Goal: Book appointment/travel/reservation

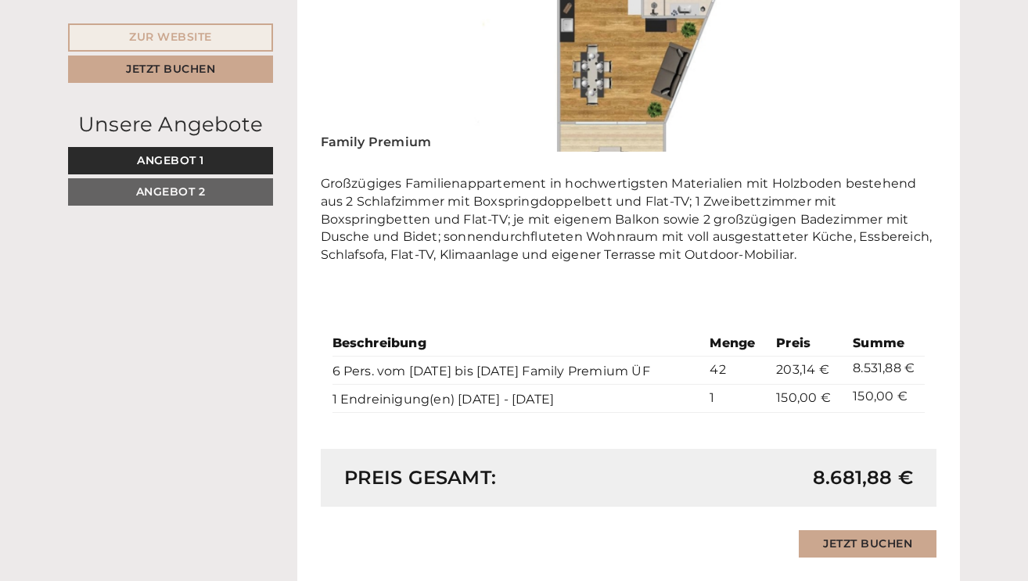
scroll to position [1167, 0]
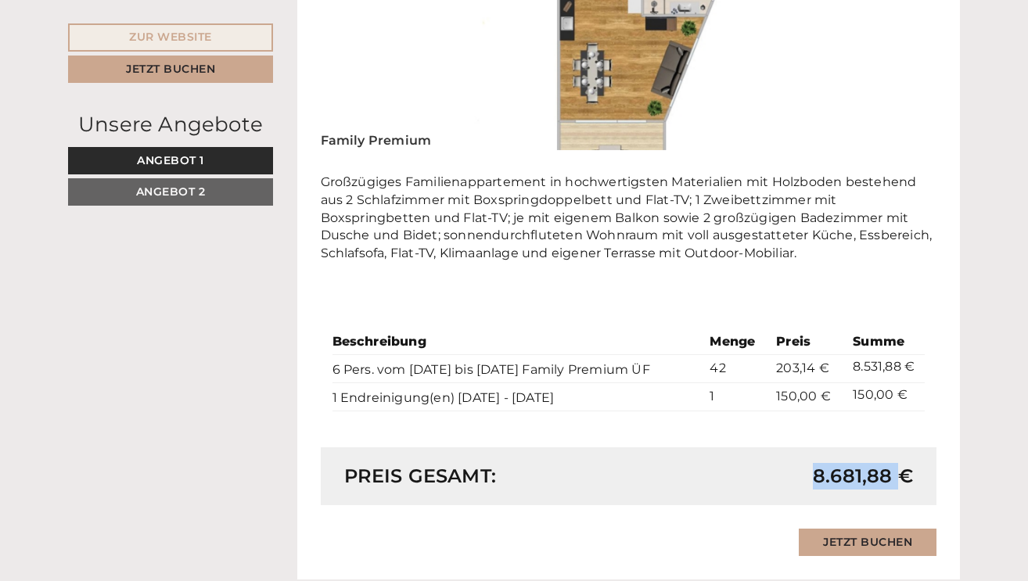
drag, startPoint x: 797, startPoint y: 444, endPoint x: 903, endPoint y: 438, distance: 105.8
click at [903, 463] on div "8.681,88 €" at bounding box center [776, 476] width 297 height 27
click at [837, 448] on div "Preis gesamt: 8.681,88 €" at bounding box center [629, 477] width 617 height 58
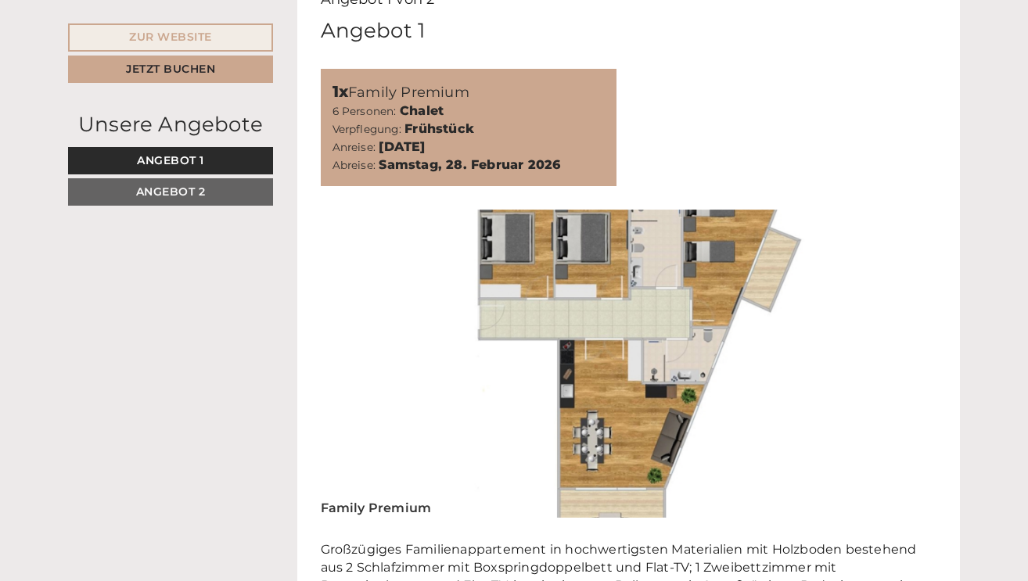
scroll to position [787, 0]
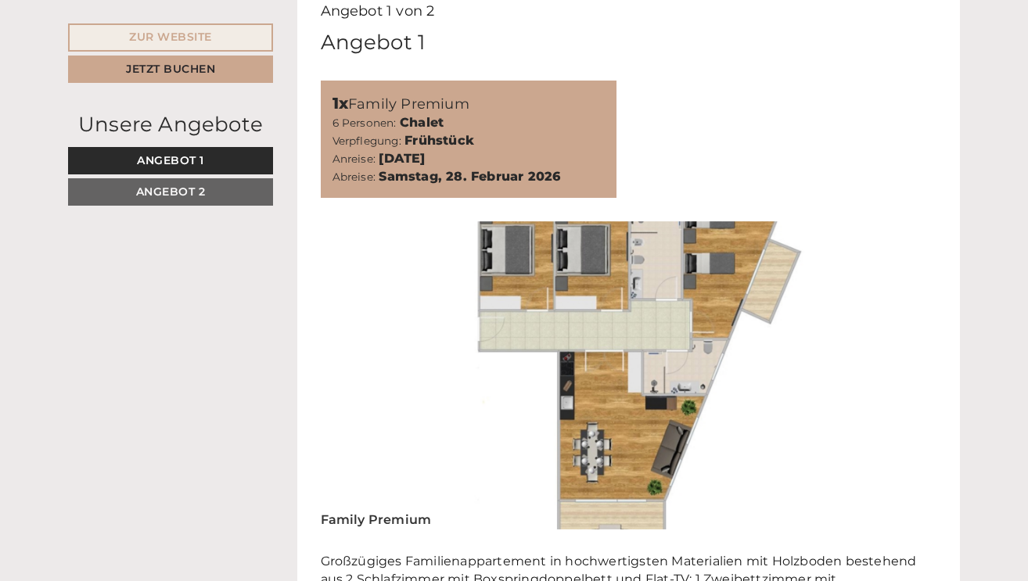
click at [232, 189] on link "Angebot 2" at bounding box center [170, 191] width 205 height 27
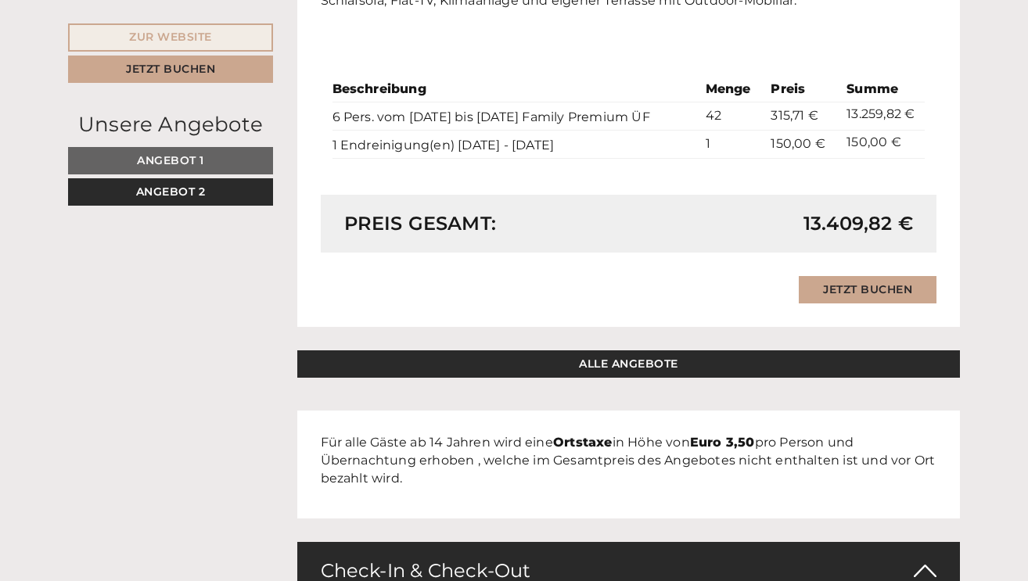
scroll to position [1419, 0]
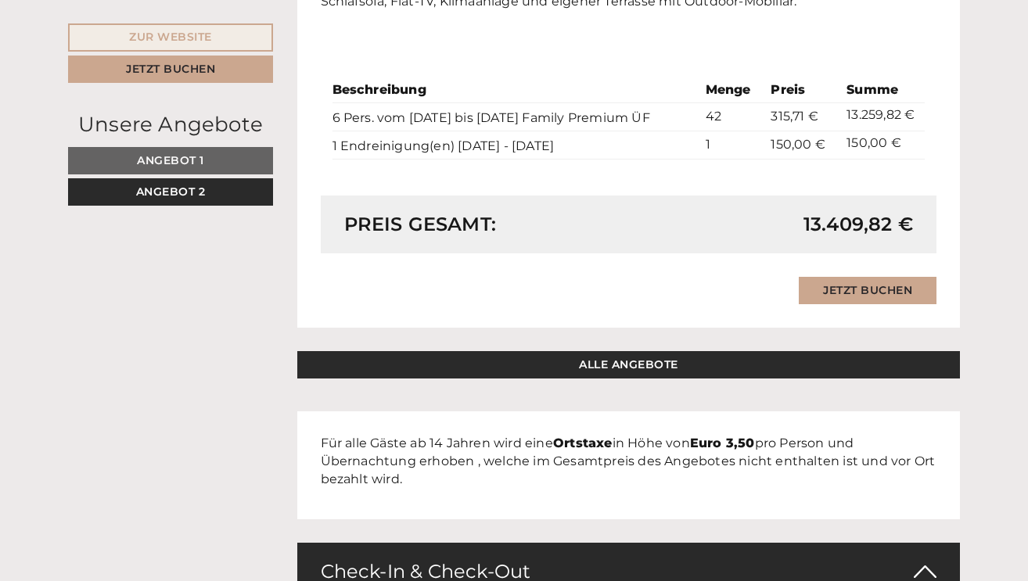
drag, startPoint x: 795, startPoint y: 168, endPoint x: 872, endPoint y: 177, distance: 77.2
click at [872, 196] on div "Preis gesamt: 13.409,82 €" at bounding box center [629, 225] width 617 height 58
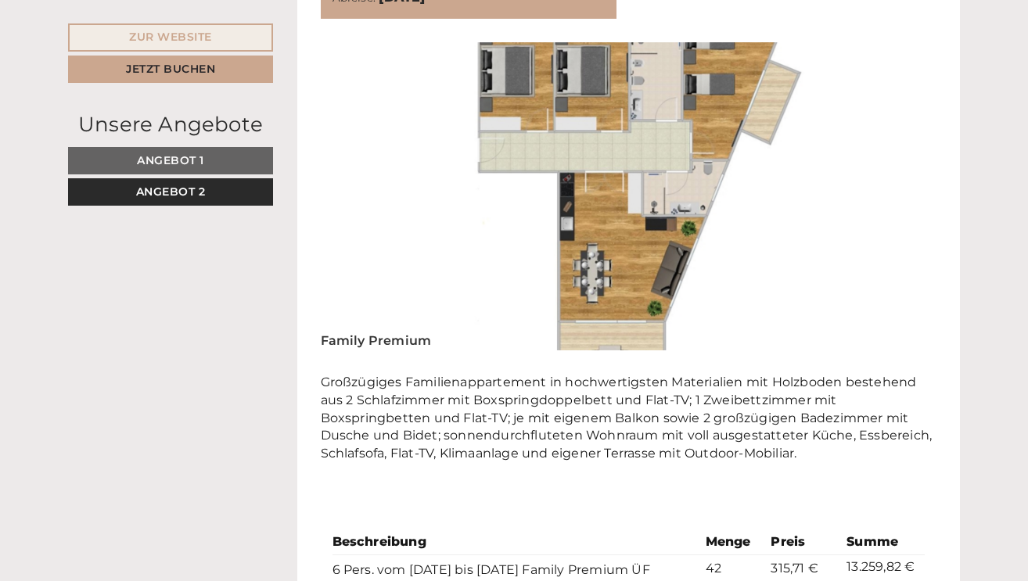
scroll to position [795, 0]
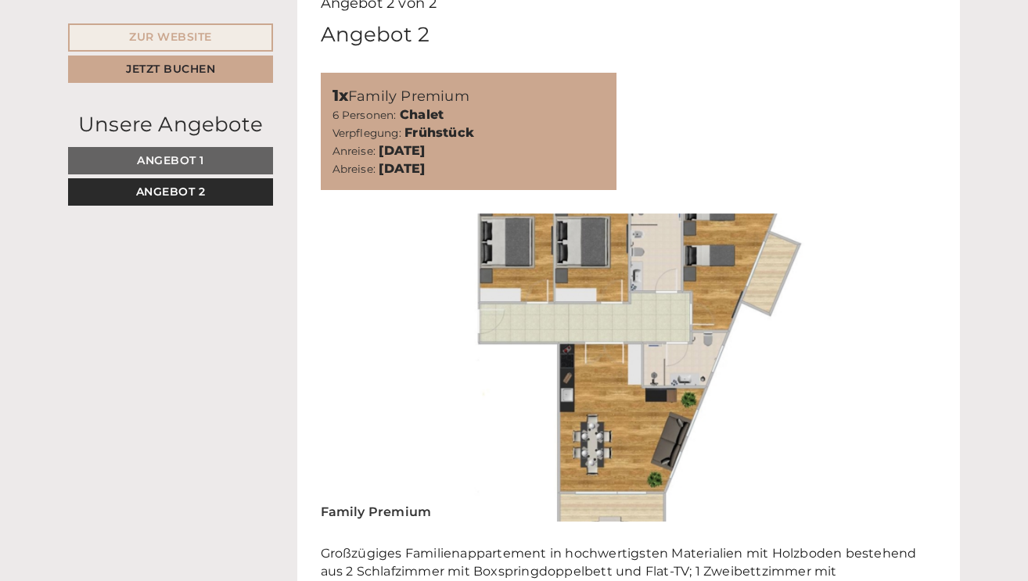
click at [240, 201] on link "Angebot 2" at bounding box center [170, 191] width 205 height 27
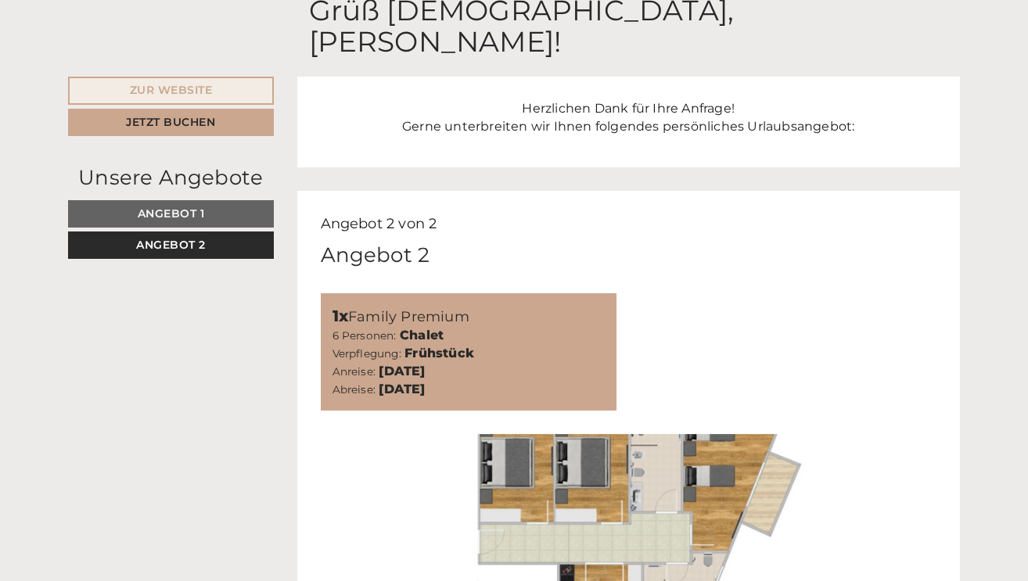
scroll to position [520, 0]
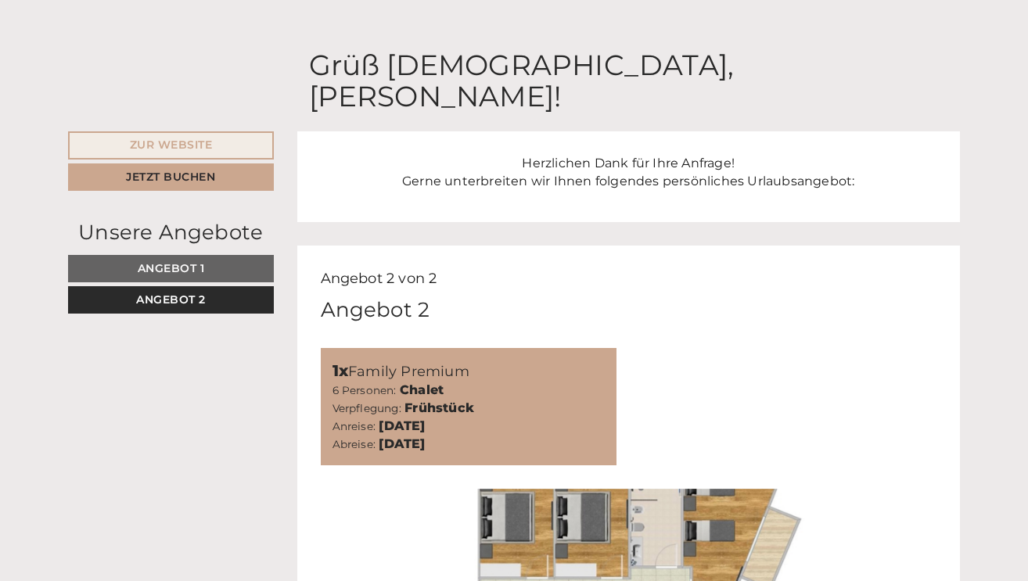
click at [199, 293] on span "Angebot 2" at bounding box center [171, 300] width 70 height 14
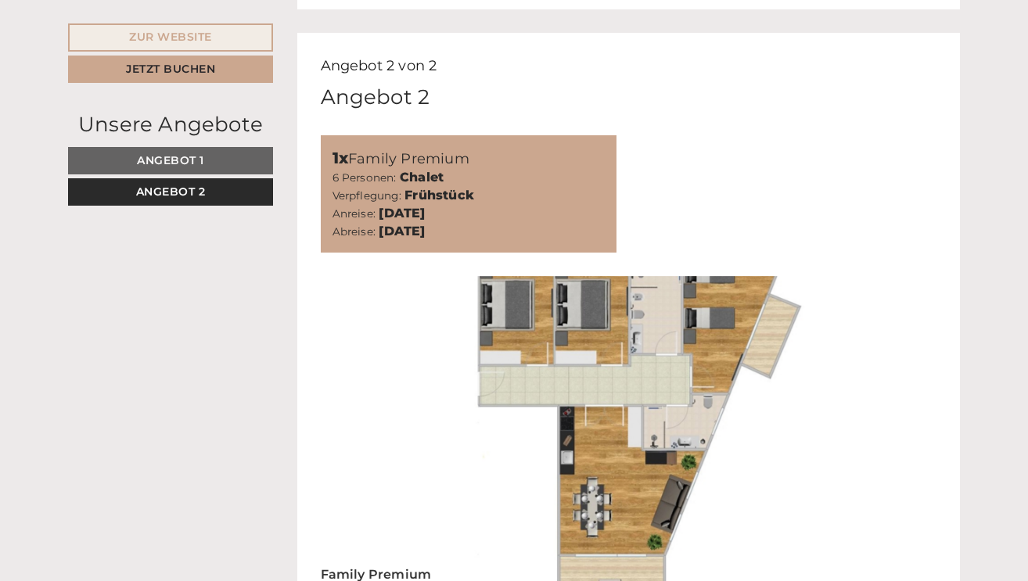
click at [219, 169] on link "Angebot 1" at bounding box center [170, 160] width 205 height 27
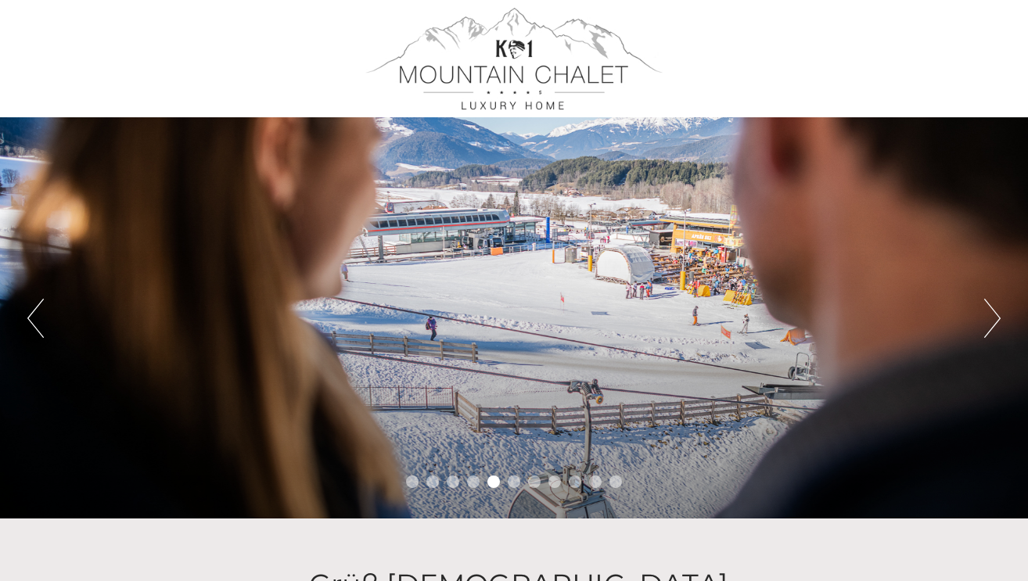
scroll to position [0, 0]
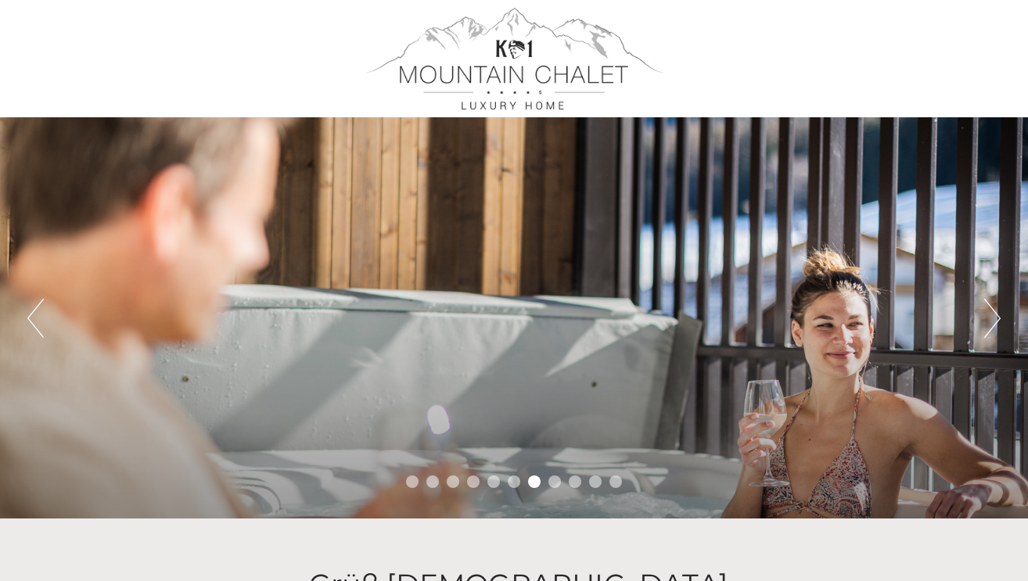
click at [986, 333] on button "Next" at bounding box center [992, 318] width 16 height 39
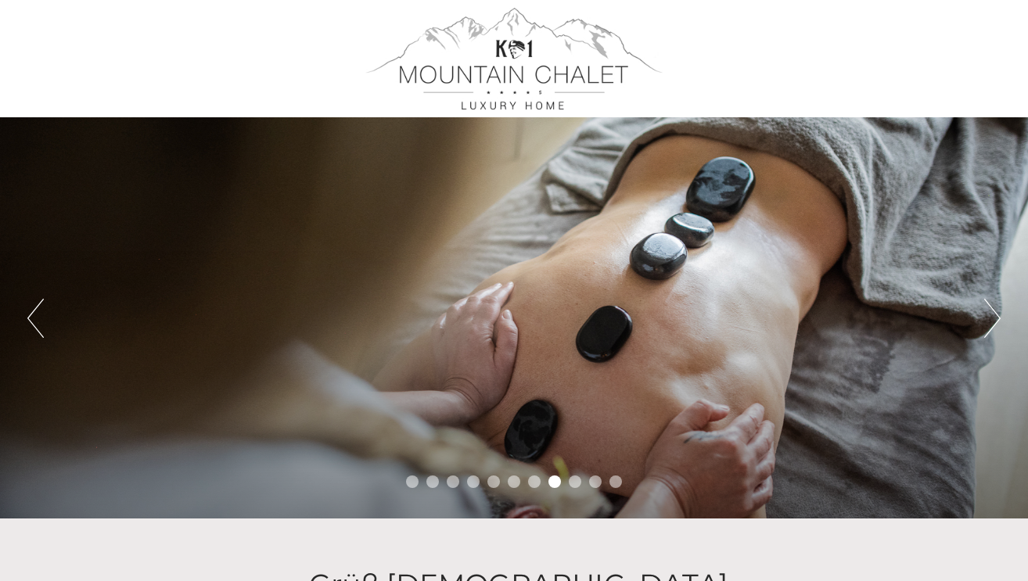
click at [986, 332] on button "Next" at bounding box center [992, 318] width 16 height 39
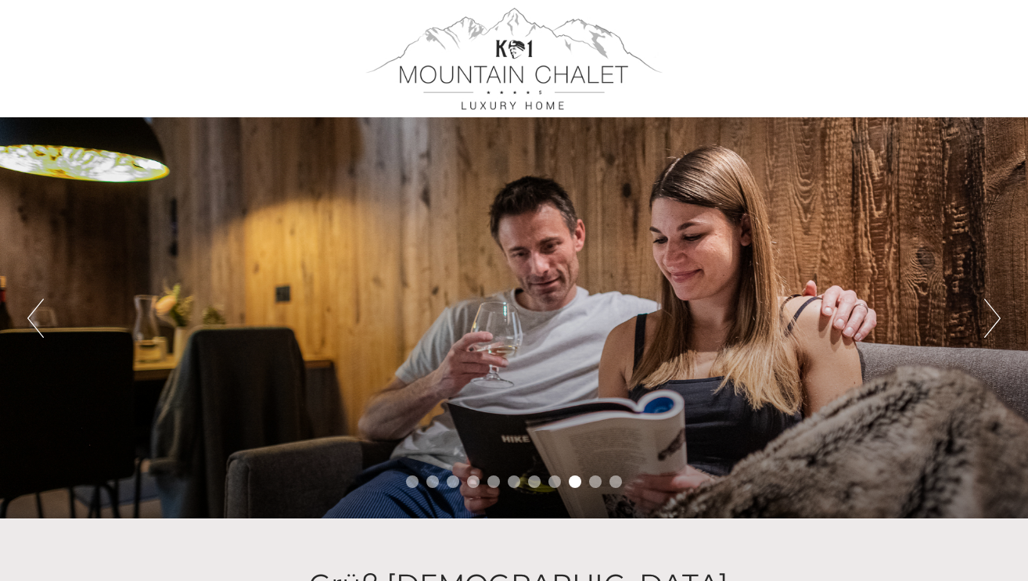
click at [986, 332] on button "Next" at bounding box center [992, 318] width 16 height 39
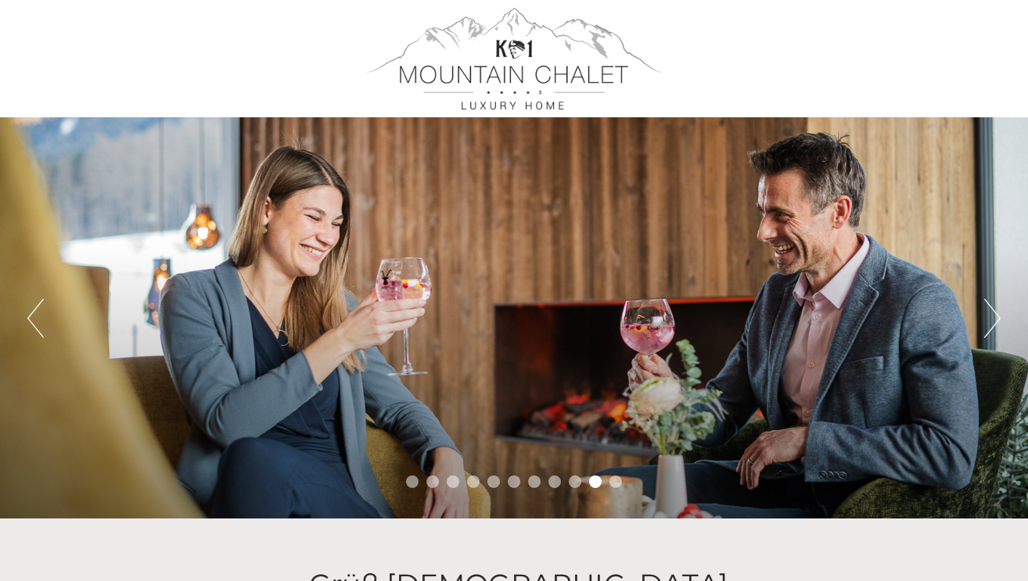
click at [988, 336] on button "Next" at bounding box center [992, 318] width 16 height 39
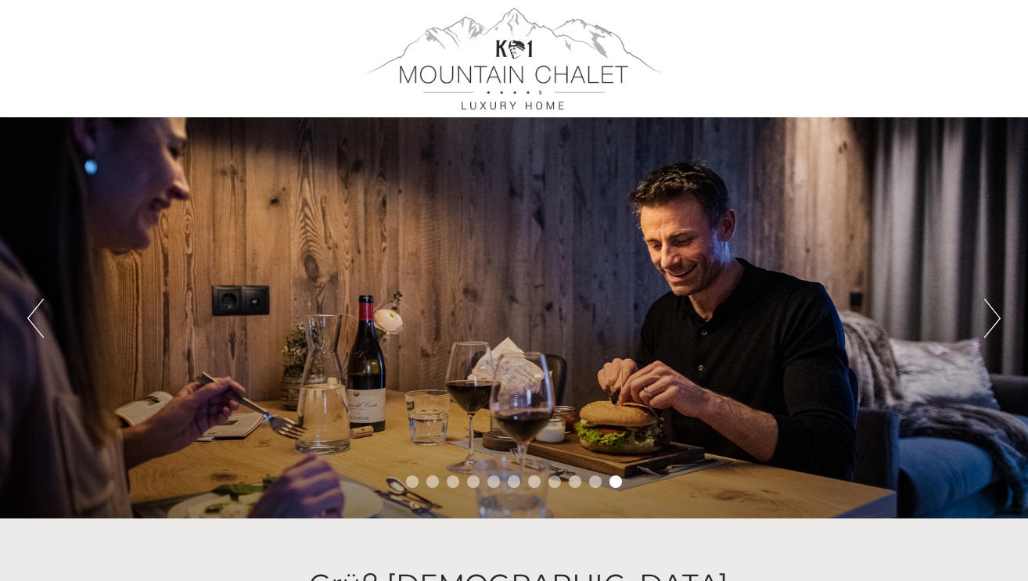
click at [988, 336] on button "Next" at bounding box center [992, 318] width 16 height 39
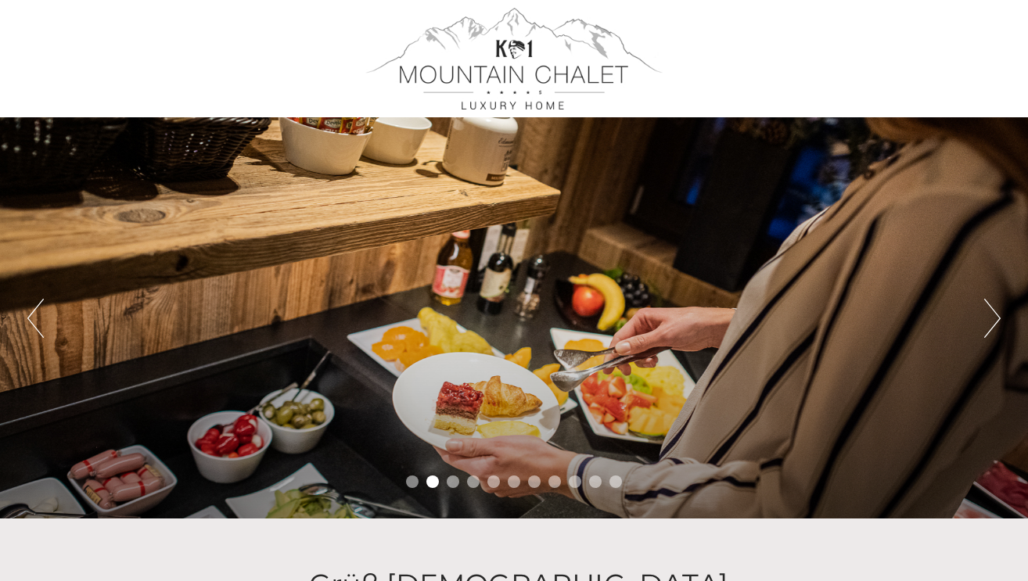
click at [25, 317] on div "Previous Next 1 2 3 4 5 6 7 8 9 10 11" at bounding box center [514, 317] width 1028 height 401
click at [30, 311] on button "Previous" at bounding box center [35, 318] width 16 height 39
click at [1000, 329] on button "Next" at bounding box center [992, 318] width 16 height 39
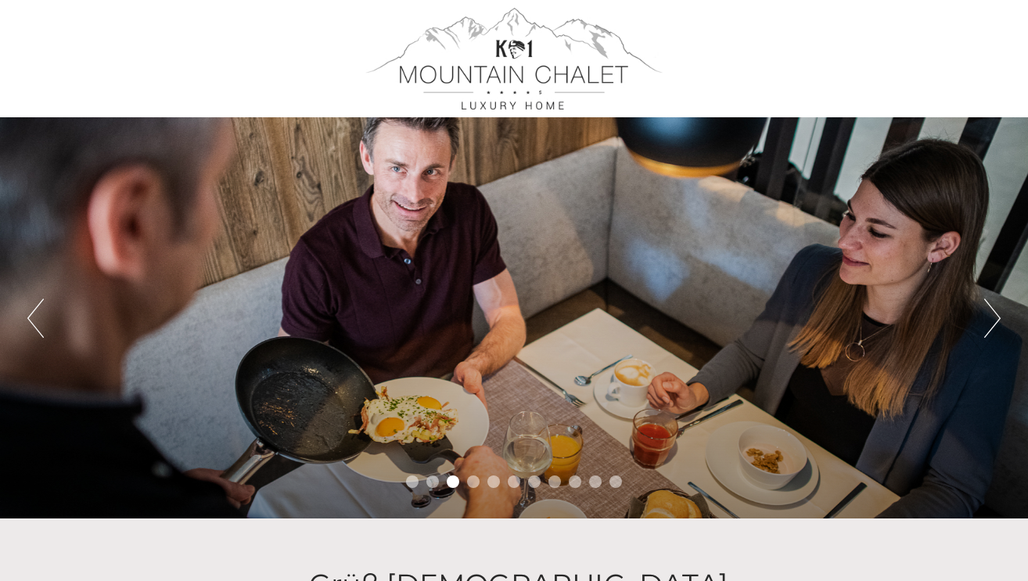
click at [1000, 329] on button "Next" at bounding box center [992, 318] width 16 height 39
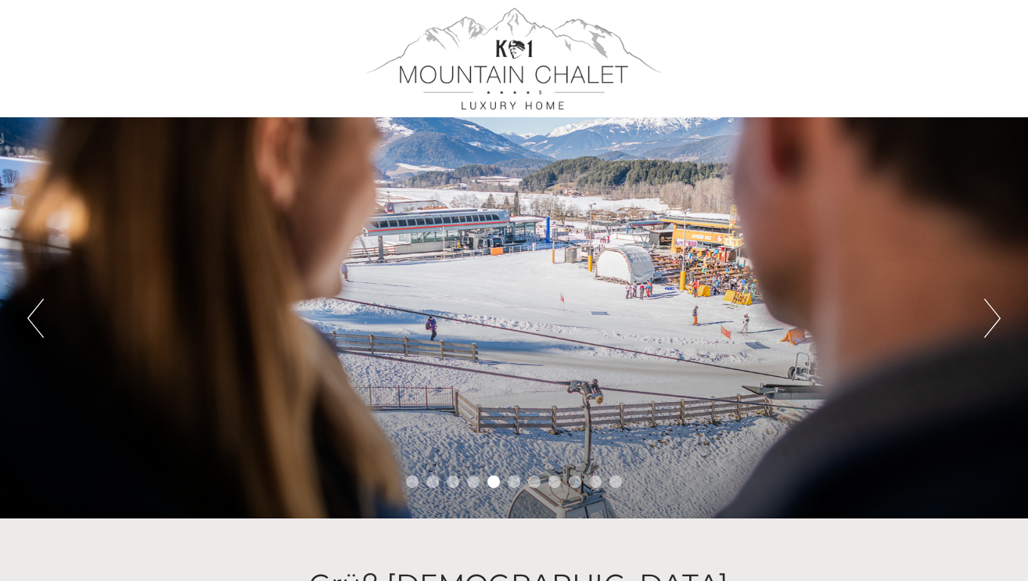
click at [992, 316] on button "Next" at bounding box center [992, 318] width 16 height 39
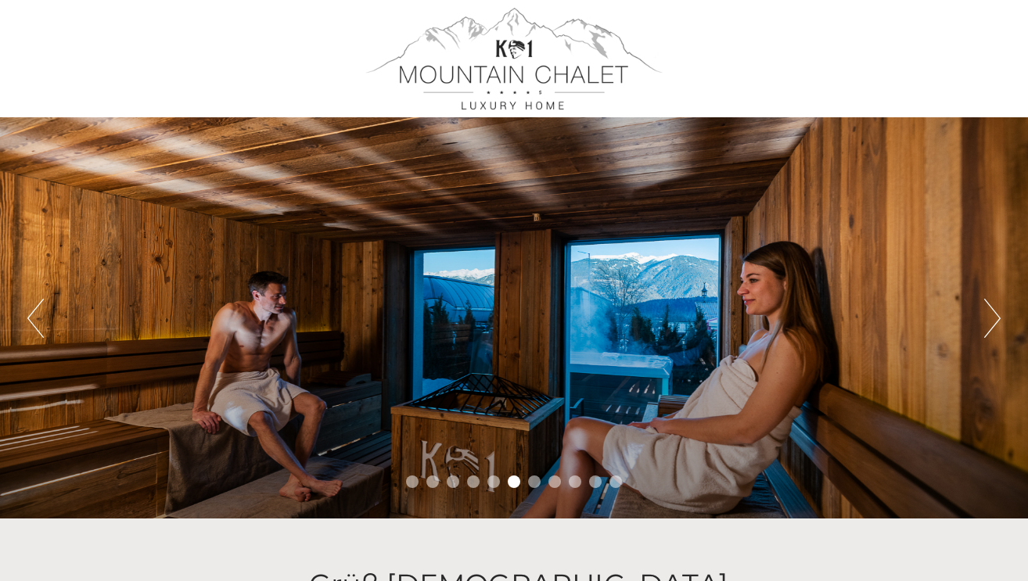
click at [992, 317] on button "Next" at bounding box center [992, 318] width 16 height 39
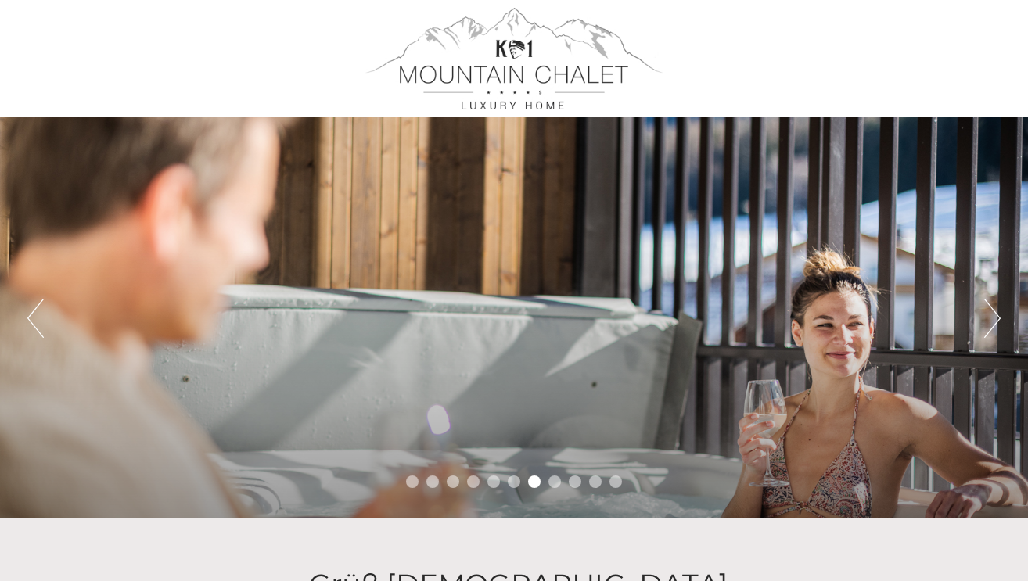
click at [993, 318] on button "Next" at bounding box center [992, 318] width 16 height 39
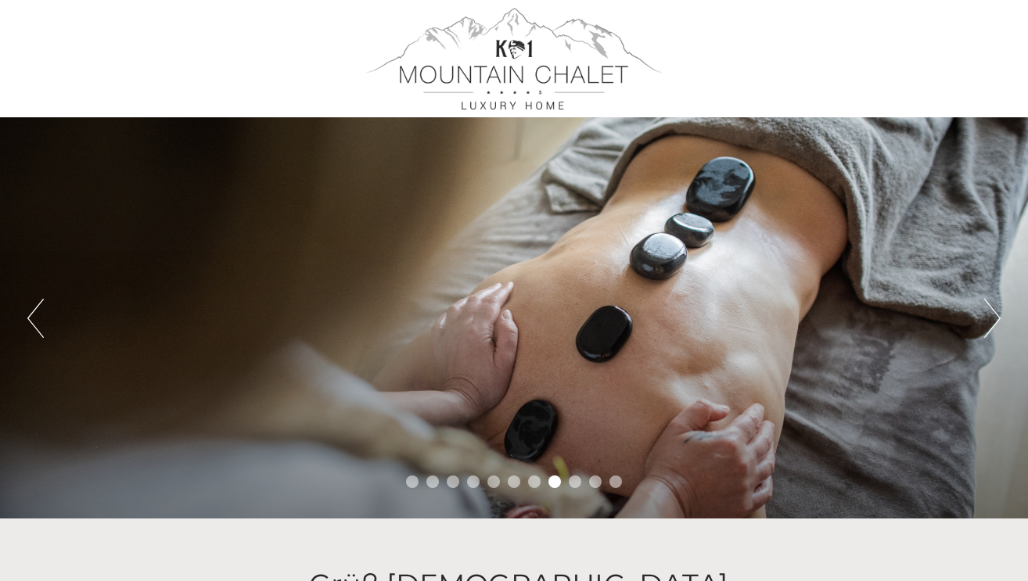
click at [995, 322] on button "Next" at bounding box center [992, 318] width 16 height 39
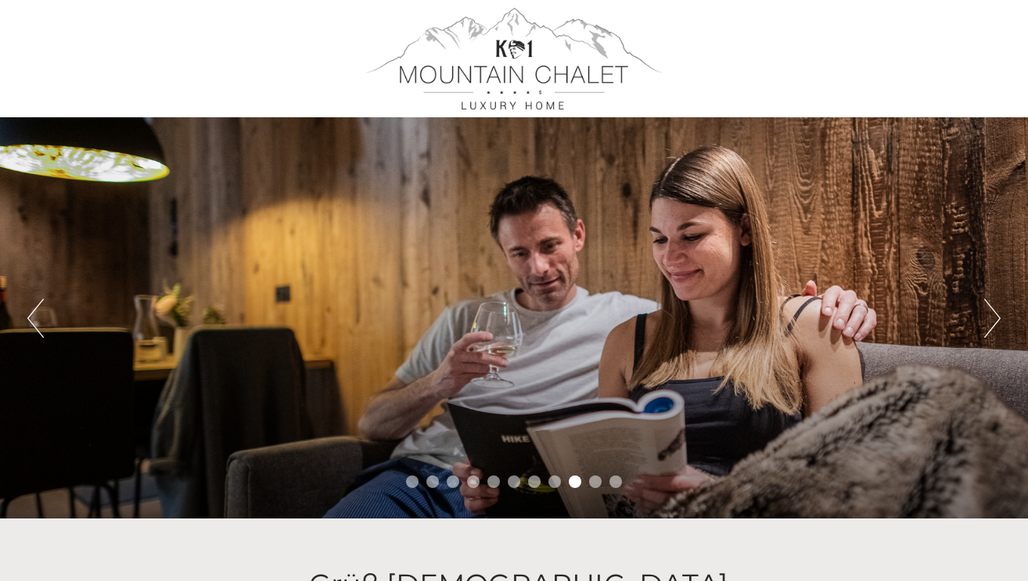
click at [995, 322] on button "Next" at bounding box center [992, 318] width 16 height 39
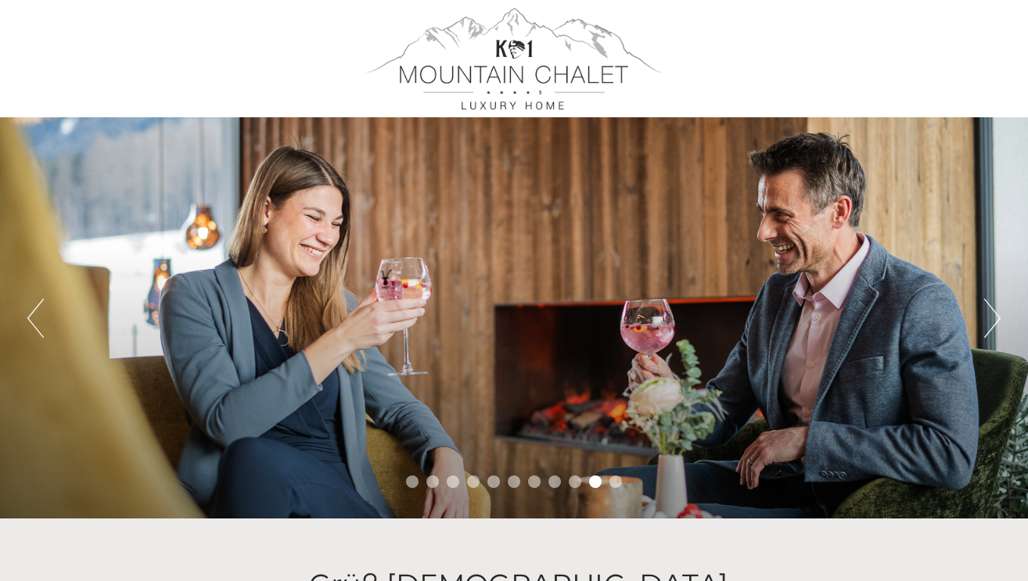
click at [995, 323] on button "Next" at bounding box center [992, 318] width 16 height 39
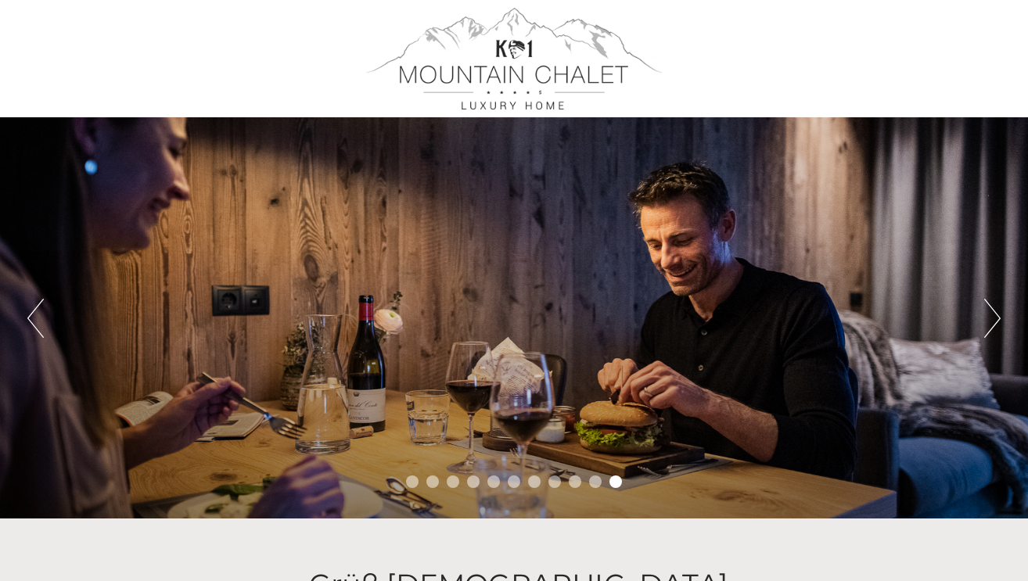
click at [995, 323] on button "Next" at bounding box center [992, 318] width 16 height 39
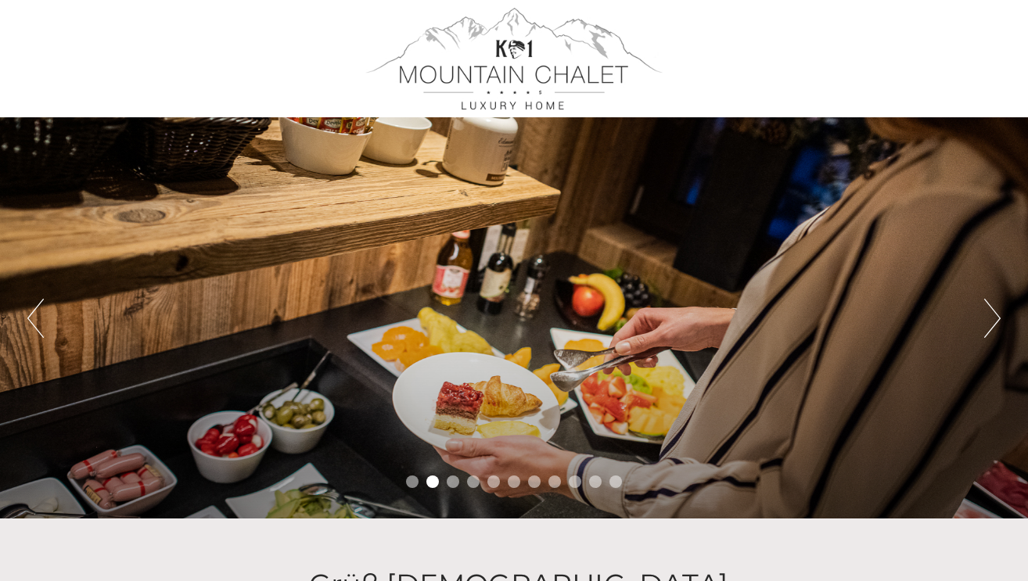
click at [995, 322] on button "Next" at bounding box center [992, 318] width 16 height 39
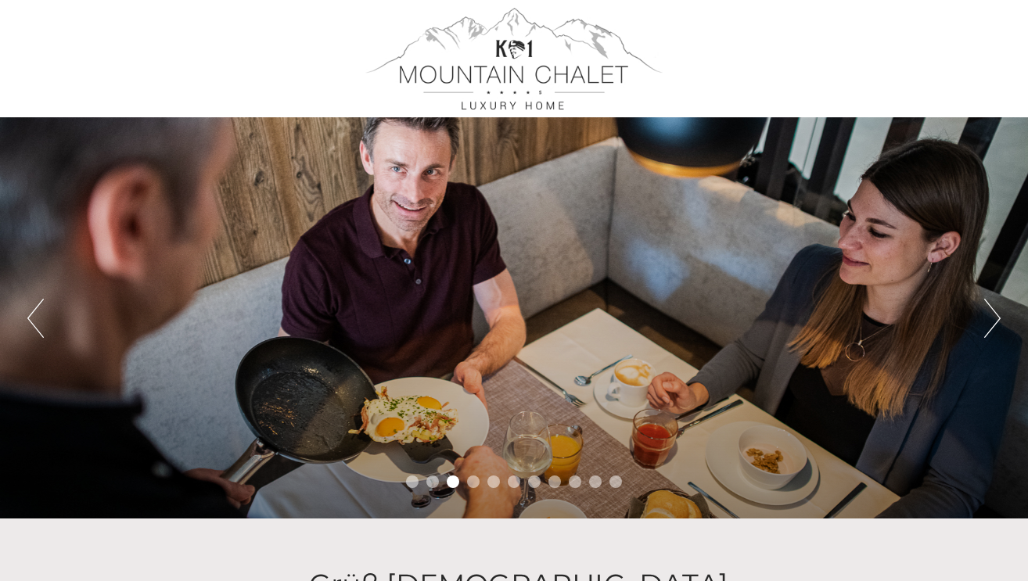
click at [998, 323] on button "Next" at bounding box center [992, 318] width 16 height 39
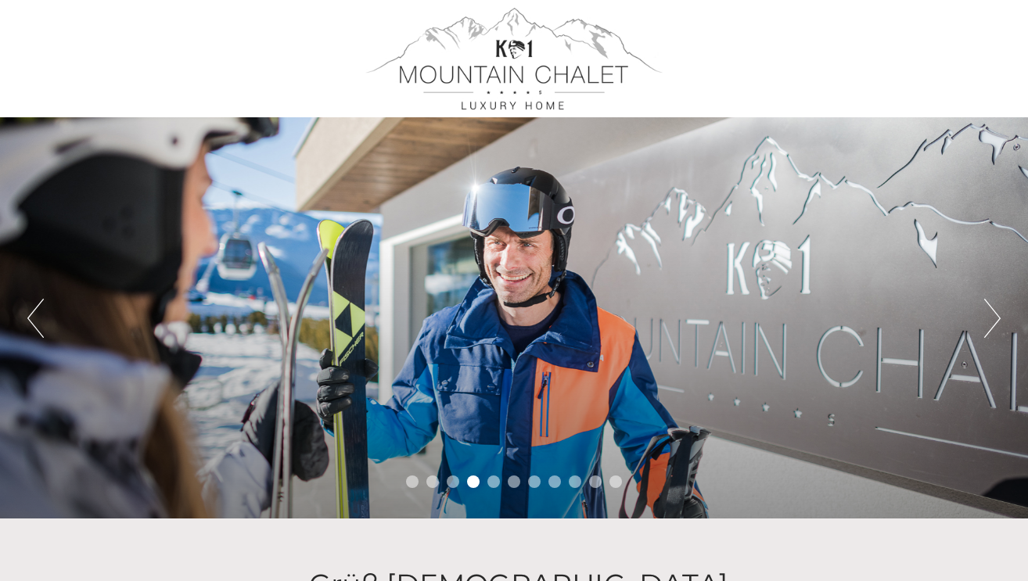
click at [997, 322] on button "Next" at bounding box center [992, 318] width 16 height 39
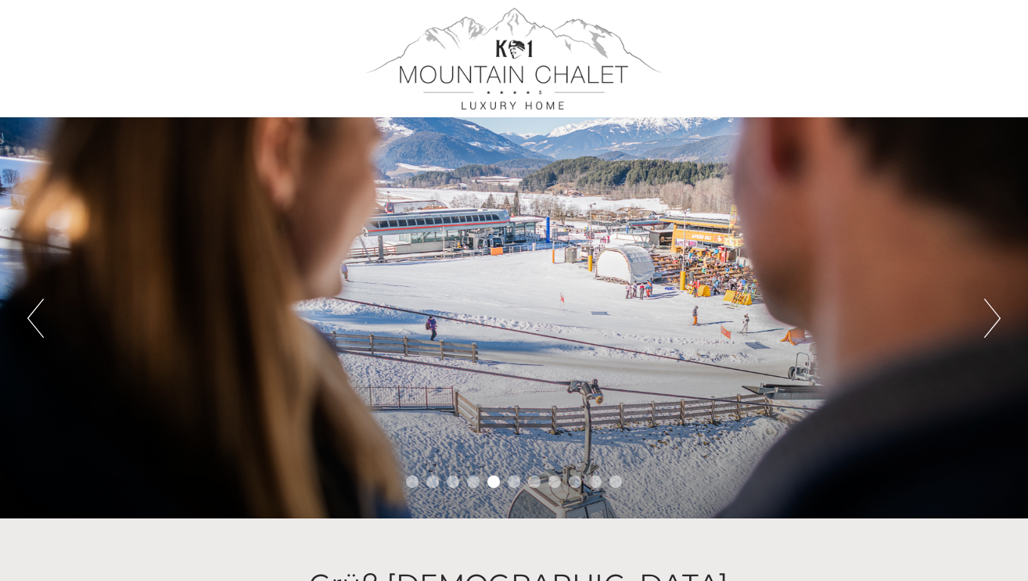
click at [995, 321] on button "Next" at bounding box center [992, 318] width 16 height 39
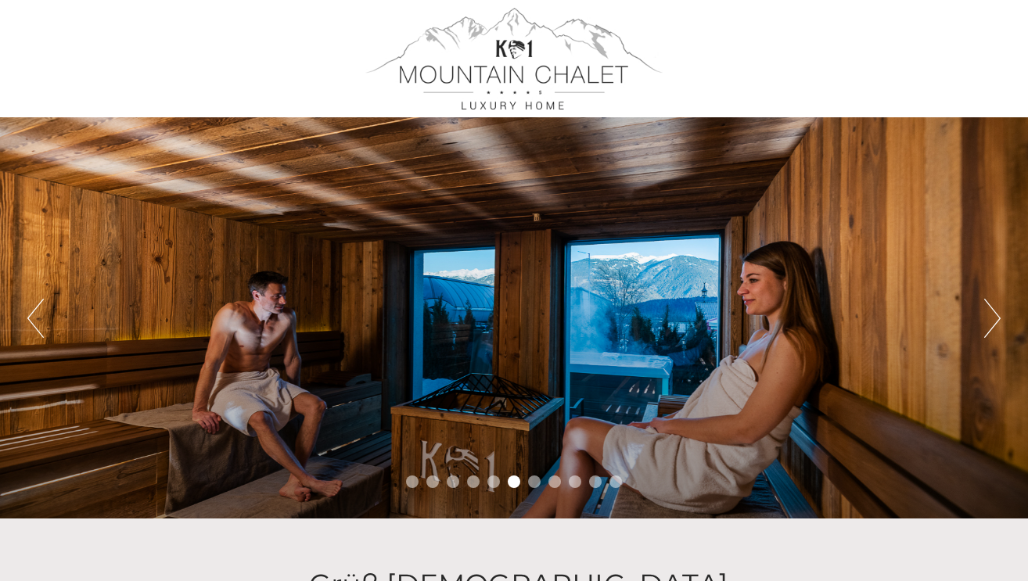
click at [995, 321] on button "Next" at bounding box center [992, 318] width 16 height 39
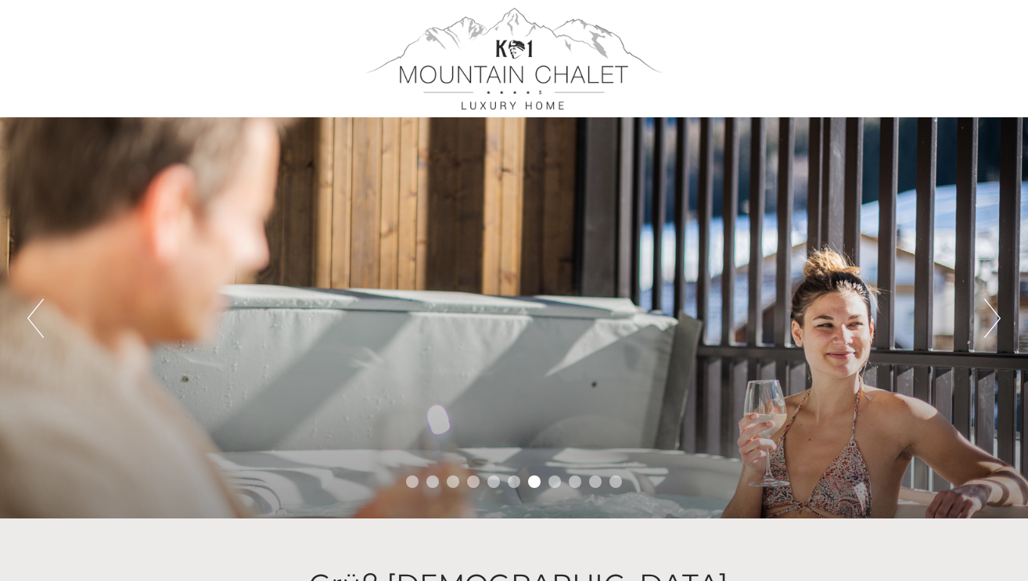
click at [995, 320] on button "Next" at bounding box center [992, 318] width 16 height 39
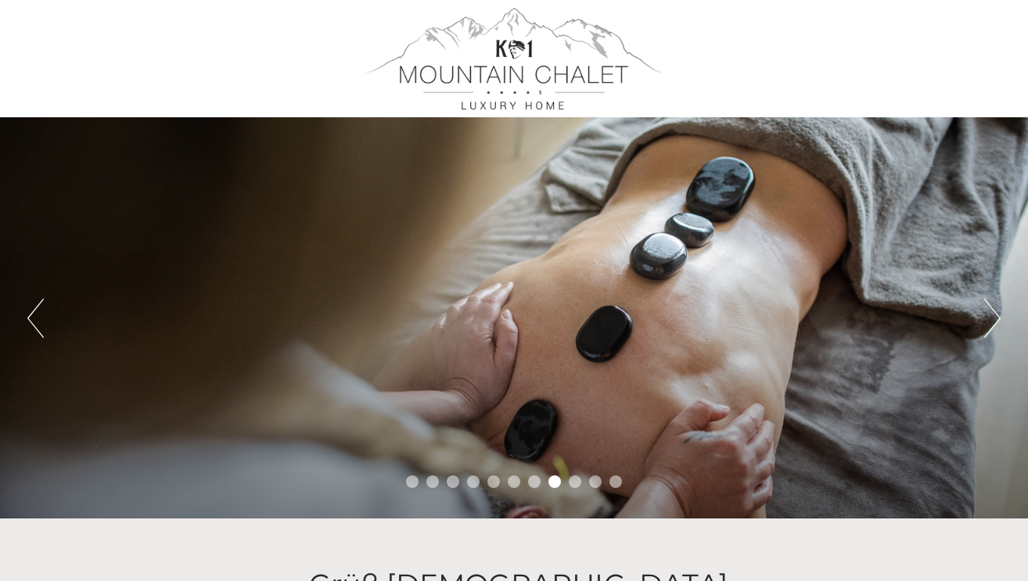
click at [995, 320] on button "Next" at bounding box center [992, 318] width 16 height 39
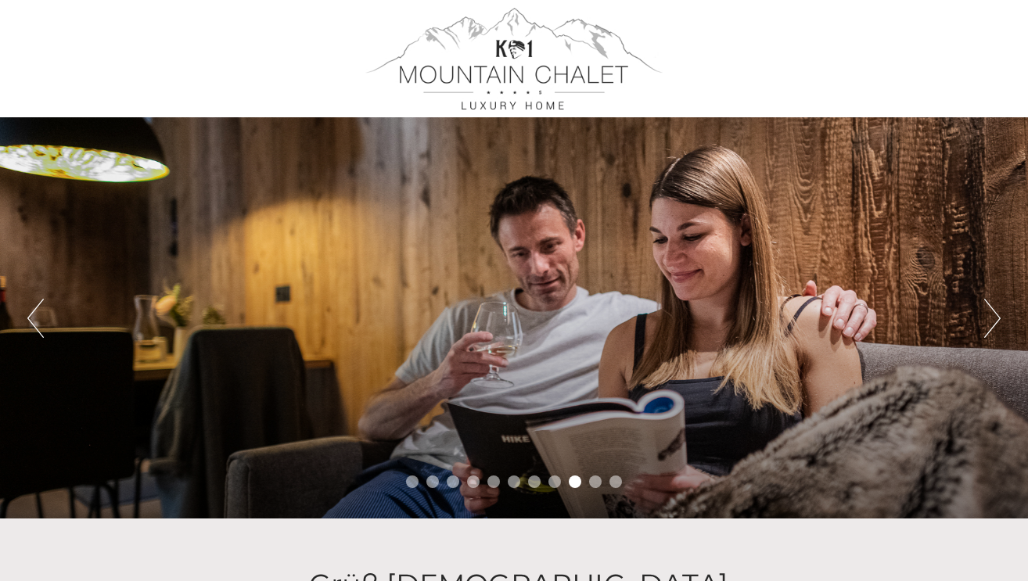
click at [995, 319] on button "Next" at bounding box center [992, 318] width 16 height 39
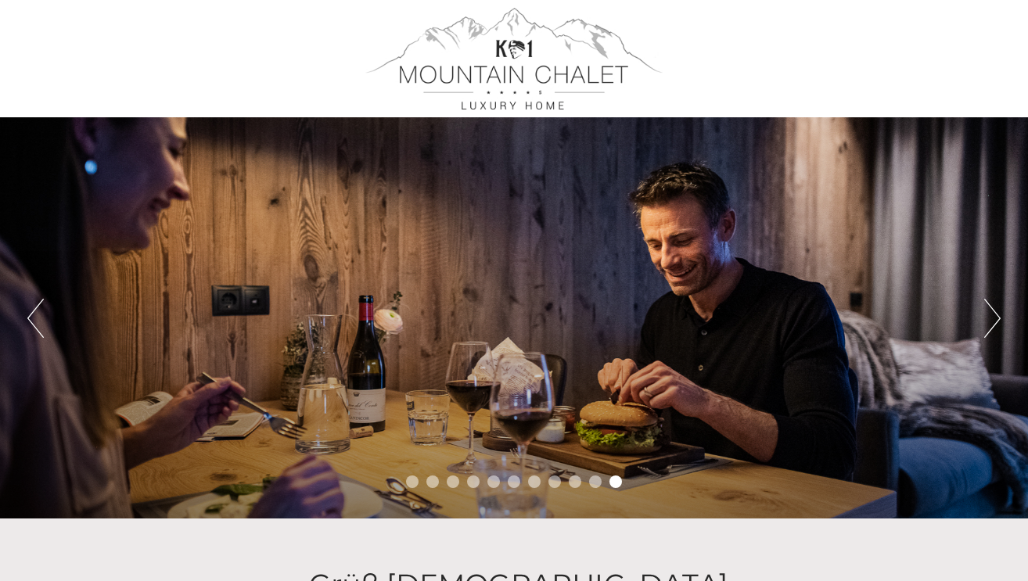
click at [995, 319] on button "Next" at bounding box center [992, 318] width 16 height 39
click at [998, 328] on button "Next" at bounding box center [992, 318] width 16 height 39
click at [996, 326] on button "Next" at bounding box center [992, 318] width 16 height 39
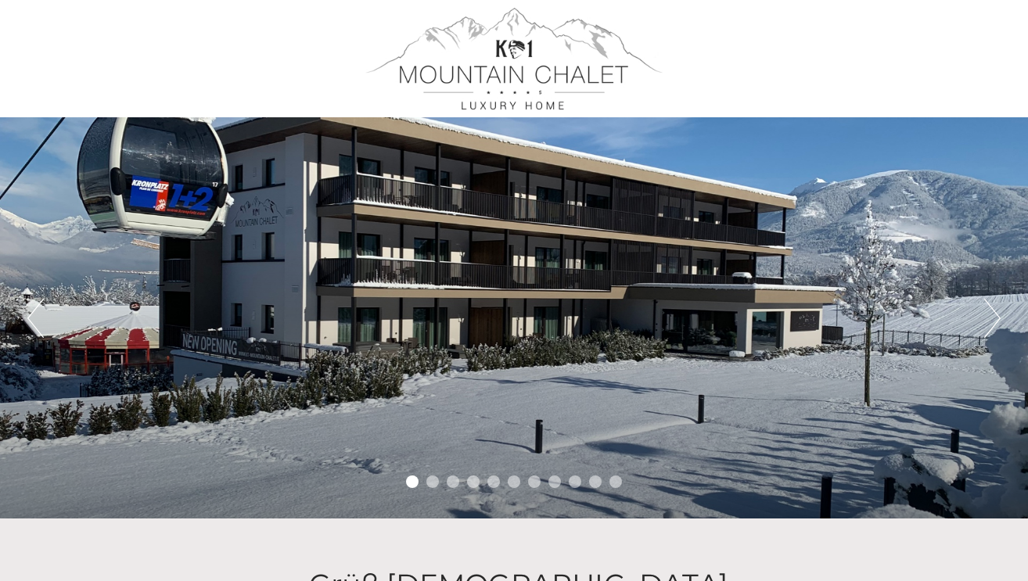
click at [996, 326] on button "Next" at bounding box center [992, 318] width 16 height 39
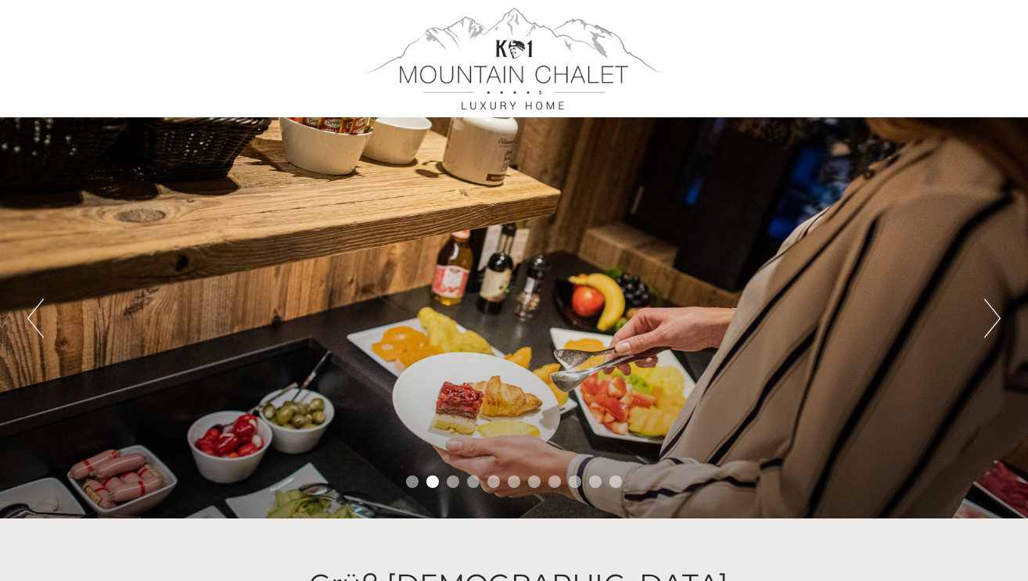
click at [996, 326] on button "Next" at bounding box center [992, 318] width 16 height 39
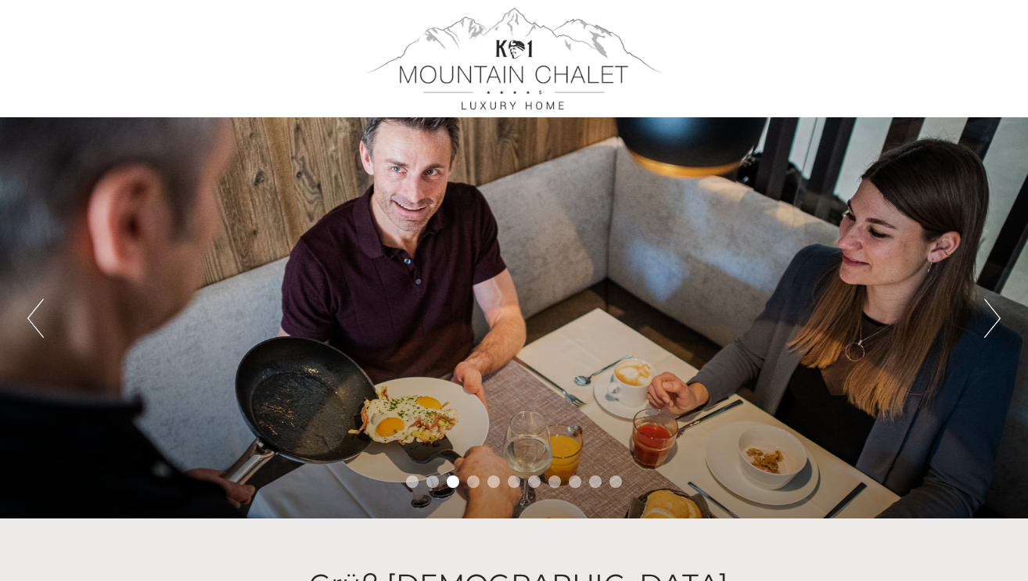
click at [997, 325] on button "Next" at bounding box center [992, 318] width 16 height 39
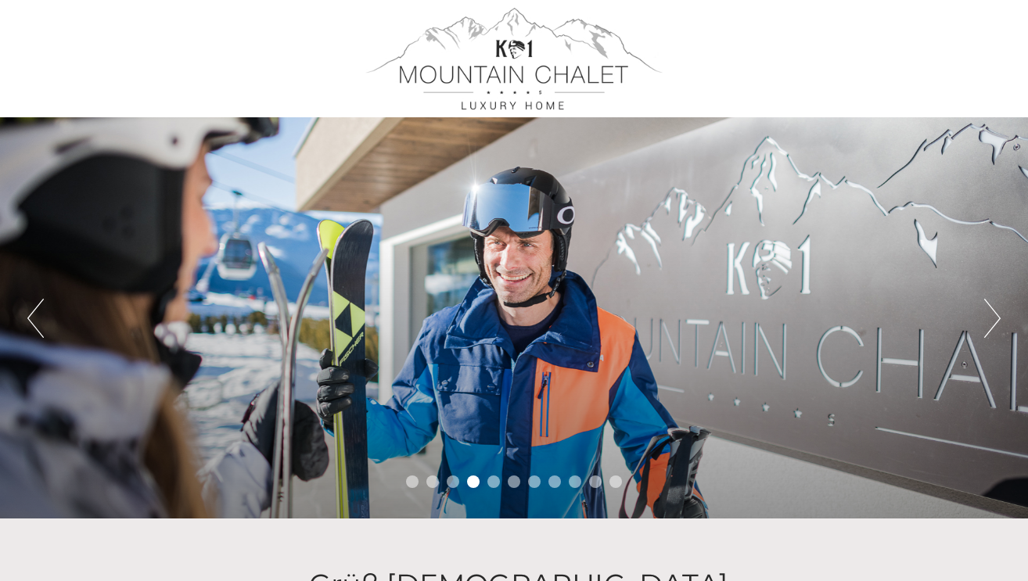
click at [997, 325] on button "Next" at bounding box center [992, 318] width 16 height 39
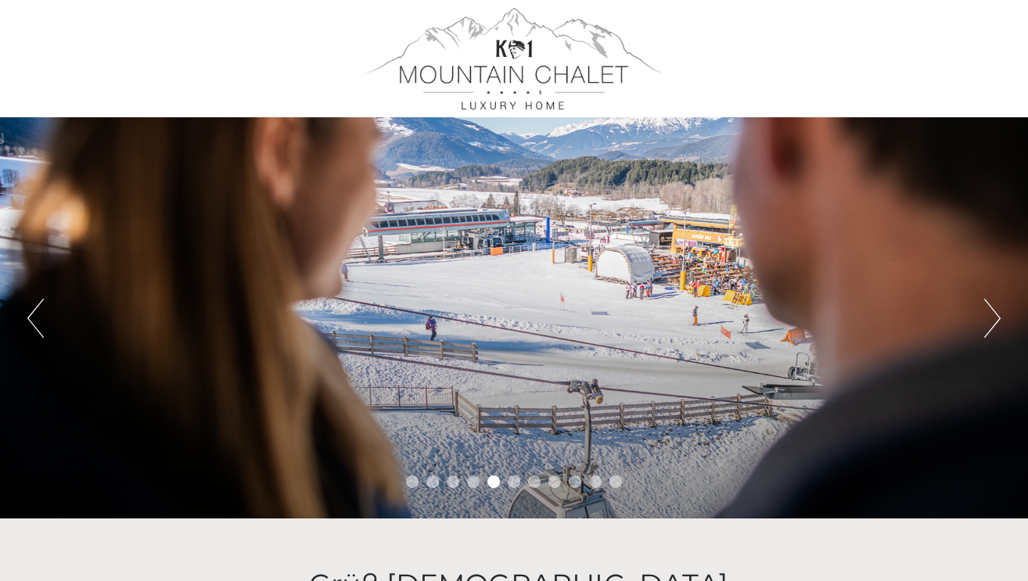
click at [997, 325] on button "Next" at bounding box center [992, 318] width 16 height 39
click at [992, 316] on button "Next" at bounding box center [992, 318] width 16 height 39
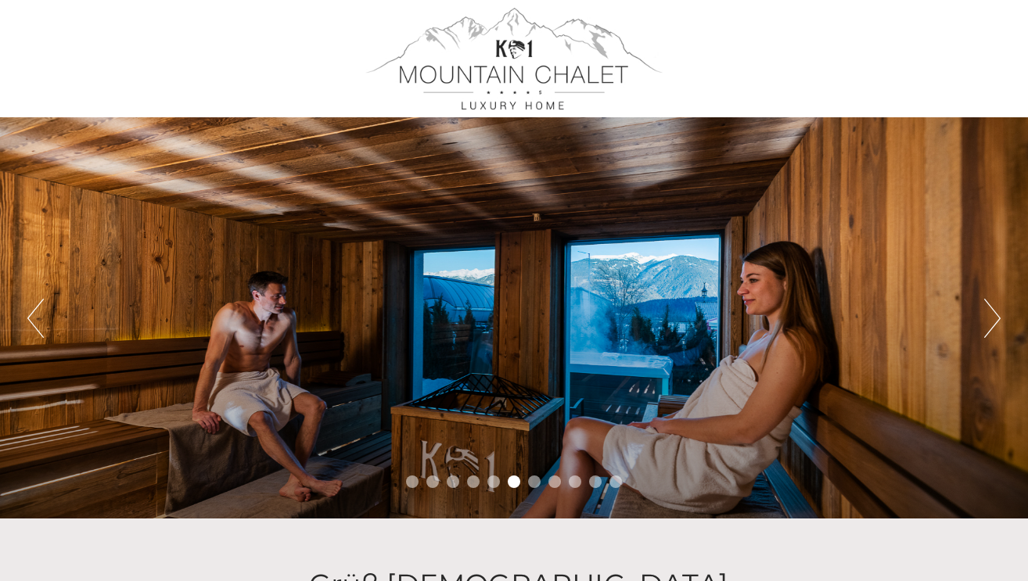
click at [991, 315] on button "Next" at bounding box center [992, 318] width 16 height 39
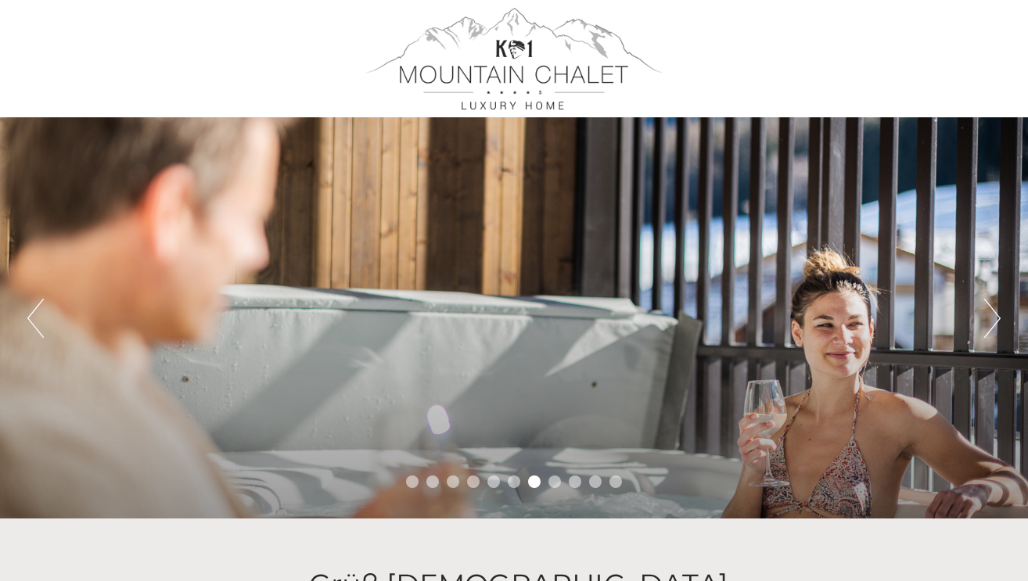
click at [991, 315] on button "Next" at bounding box center [992, 318] width 16 height 39
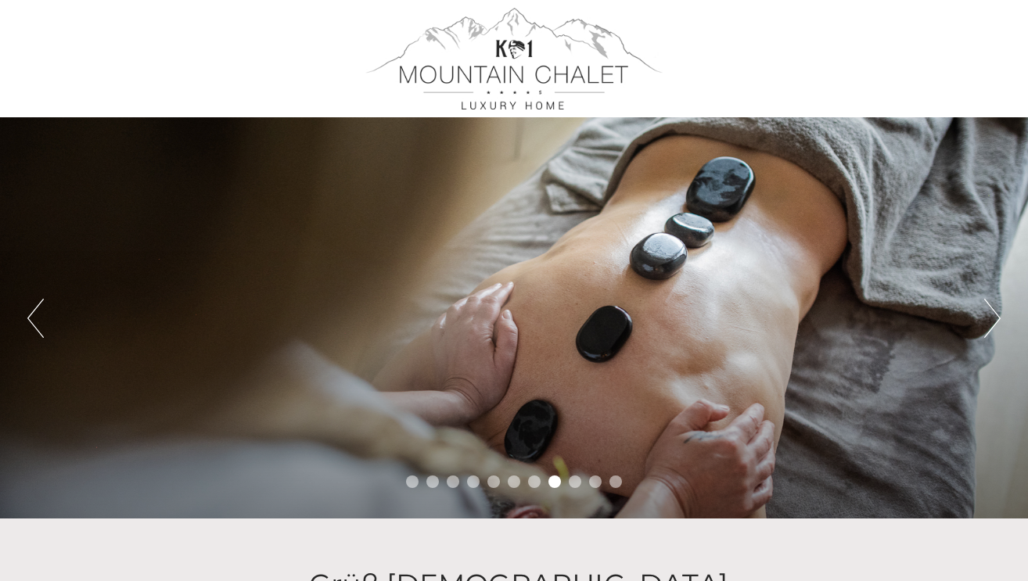
click at [991, 315] on button "Next" at bounding box center [992, 318] width 16 height 39
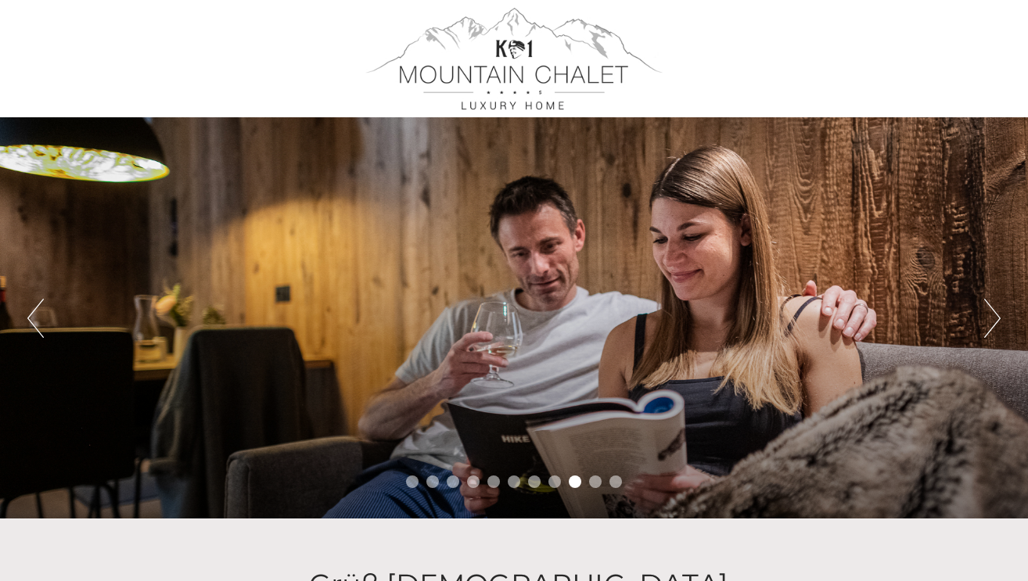
click at [991, 315] on button "Next" at bounding box center [992, 318] width 16 height 39
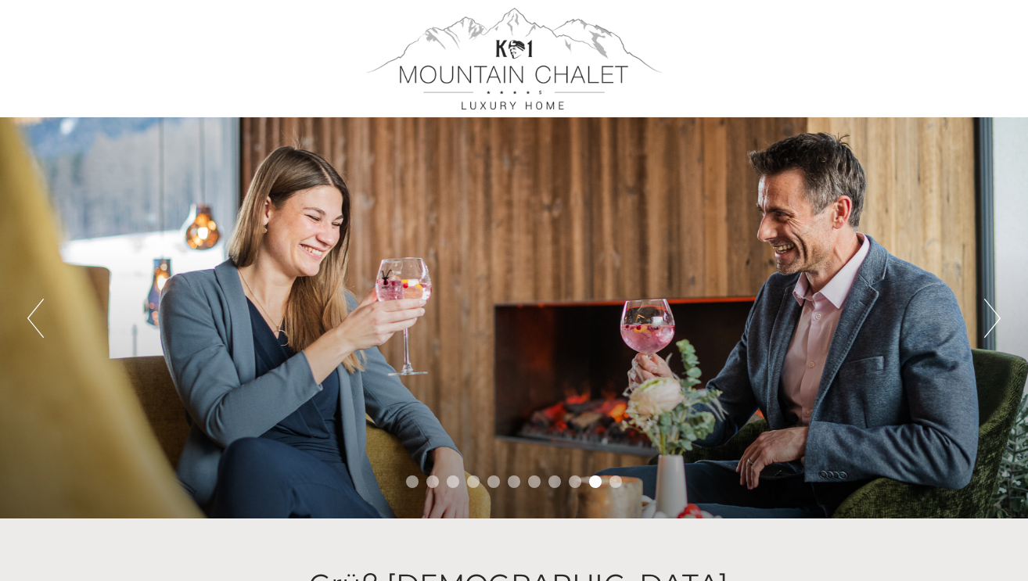
click at [991, 315] on button "Next" at bounding box center [992, 318] width 16 height 39
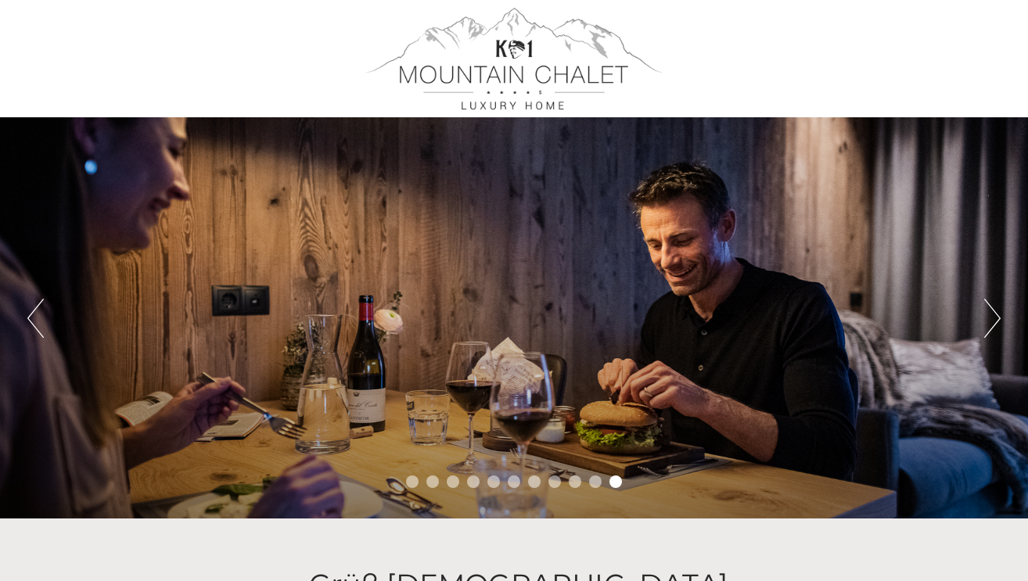
click at [989, 313] on button "Next" at bounding box center [992, 318] width 16 height 39
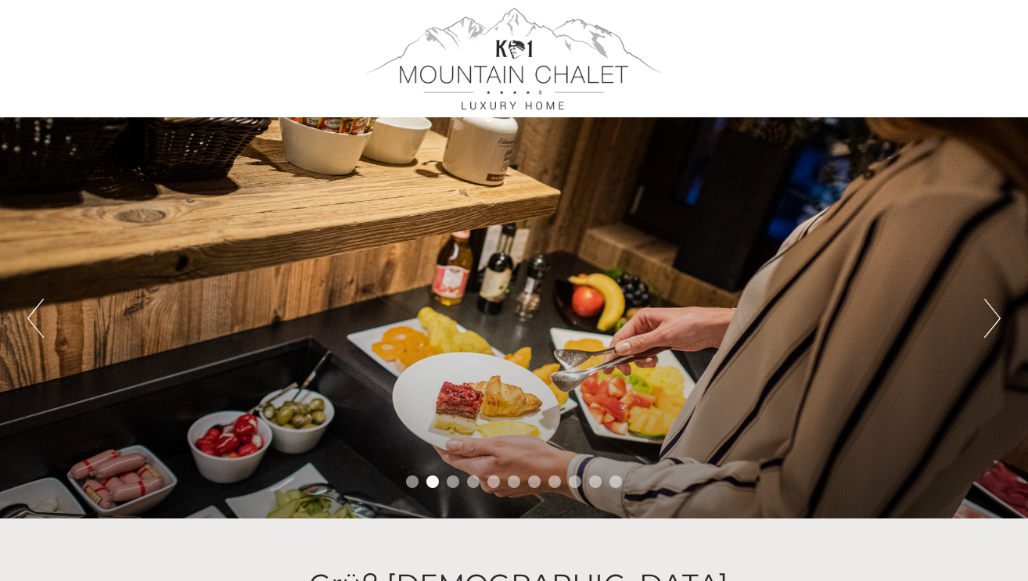
click at [989, 313] on button "Next" at bounding box center [992, 318] width 16 height 39
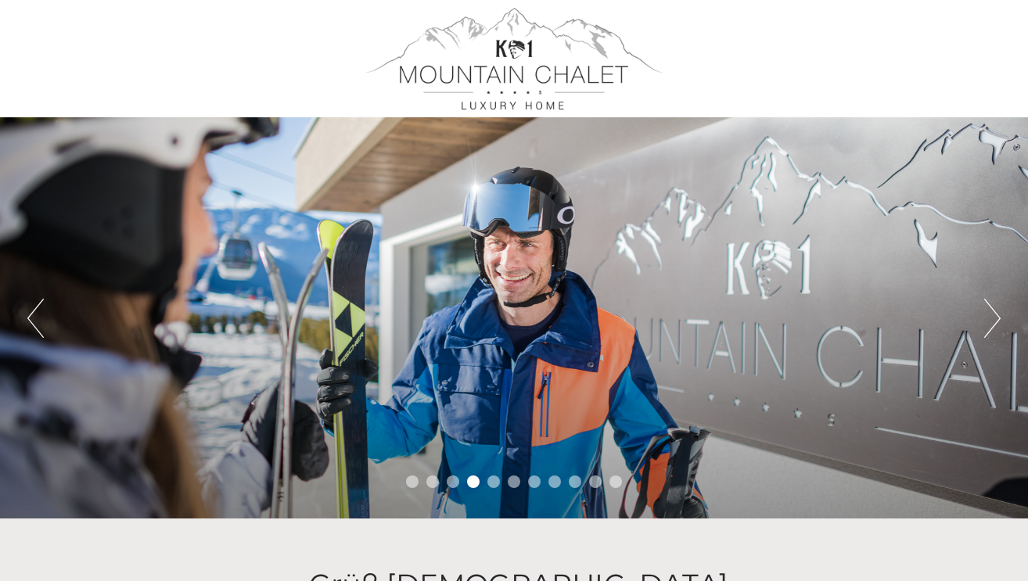
click at [993, 315] on button "Next" at bounding box center [992, 318] width 16 height 39
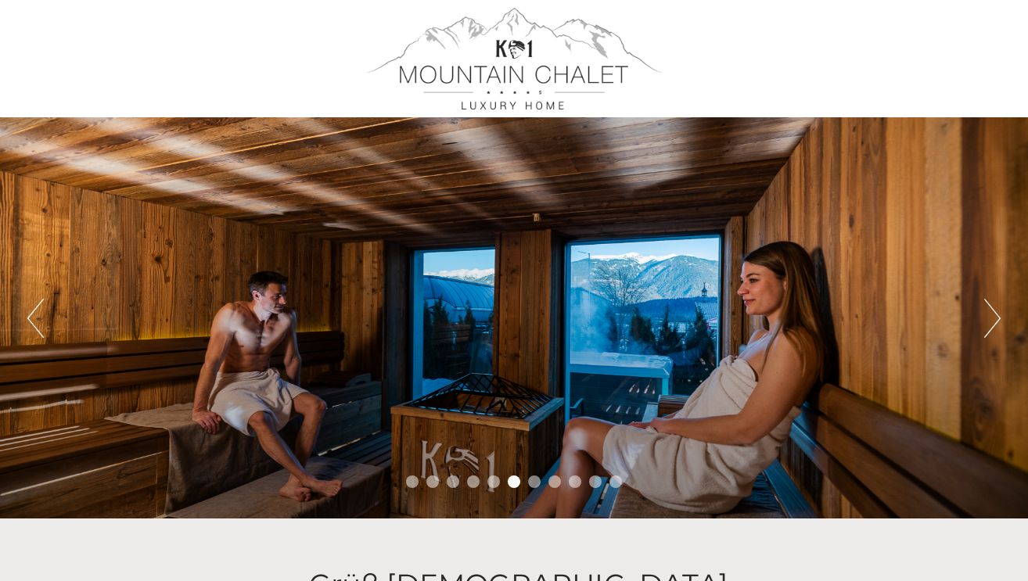
click at [33, 328] on button "Previous" at bounding box center [35, 318] width 16 height 39
click at [997, 311] on button "Next" at bounding box center [992, 318] width 16 height 39
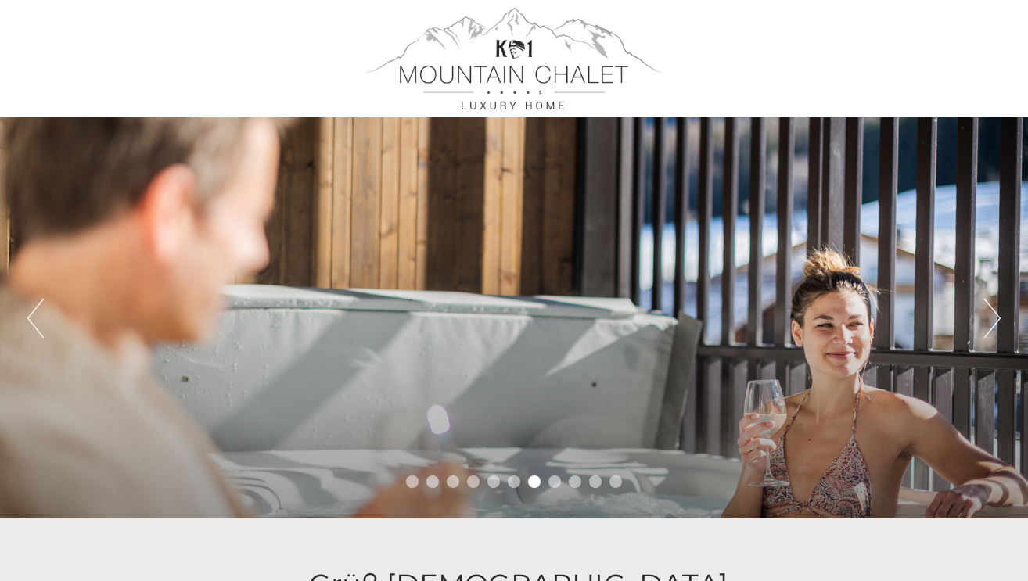
click at [997, 312] on button "Next" at bounding box center [992, 318] width 16 height 39
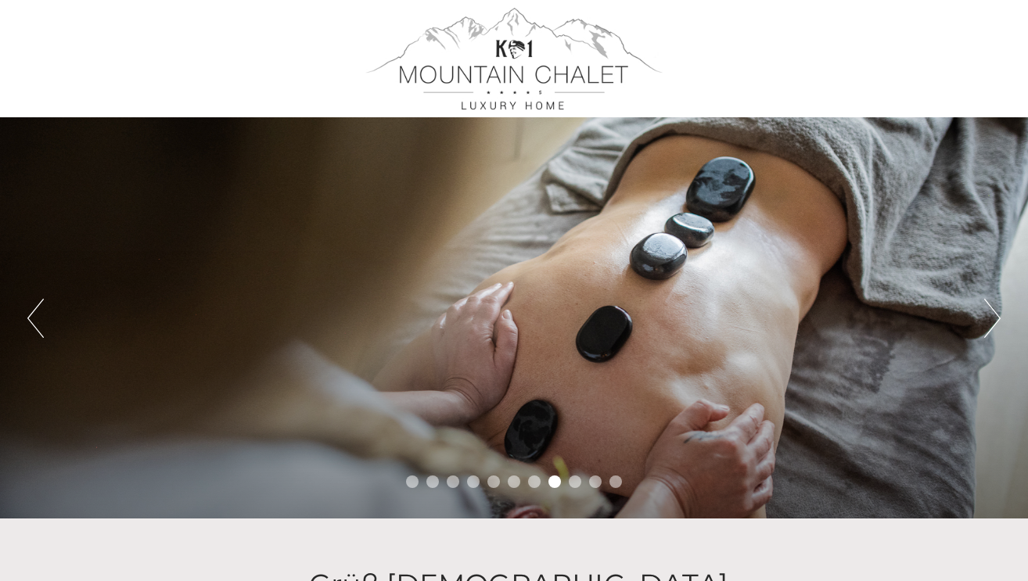
click at [997, 313] on button "Next" at bounding box center [992, 318] width 16 height 39
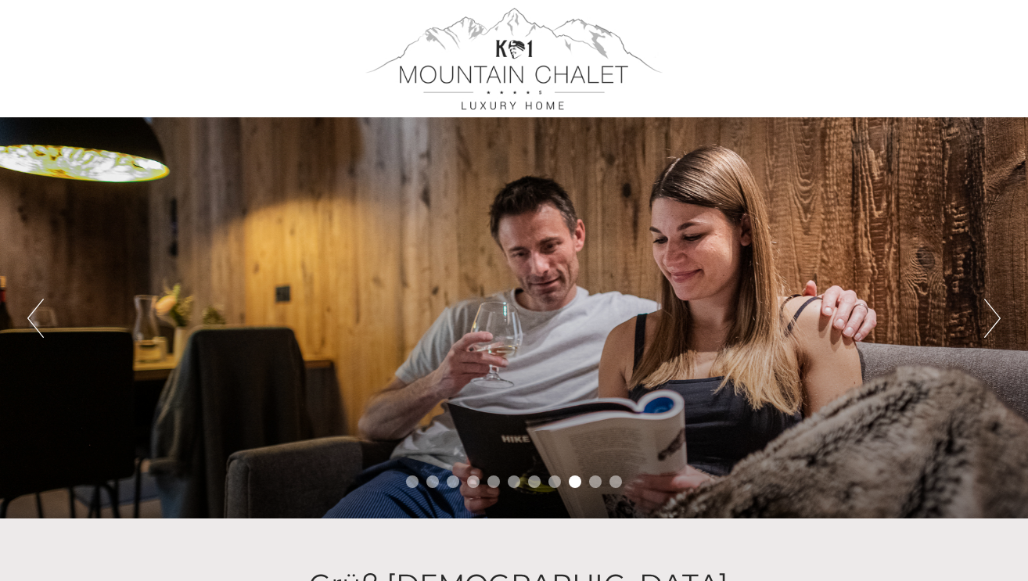
click at [997, 313] on button "Next" at bounding box center [992, 318] width 16 height 39
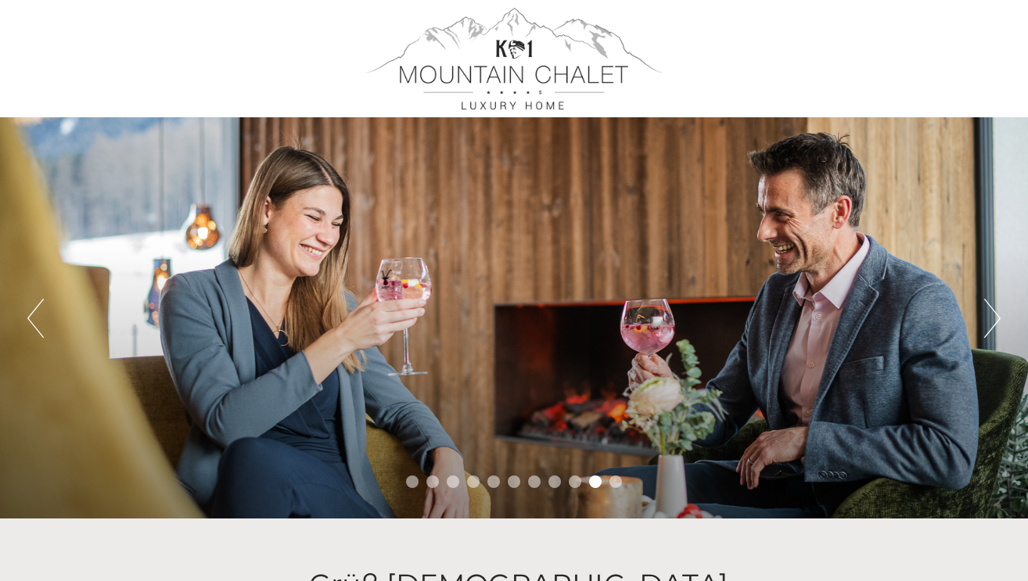
click at [997, 313] on button "Next" at bounding box center [992, 318] width 16 height 39
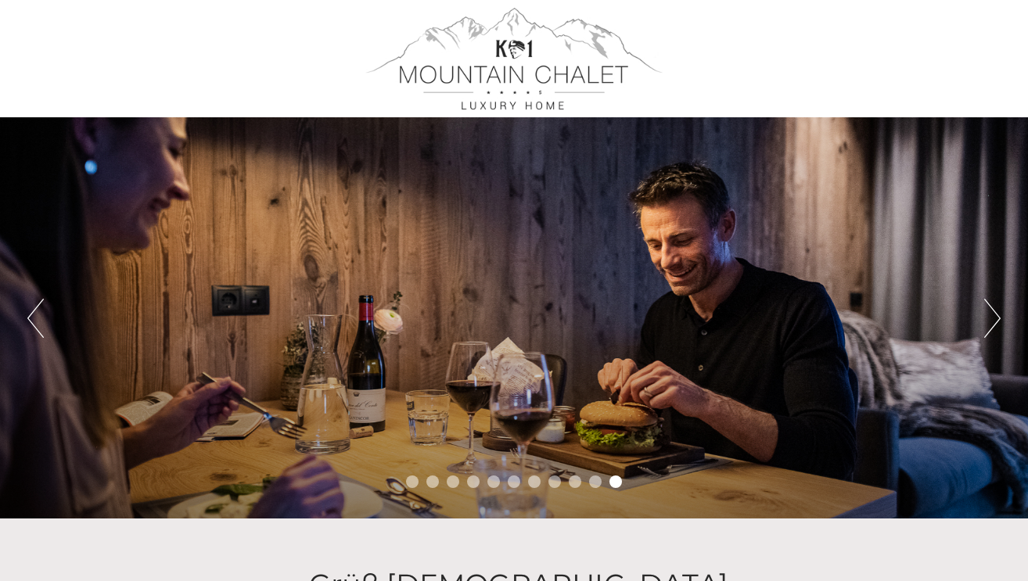
click at [1007, 311] on div "Previous Next 1 2 3 4 5 6 7 8 9 10 11" at bounding box center [514, 317] width 1028 height 401
click at [996, 315] on button "Next" at bounding box center [992, 318] width 16 height 39
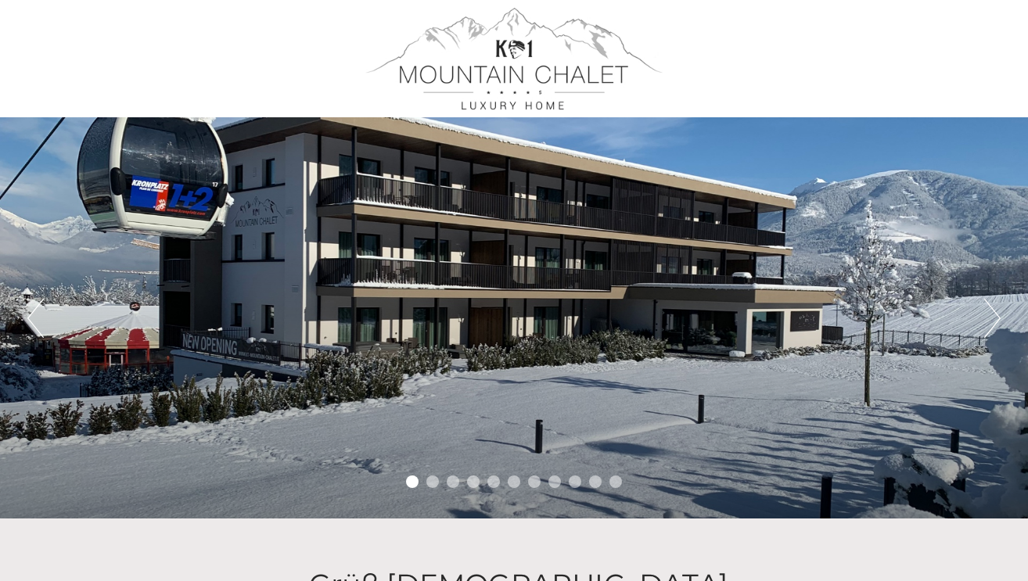
click at [994, 312] on button "Next" at bounding box center [992, 318] width 16 height 39
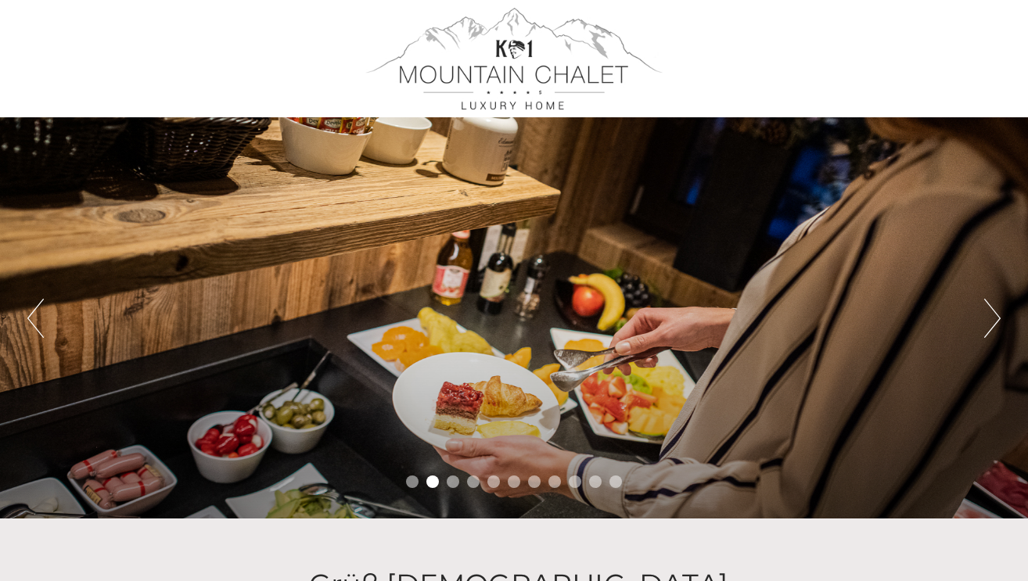
click at [994, 312] on button "Next" at bounding box center [992, 318] width 16 height 39
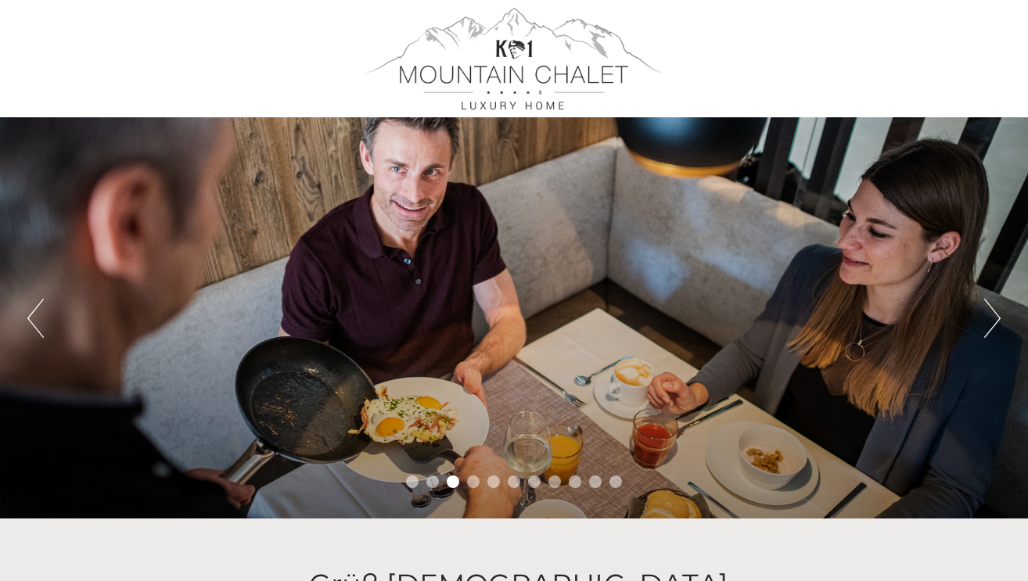
click at [994, 312] on button "Next" at bounding box center [992, 318] width 16 height 39
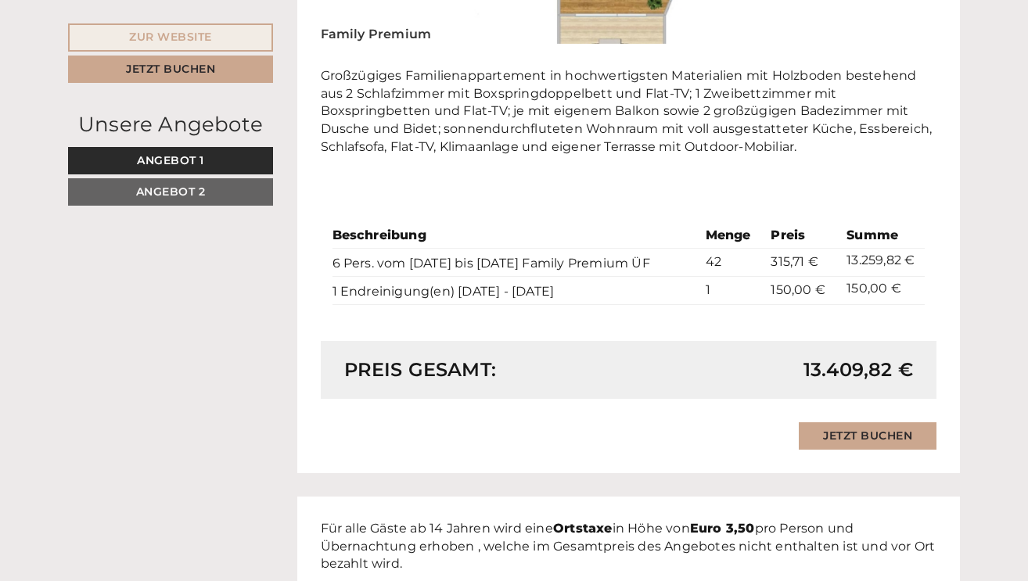
scroll to position [2276, 0]
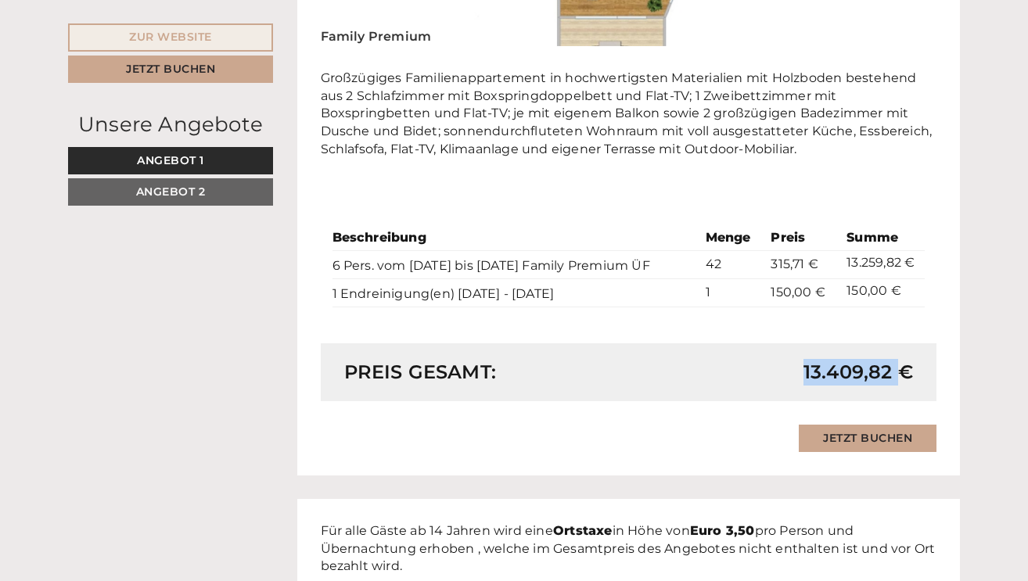
drag, startPoint x: 805, startPoint y: 319, endPoint x: 900, endPoint y: 315, distance: 94.8
click at [900, 359] on span "13.409,82 €" at bounding box center [859, 372] width 110 height 27
click at [908, 359] on span "13.409,82 €" at bounding box center [859, 372] width 110 height 27
drag, startPoint x: 912, startPoint y: 319, endPoint x: 904, endPoint y: 315, distance: 9.1
click at [904, 359] on span "13.409,82 €" at bounding box center [859, 372] width 110 height 27
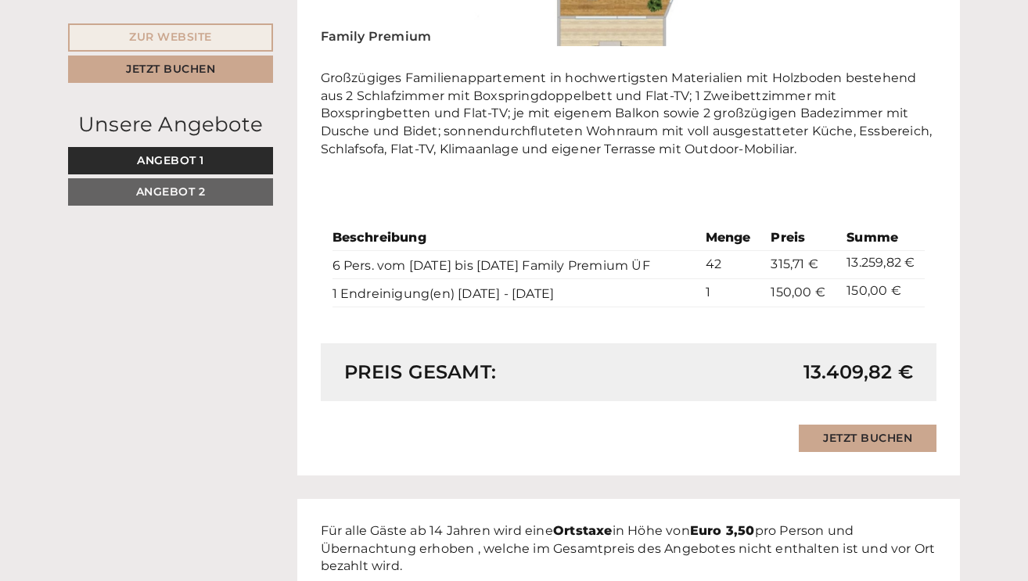
click at [933, 261] on div "Beschreibung Menge Preis Summe 6 Pers. vom [DATE] bis [DATE] Family Premium ÜF …" at bounding box center [629, 266] width 617 height 153
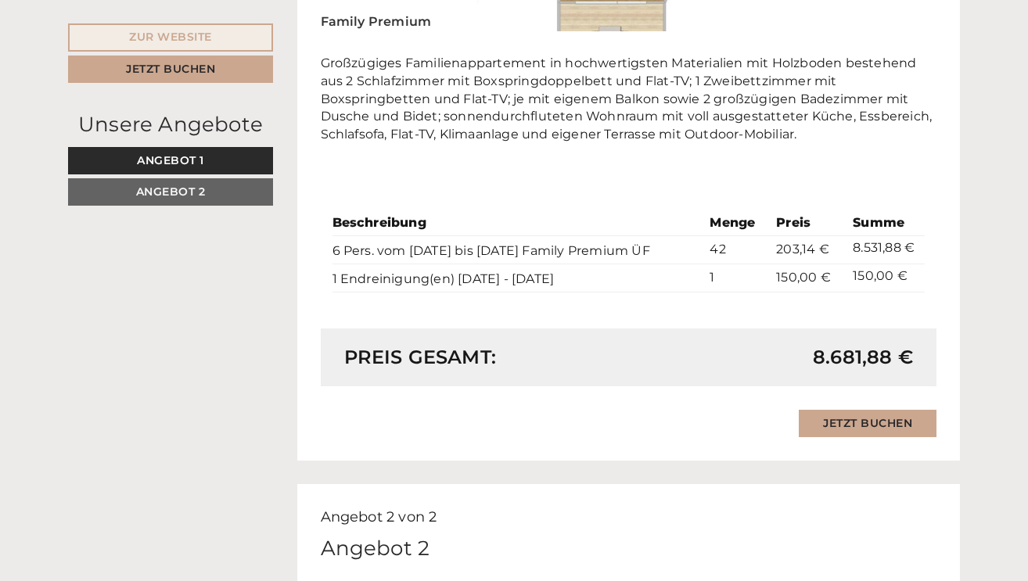
scroll to position [1286, 0]
drag, startPoint x: 815, startPoint y: 314, endPoint x: 860, endPoint y: 308, distance: 45.0
click at [860, 344] on span "8.681,88 €" at bounding box center [863, 357] width 100 height 27
click at [811, 344] on div "8.681,88 €" at bounding box center [776, 357] width 297 height 27
drag, startPoint x: 817, startPoint y: 316, endPoint x: 868, endPoint y: 311, distance: 51.1
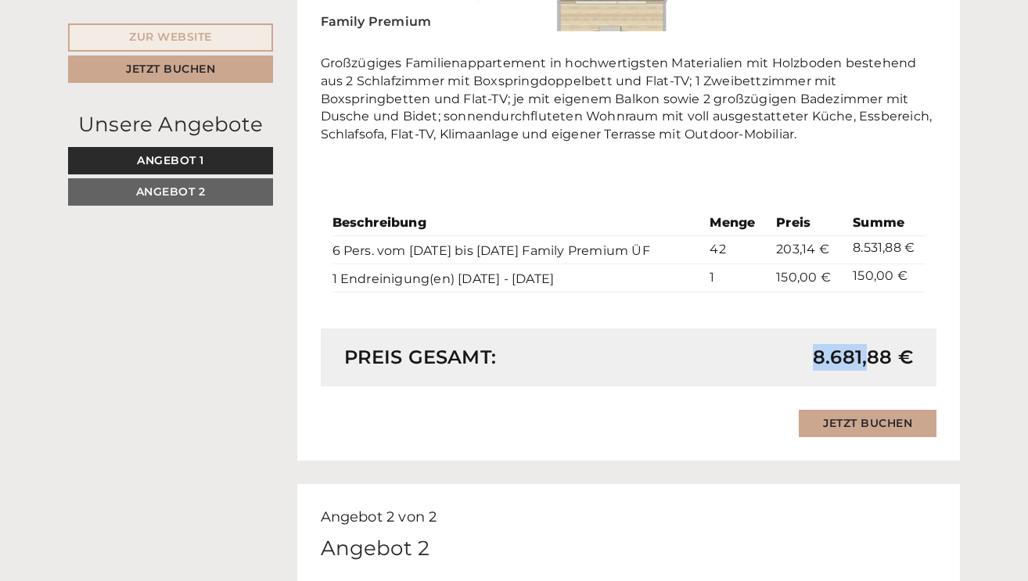
click at [868, 344] on span "8.681,88 €" at bounding box center [863, 357] width 100 height 27
click at [870, 344] on span "8.681,88 €" at bounding box center [863, 357] width 100 height 27
drag, startPoint x: 889, startPoint y: 314, endPoint x: 871, endPoint y: 315, distance: 18.0
click at [871, 344] on span "8.681,88 €" at bounding box center [863, 357] width 100 height 27
click at [870, 344] on span "8.681,88 €" at bounding box center [863, 357] width 100 height 27
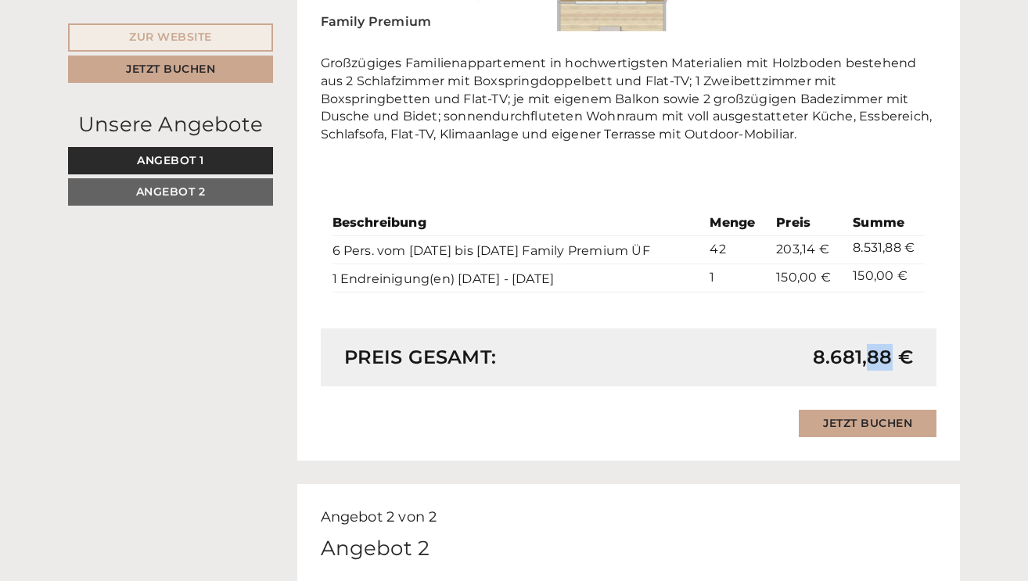
drag, startPoint x: 870, startPoint y: 315, endPoint x: 889, endPoint y: 311, distance: 19.2
click at [889, 344] on span "8.681,88 €" at bounding box center [863, 357] width 100 height 27
click at [893, 344] on span "8.681,88 €" at bounding box center [863, 357] width 100 height 27
drag, startPoint x: 891, startPoint y: 315, endPoint x: 869, endPoint y: 314, distance: 21.9
click at [869, 344] on span "8.681,88 €" at bounding box center [863, 357] width 100 height 27
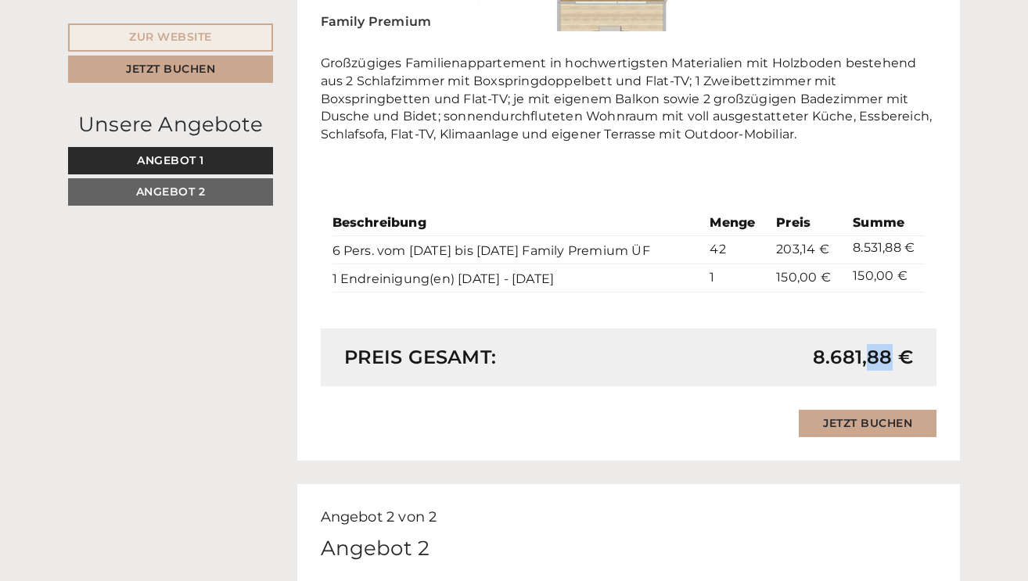
click at [869, 344] on span "8.681,88 €" at bounding box center [863, 357] width 100 height 27
drag, startPoint x: 869, startPoint y: 314, endPoint x: 887, endPoint y: 310, distance: 18.4
click at [887, 344] on span "8.681,88 €" at bounding box center [863, 357] width 100 height 27
click at [893, 344] on span "8.681,88 €" at bounding box center [863, 357] width 100 height 27
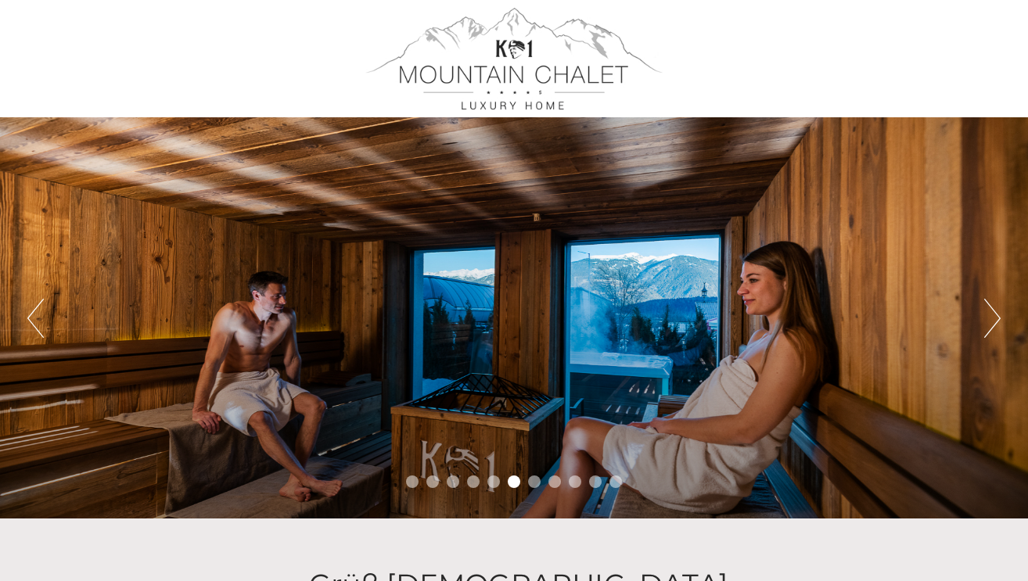
scroll to position [0, 0]
click at [980, 318] on div "Previous Next 1 2 3 4 5 6 7 8 9 10 11" at bounding box center [514, 317] width 1028 height 401
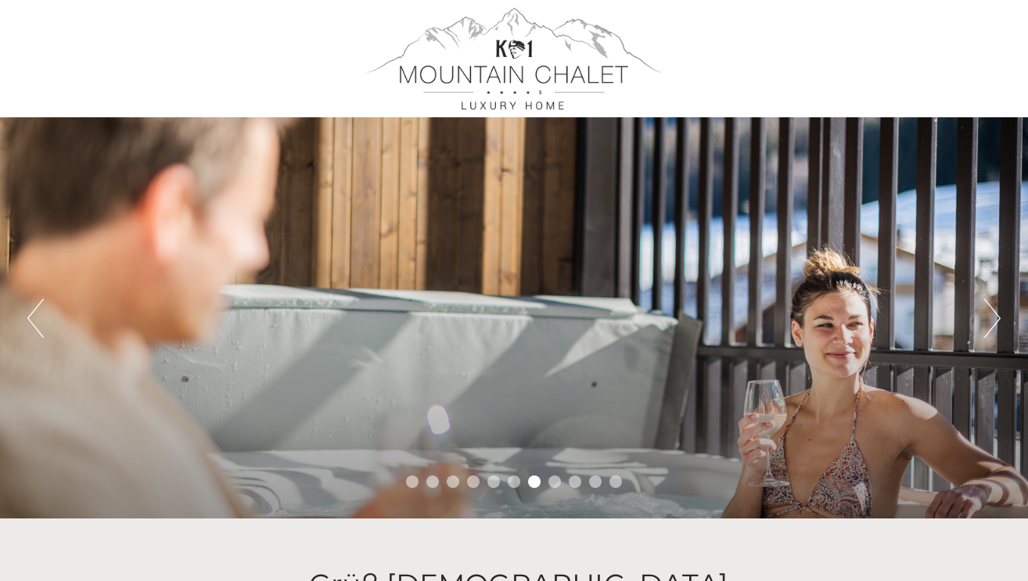
click at [986, 318] on button "Next" at bounding box center [992, 318] width 16 height 39
click at [1006, 316] on div "Previous Next 1 2 3 4 5 6 7 8 9 10 11" at bounding box center [514, 317] width 1028 height 401
click at [998, 316] on button "Next" at bounding box center [992, 318] width 16 height 39
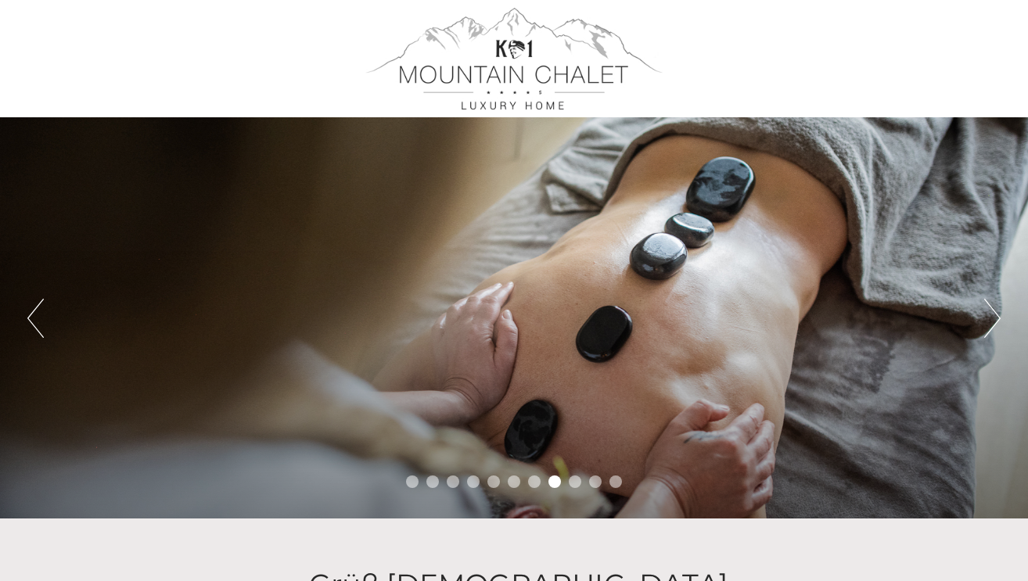
click at [998, 315] on button "Next" at bounding box center [992, 318] width 16 height 39
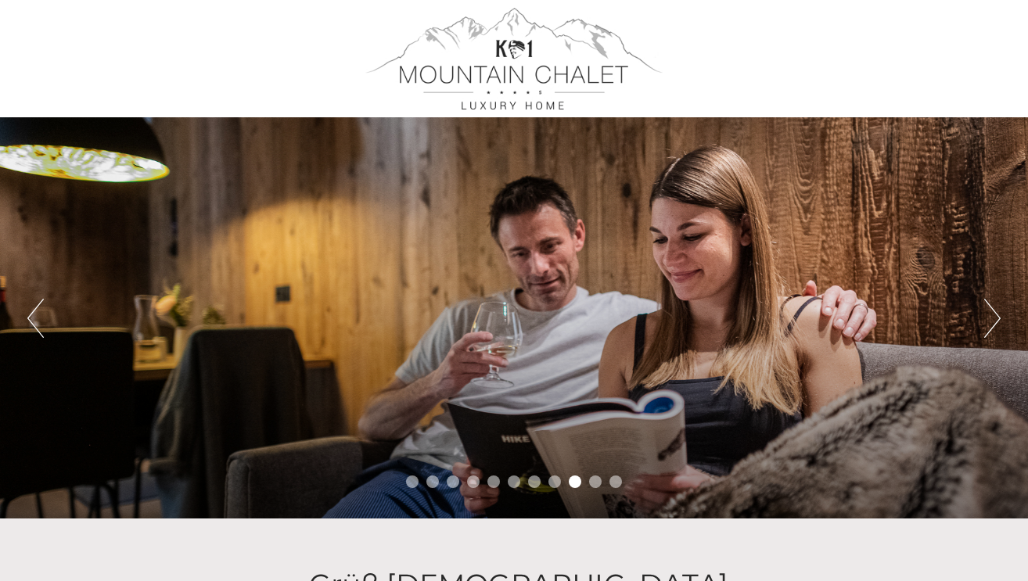
click at [997, 315] on button "Next" at bounding box center [992, 318] width 16 height 39
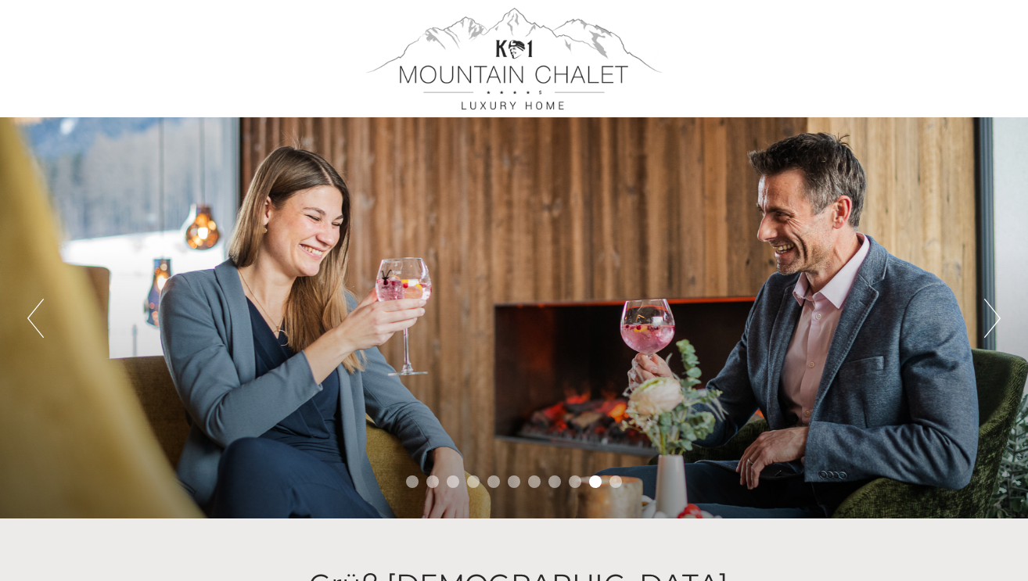
click at [996, 315] on button "Next" at bounding box center [992, 318] width 16 height 39
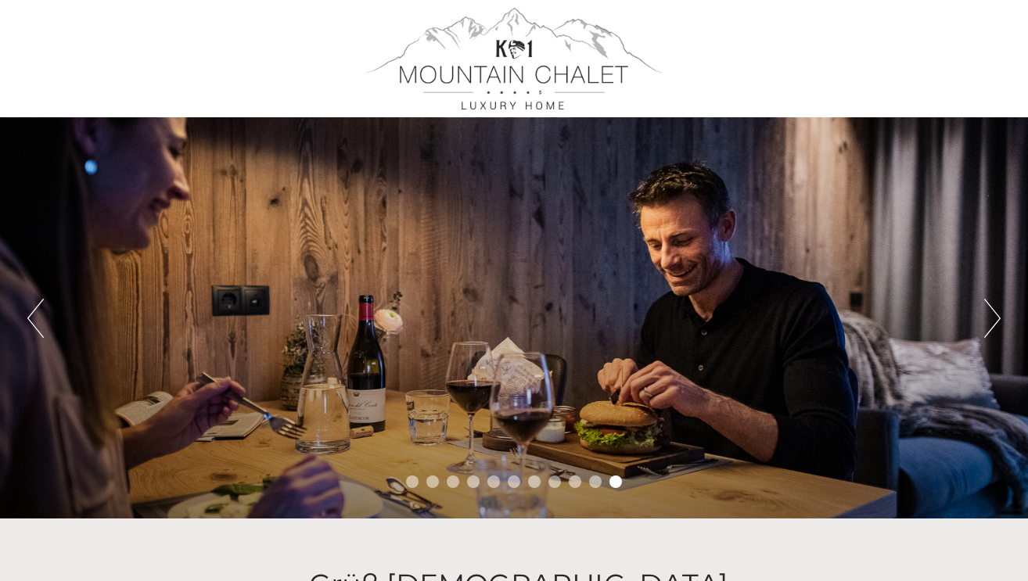
click at [996, 315] on button "Next" at bounding box center [992, 318] width 16 height 39
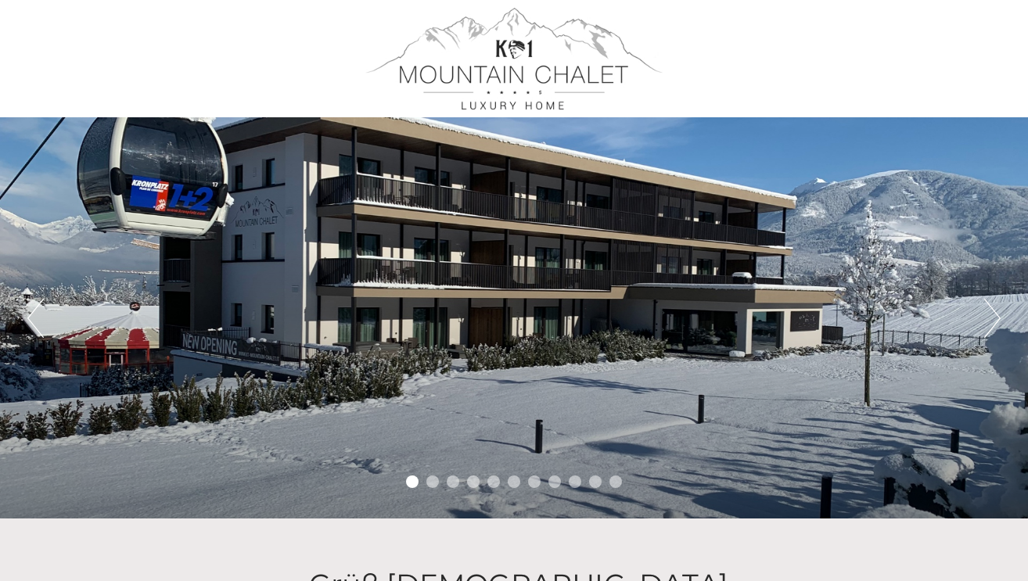
click at [988, 326] on button "Next" at bounding box center [992, 318] width 16 height 39
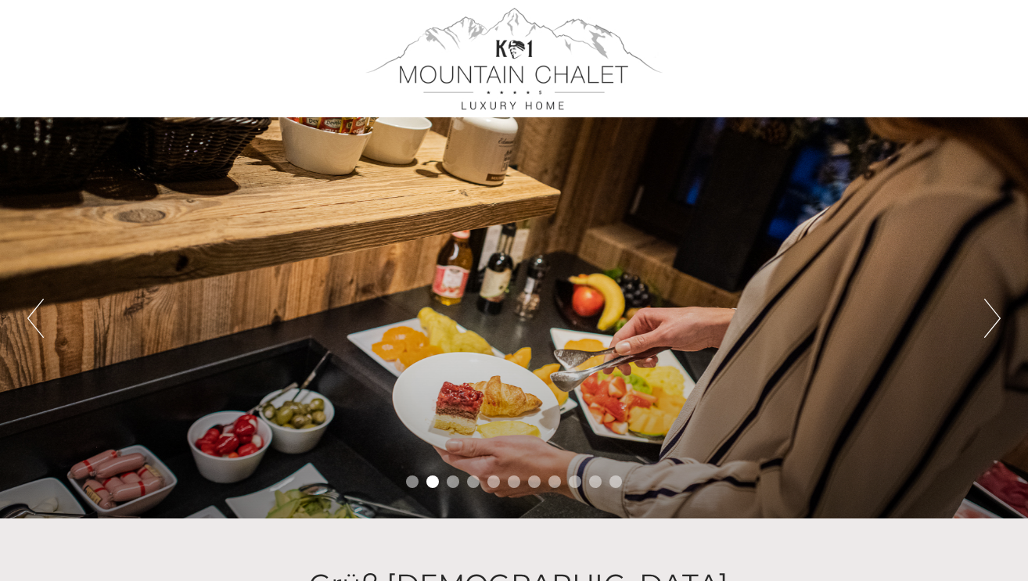
click at [988, 326] on button "Next" at bounding box center [992, 318] width 16 height 39
click at [991, 321] on button "Next" at bounding box center [992, 318] width 16 height 39
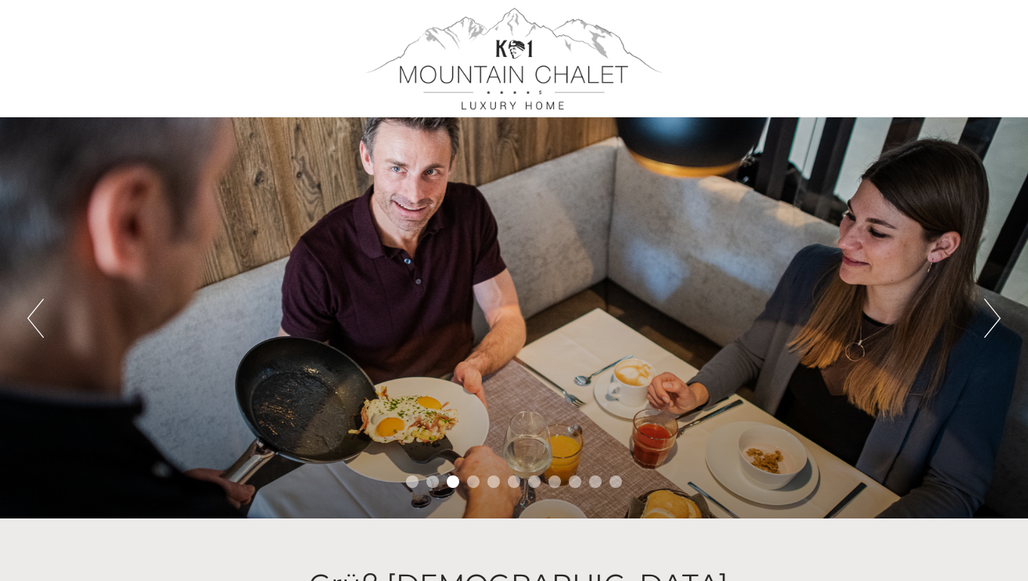
click at [990, 326] on button "Next" at bounding box center [992, 318] width 16 height 39
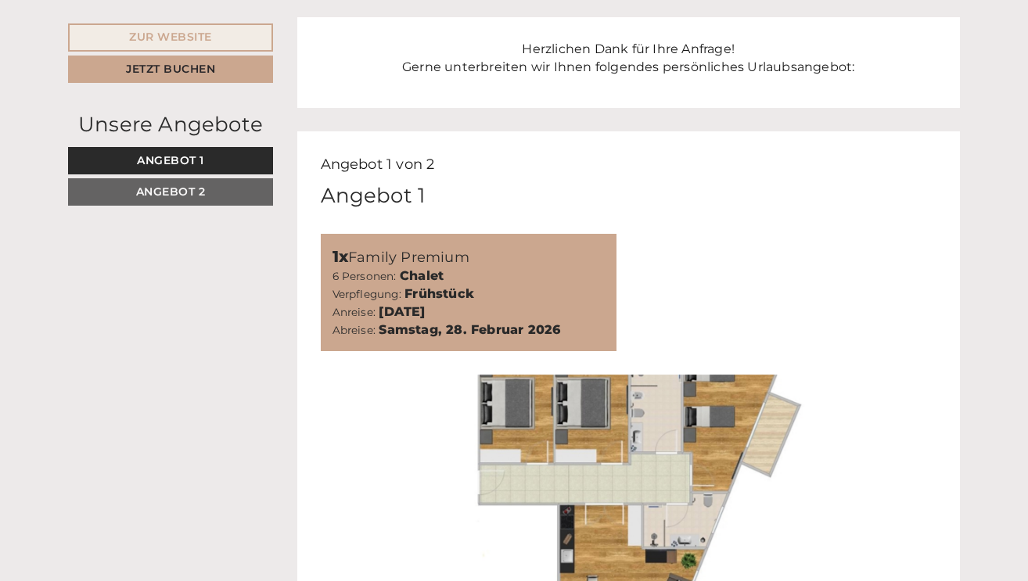
scroll to position [640, 0]
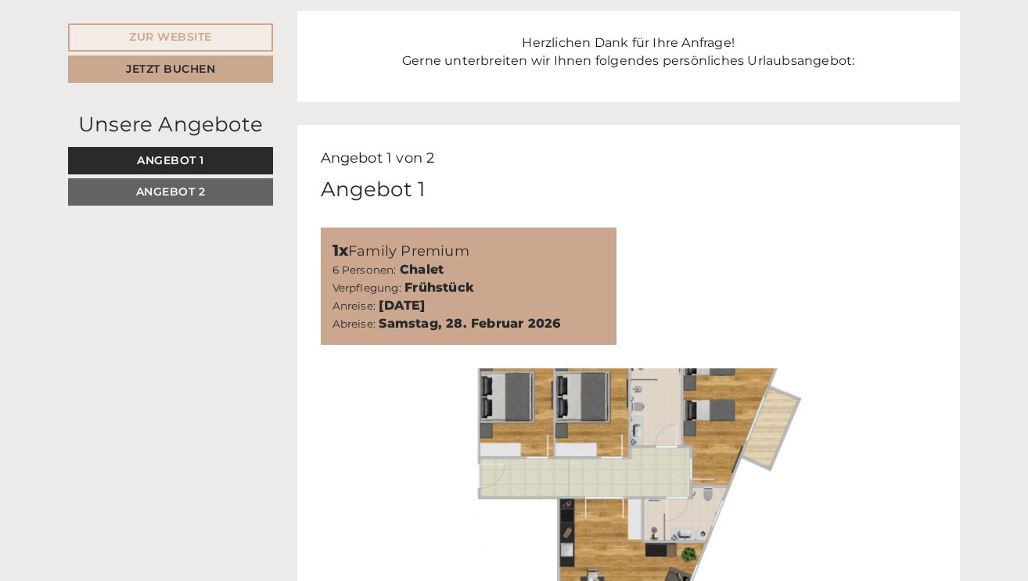
click at [425, 298] on b "[DATE]" at bounding box center [402, 305] width 46 height 15
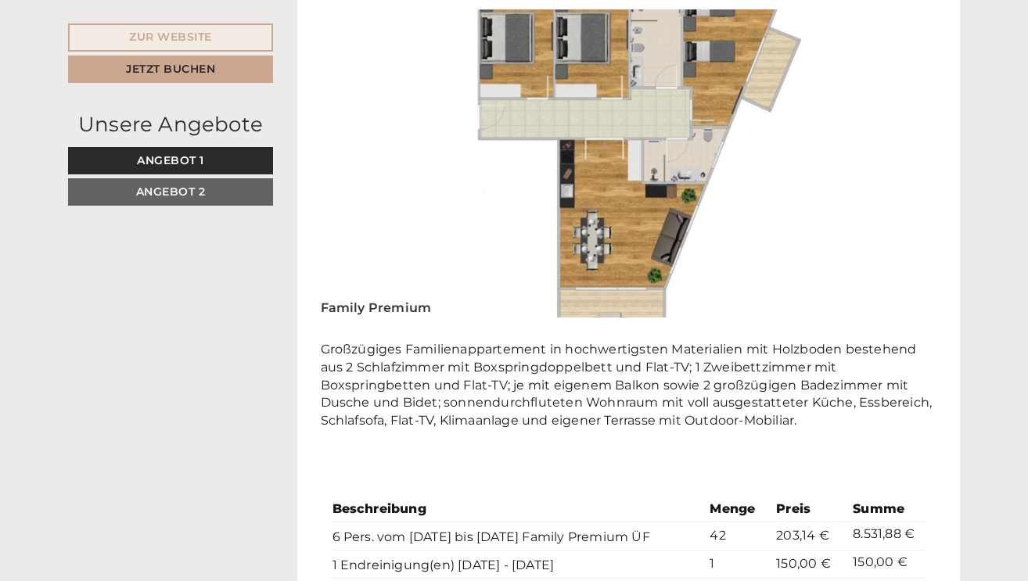
scroll to position [1002, 0]
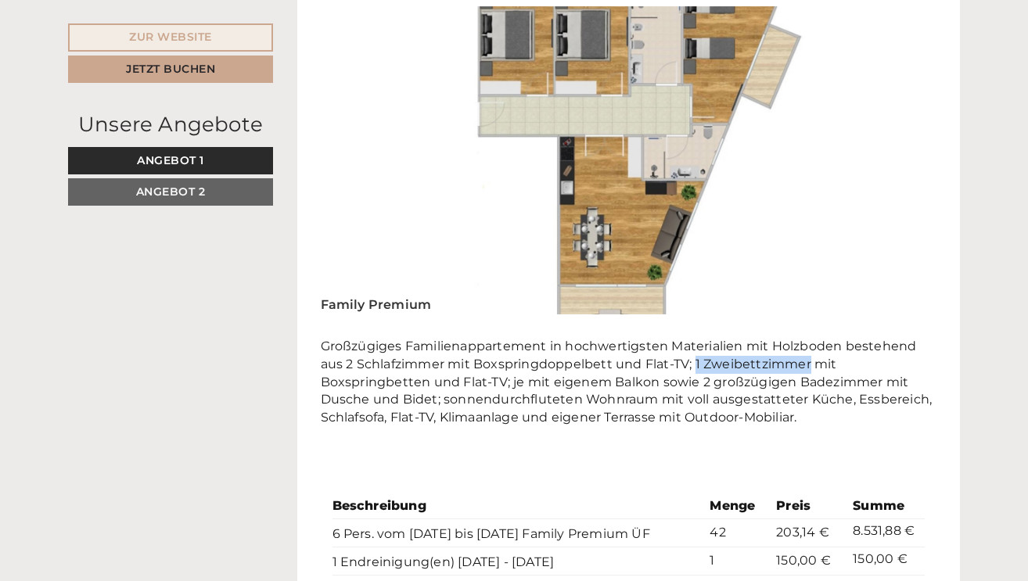
drag, startPoint x: 696, startPoint y: 326, endPoint x: 808, endPoint y: 324, distance: 112.7
click at [808, 338] on p "Großzügiges Familienappartement in hochwertigsten Materialien mit Holzboden bes…" at bounding box center [629, 382] width 617 height 89
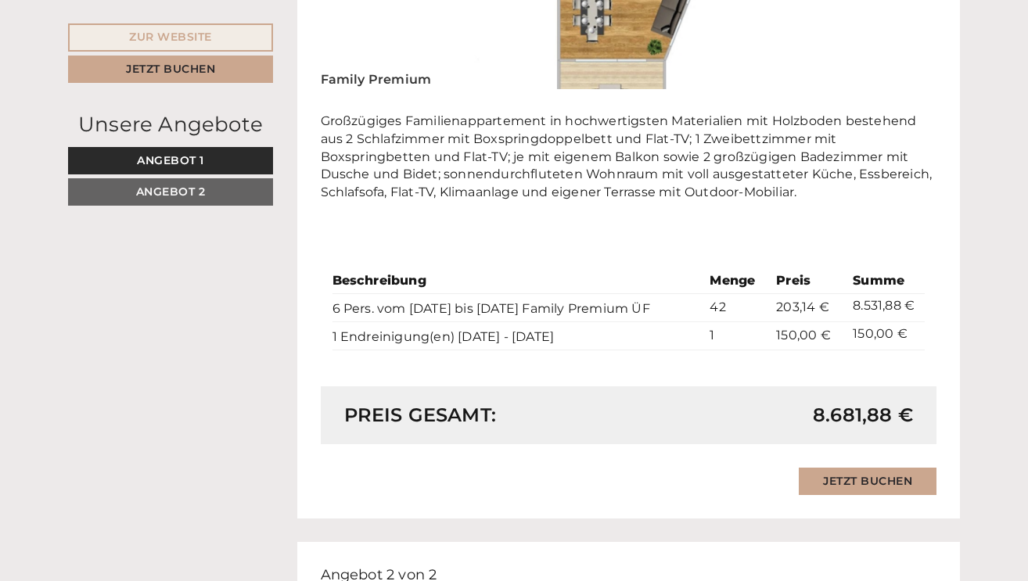
click at [808, 324] on div "Beschreibung Menge Preis Summe 6 Pers. vom [DATE] bis [DATE] Family Premium ÜF …" at bounding box center [629, 309] width 617 height 153
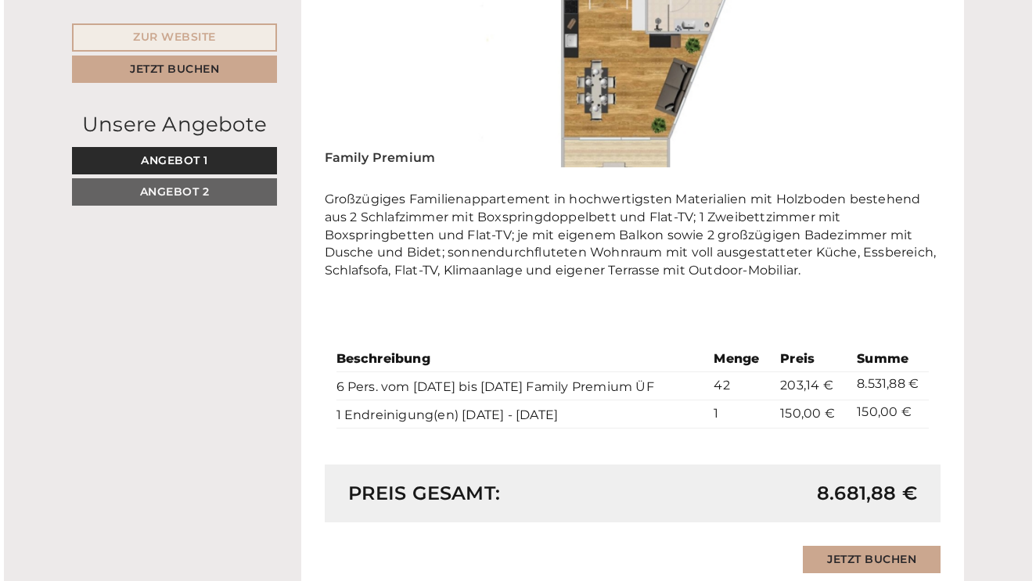
scroll to position [1151, 0]
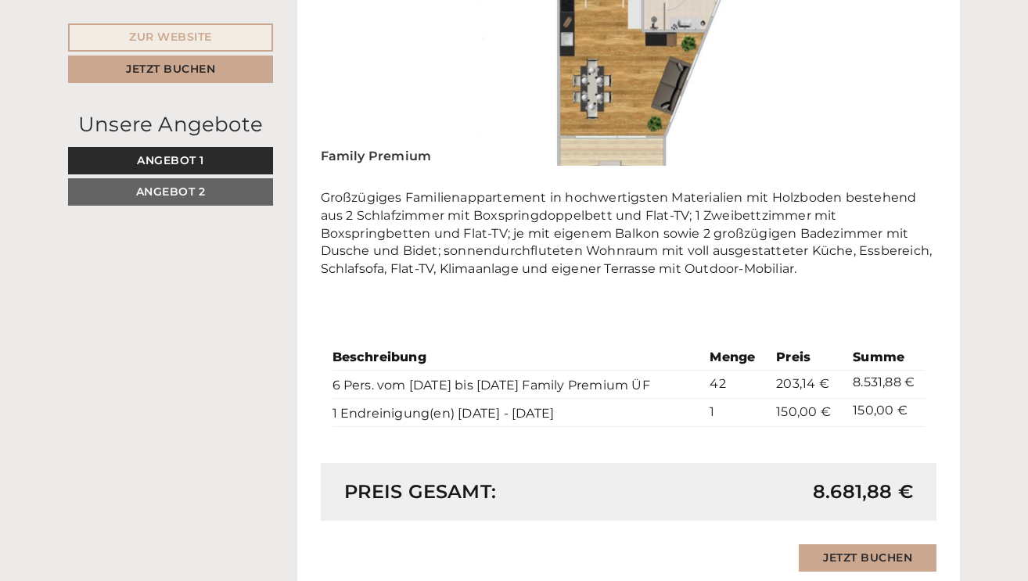
click at [828, 545] on link "Jetzt buchen" at bounding box center [868, 558] width 138 height 27
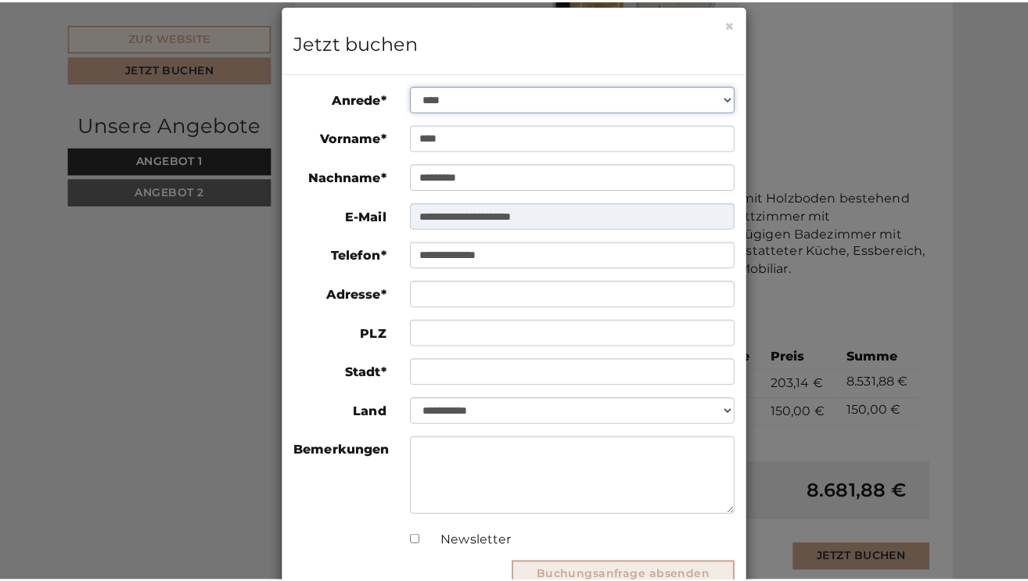
scroll to position [14, 0]
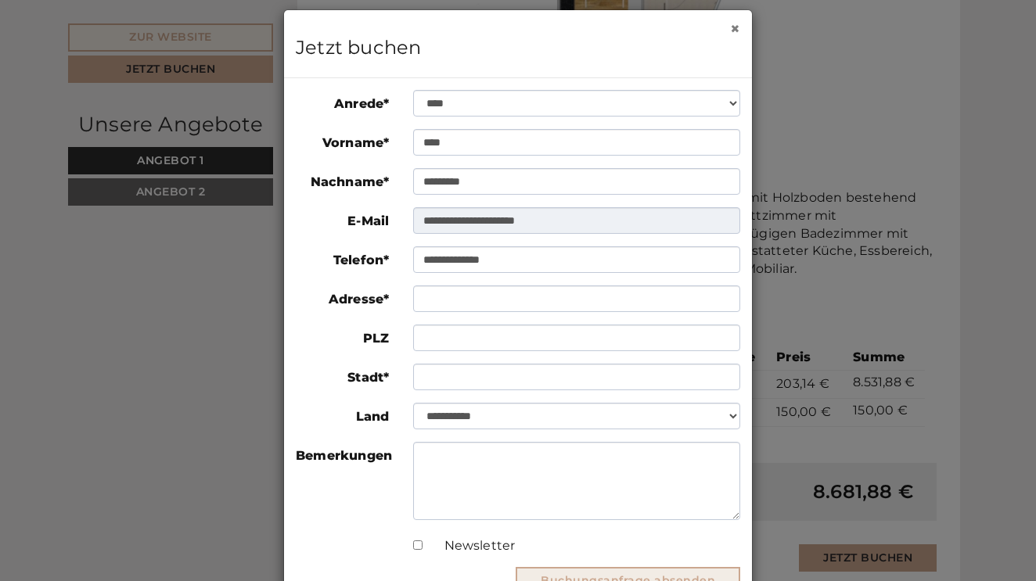
click at [733, 25] on button "×" at bounding box center [735, 28] width 10 height 16
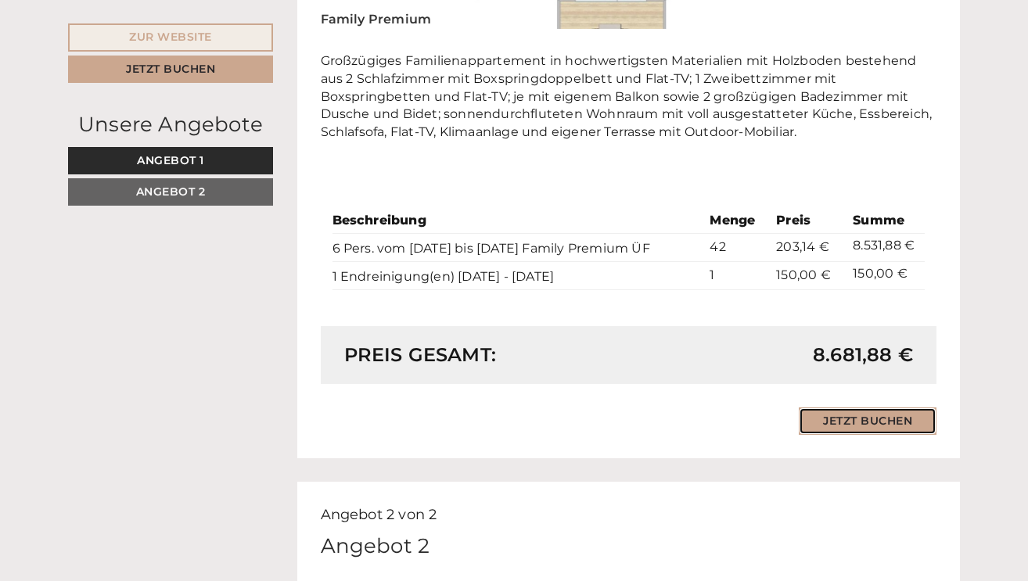
scroll to position [1286, 0]
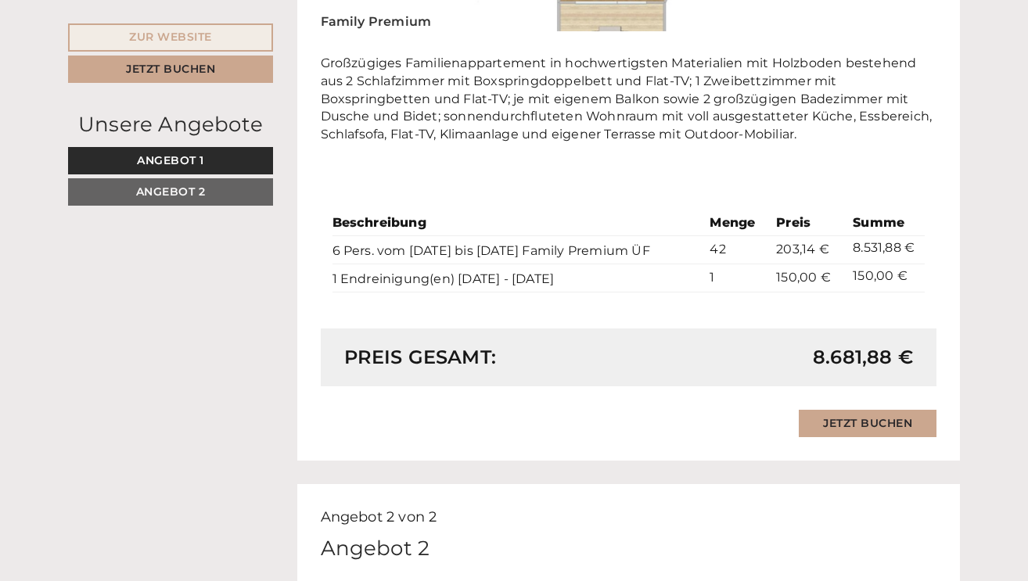
click at [733, 410] on div "Dieses Angebot wurde bereits von Ihnen gebucht Jetzt buchen" at bounding box center [629, 423] width 617 height 27
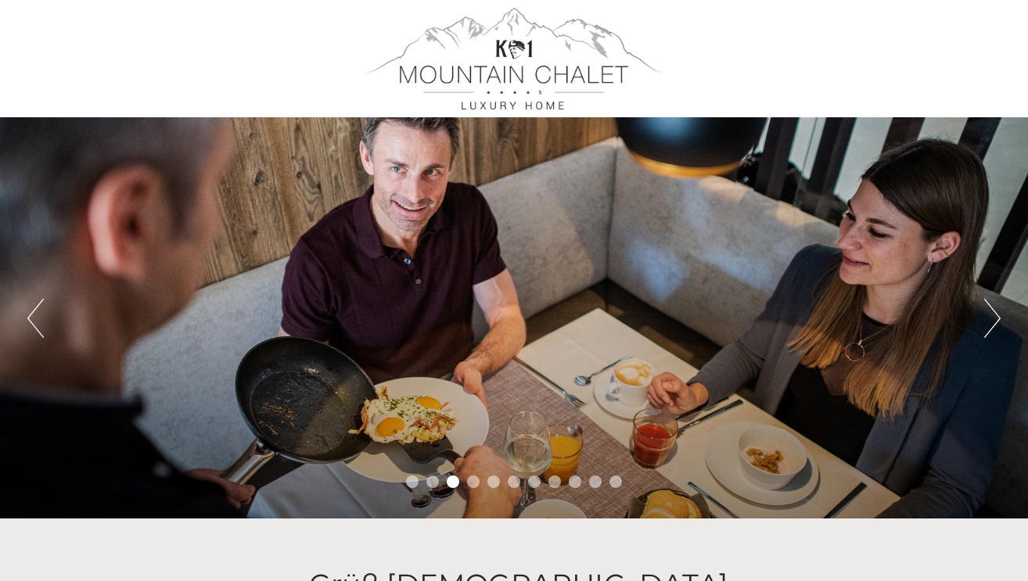
scroll to position [0, 0]
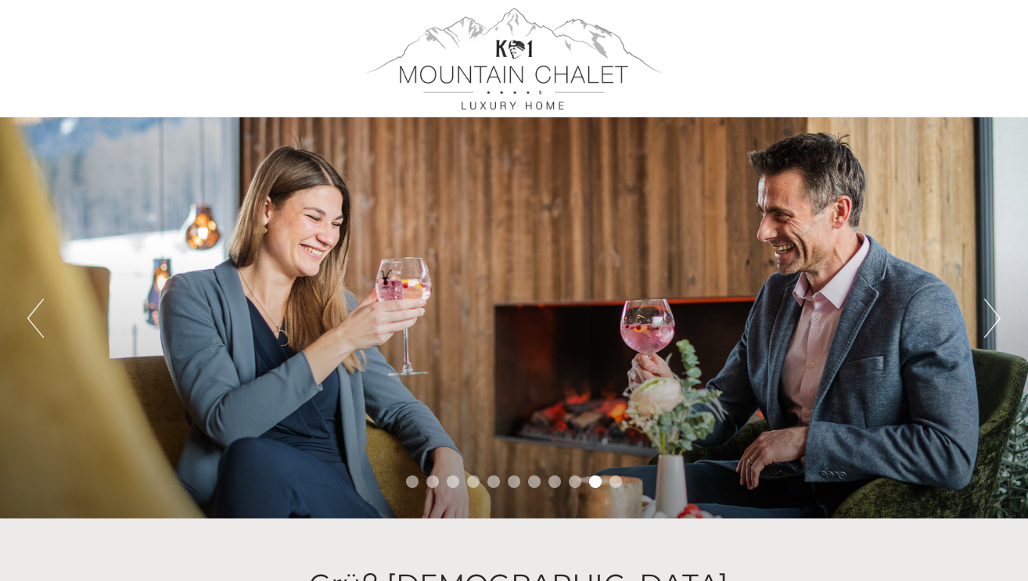
drag, startPoint x: 461, startPoint y: 104, endPoint x: 568, endPoint y: 106, distance: 107.2
click at [569, 106] on div at bounding box center [514, 59] width 876 height 102
drag, startPoint x: 568, startPoint y: 106, endPoint x: 463, endPoint y: 104, distance: 104.9
click at [463, 104] on div at bounding box center [514, 59] width 876 height 102
drag, startPoint x: 463, startPoint y: 104, endPoint x: 572, endPoint y: 103, distance: 108.8
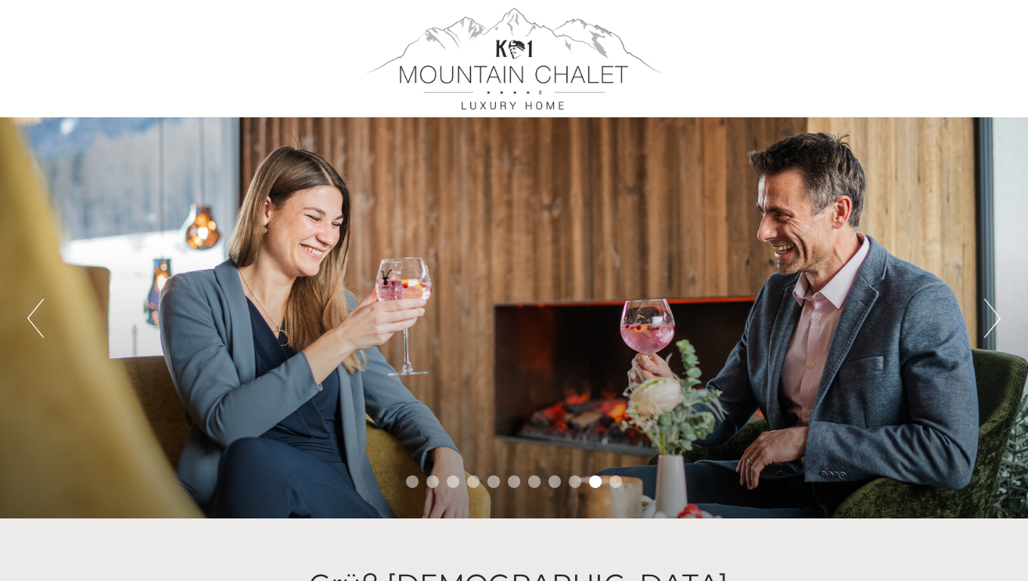
click at [572, 103] on div at bounding box center [514, 59] width 876 height 102
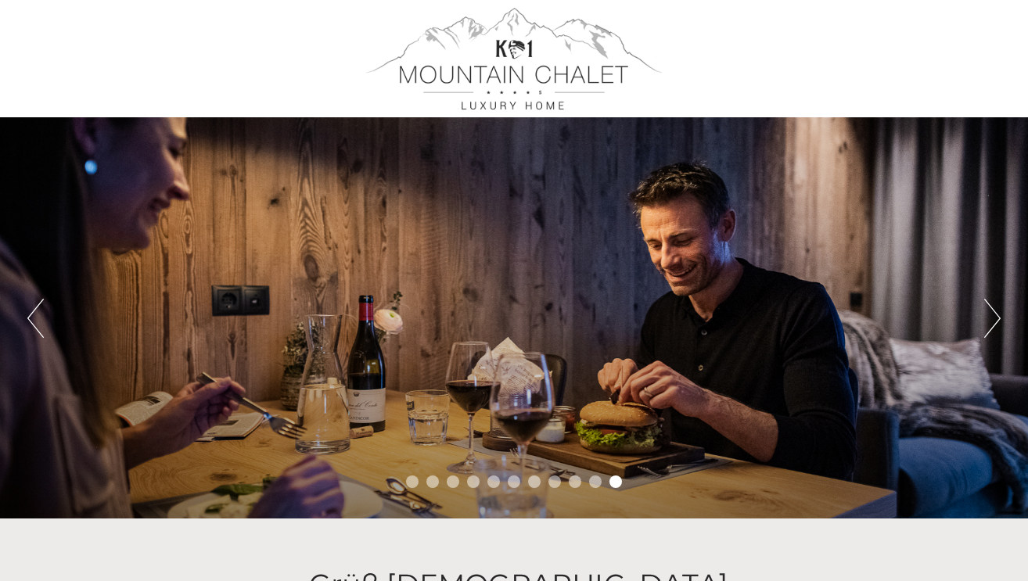
click at [987, 321] on button "Next" at bounding box center [992, 318] width 16 height 39
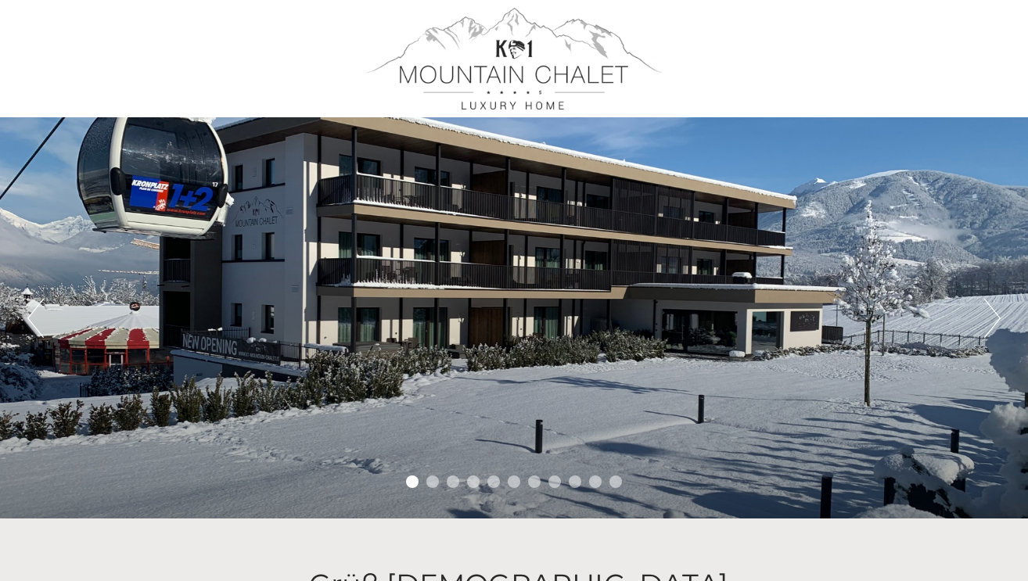
click at [987, 321] on button "Next" at bounding box center [992, 318] width 16 height 39
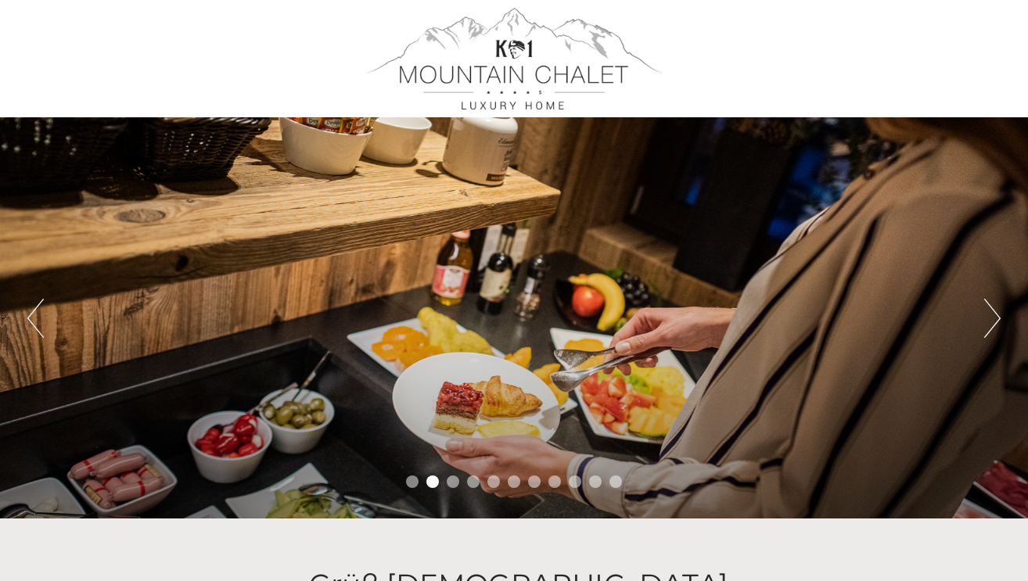
click at [987, 321] on button "Next" at bounding box center [992, 318] width 16 height 39
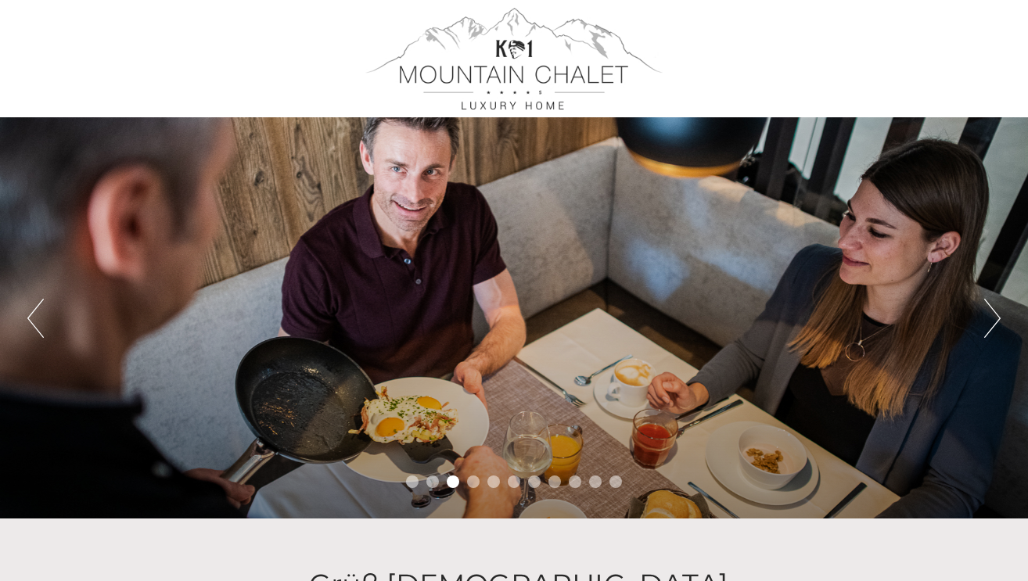
click at [987, 321] on button "Next" at bounding box center [992, 318] width 16 height 39
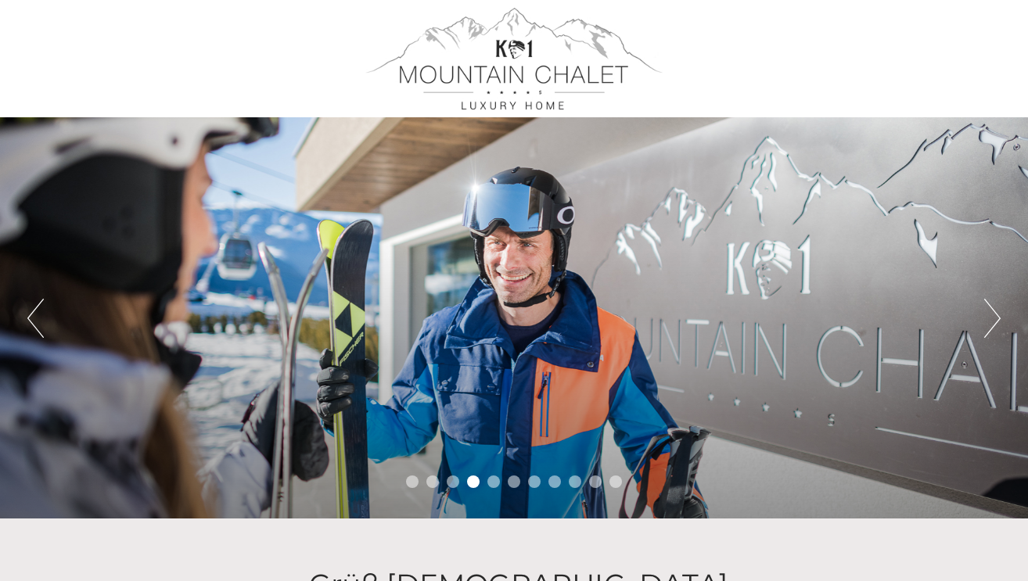
click at [987, 321] on button "Next" at bounding box center [992, 318] width 16 height 39
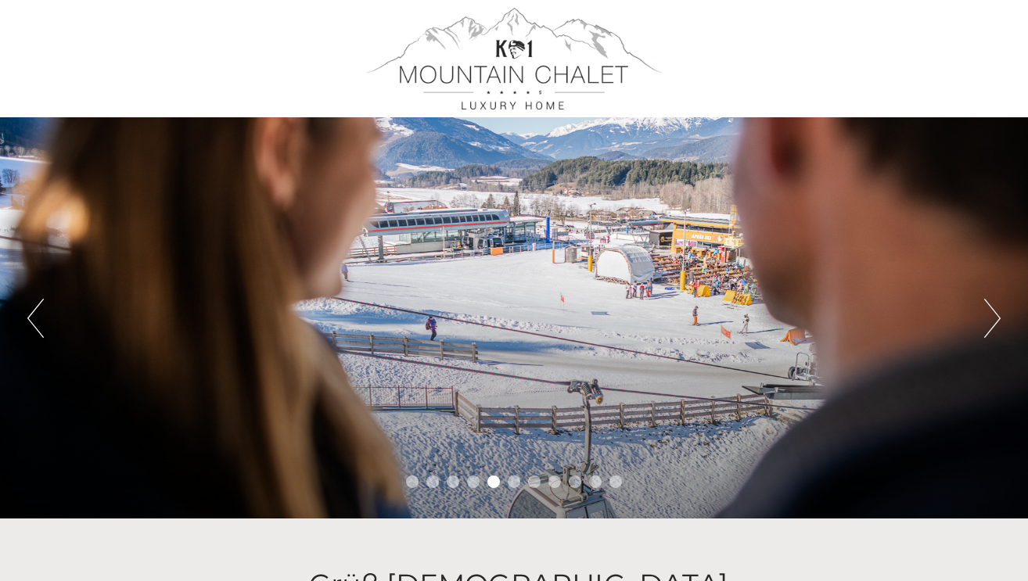
click at [987, 321] on button "Next" at bounding box center [992, 318] width 16 height 39
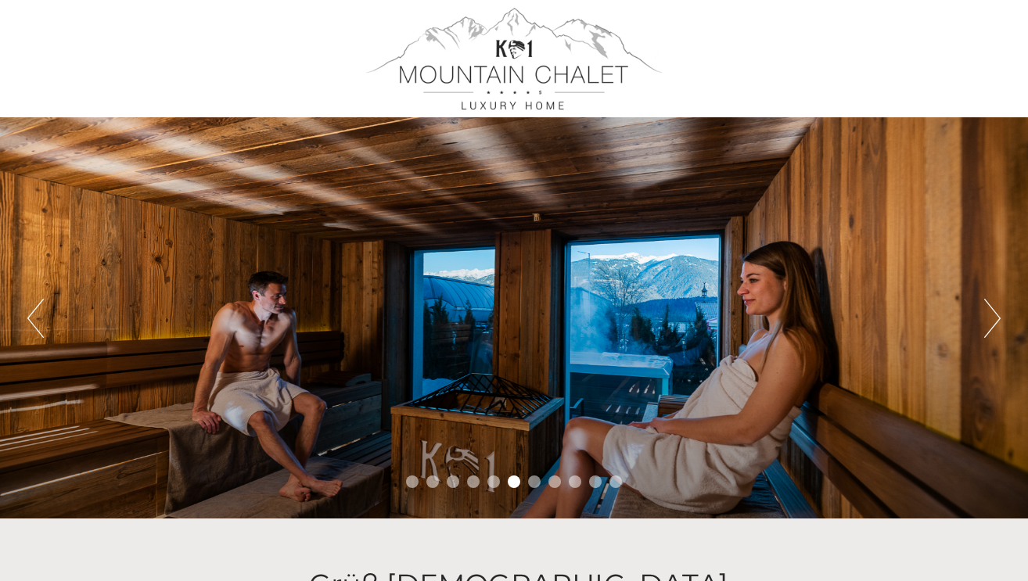
click at [987, 321] on button "Next" at bounding box center [992, 318] width 16 height 39
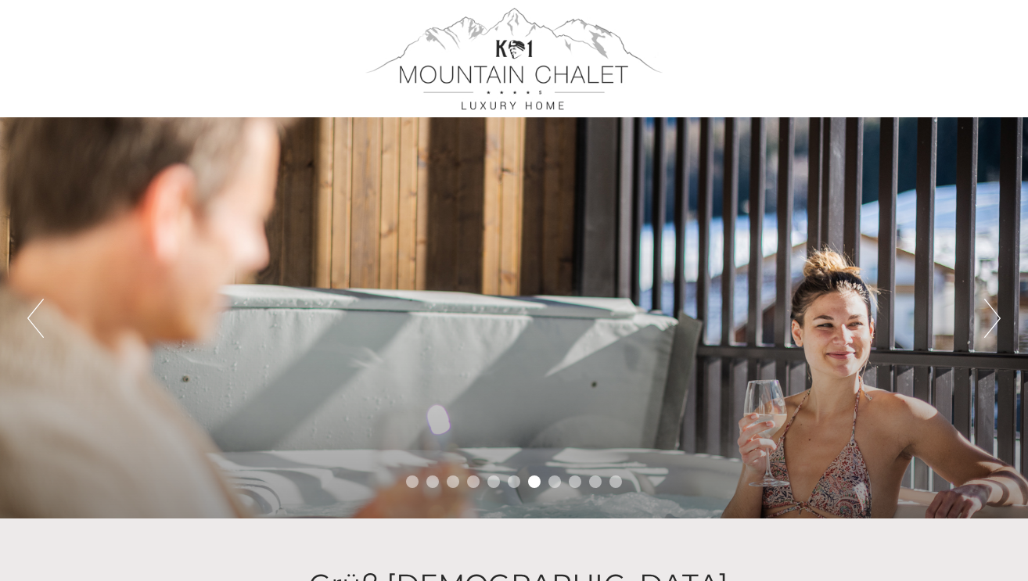
click at [987, 321] on button "Next" at bounding box center [992, 318] width 16 height 39
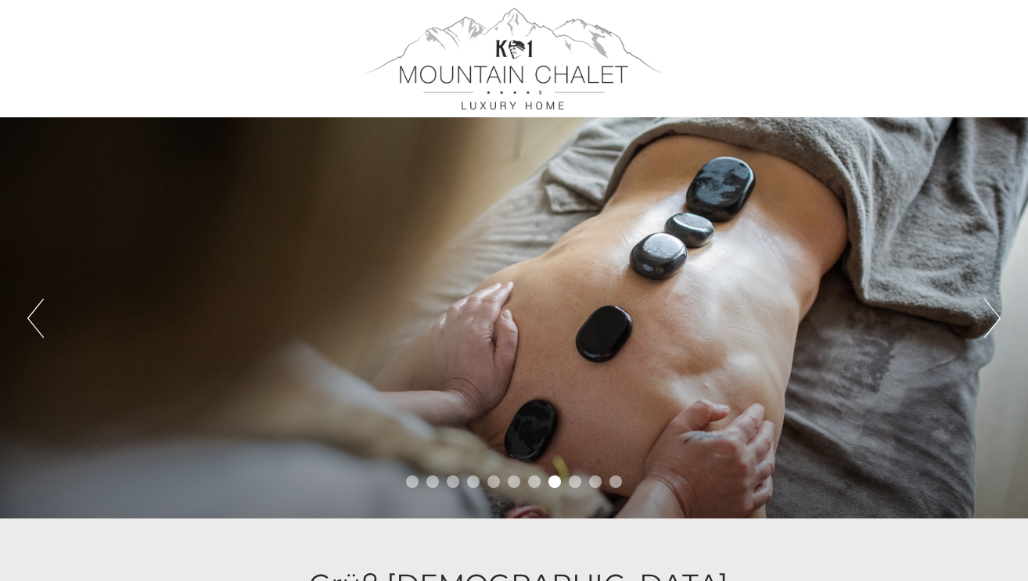
click at [987, 321] on button "Next" at bounding box center [992, 318] width 16 height 39
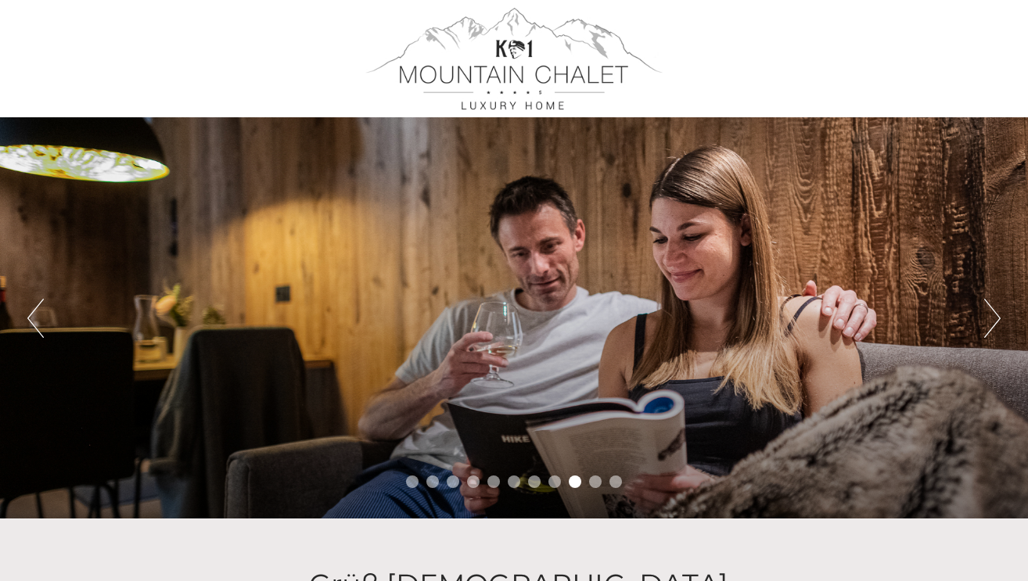
click at [987, 321] on button "Next" at bounding box center [992, 318] width 16 height 39
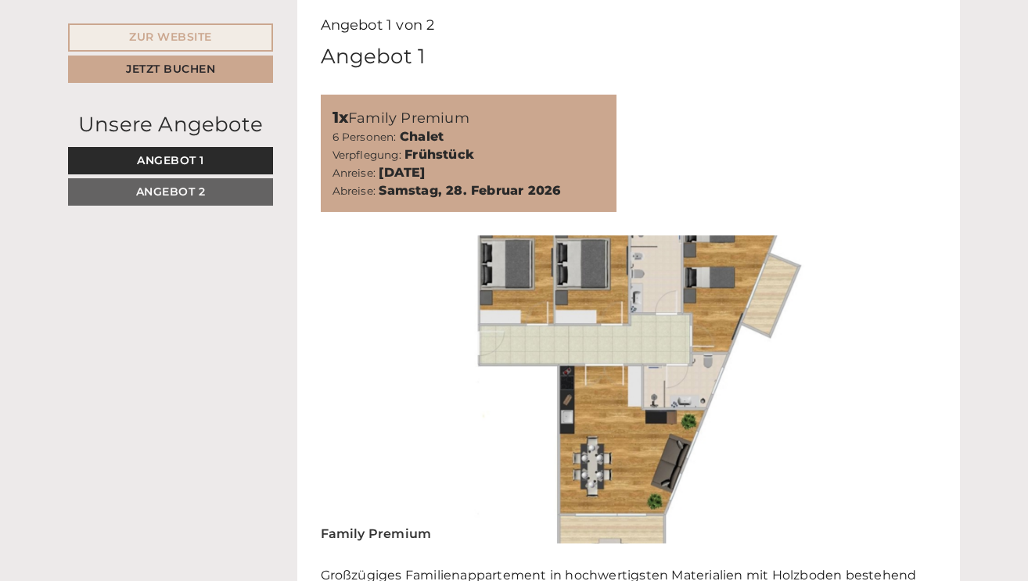
scroll to position [775, 0]
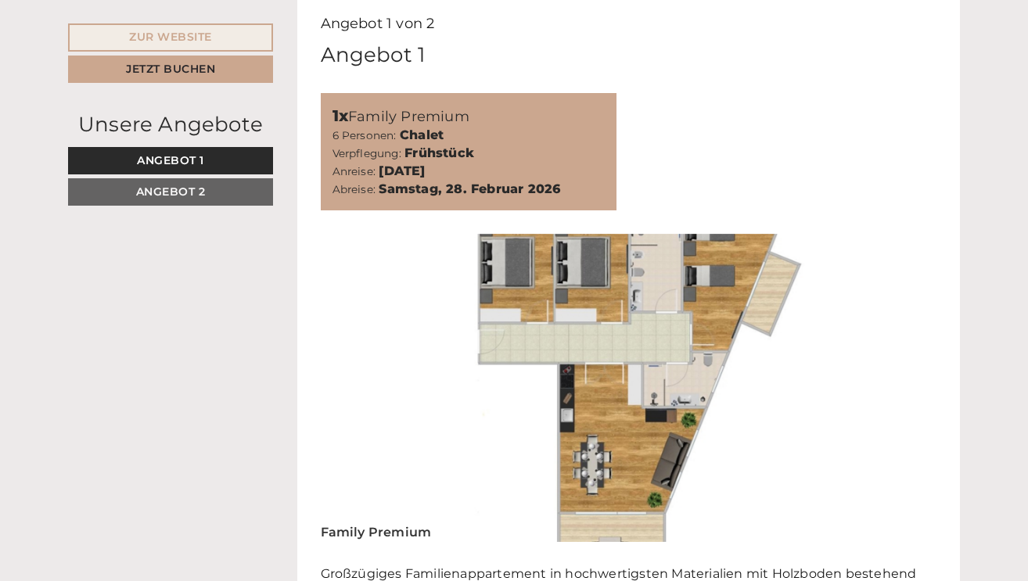
drag, startPoint x: 447, startPoint y: 133, endPoint x: 513, endPoint y: 125, distance: 66.2
click at [513, 125] on div "1x Family Premium 6 Personen: Chalet Verpflegung: Frühstück Anreise: [DATE] Abr…" at bounding box center [469, 151] width 297 height 117
click at [563, 163] on div "Anreise: [DATE] Abreise: [DATE]" at bounding box center [469, 181] width 273 height 36
click at [556, 182] on b "Samstag, 28. Februar 2026" at bounding box center [470, 189] width 182 height 15
drag, startPoint x: 557, startPoint y: 153, endPoint x: 527, endPoint y: 149, distance: 30.8
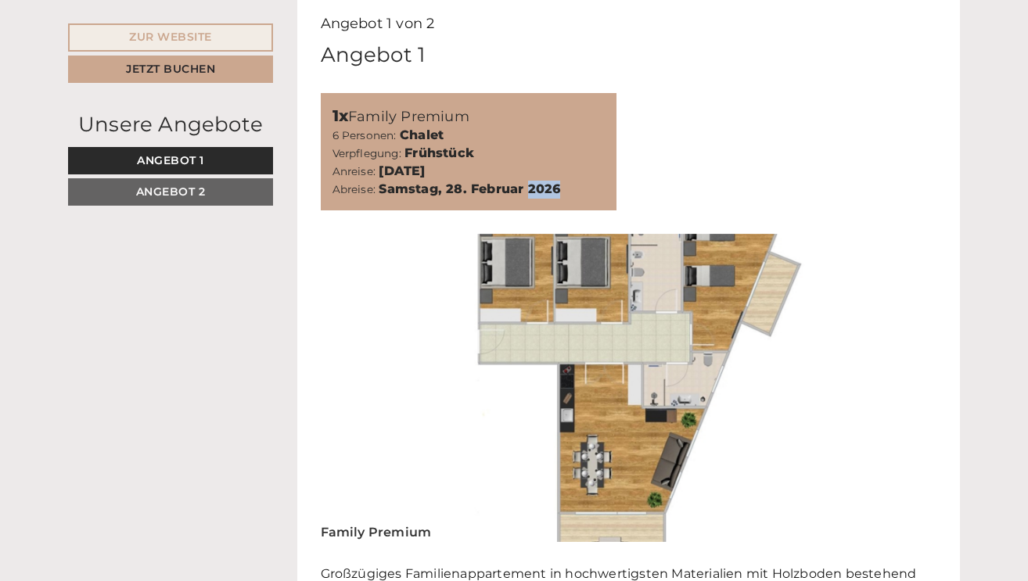
click at [527, 182] on b "Samstag, 28. Februar 2026" at bounding box center [470, 189] width 182 height 15
click at [558, 182] on b "Samstag, 28. Februar 2026" at bounding box center [470, 189] width 182 height 15
drag, startPoint x: 556, startPoint y: 134, endPoint x: 534, endPoint y: 134, distance: 21.1
click at [534, 163] on div "Anreise: [DATE] Abreise: [DATE]" at bounding box center [469, 181] width 273 height 36
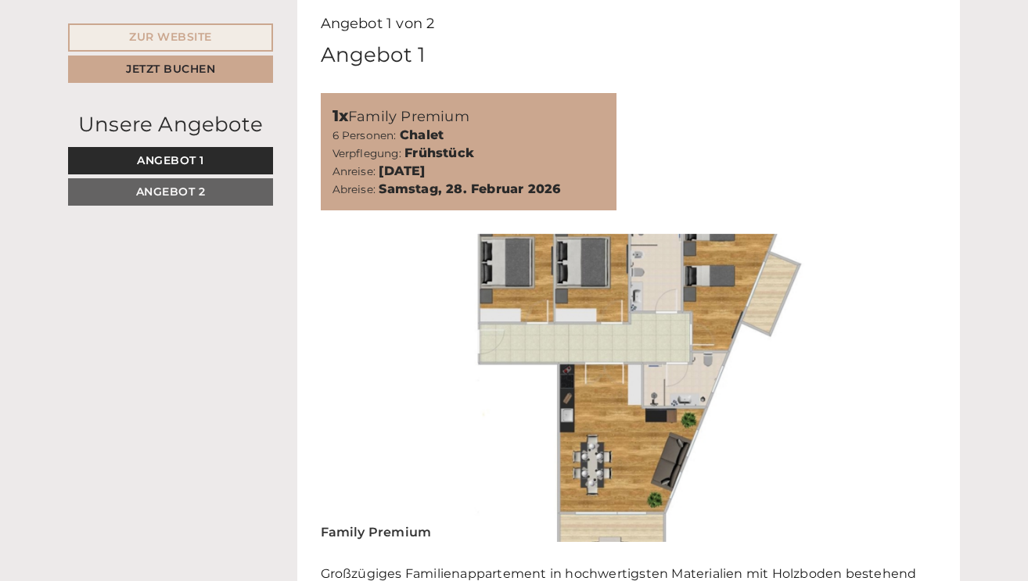
click at [425, 164] on b "[DATE]" at bounding box center [402, 171] width 46 height 15
drag, startPoint x: 524, startPoint y: 135, endPoint x: 564, endPoint y: 133, distance: 39.9
click at [564, 163] on div "Anreise: [DATE] Abreise: [DATE]" at bounding box center [469, 181] width 273 height 36
click at [572, 163] on div "Anreise: [DATE] Abreise: [DATE]" at bounding box center [469, 181] width 273 height 36
click at [557, 163] on div "Anreise: [DATE] Abreise: [DATE]" at bounding box center [469, 181] width 273 height 36
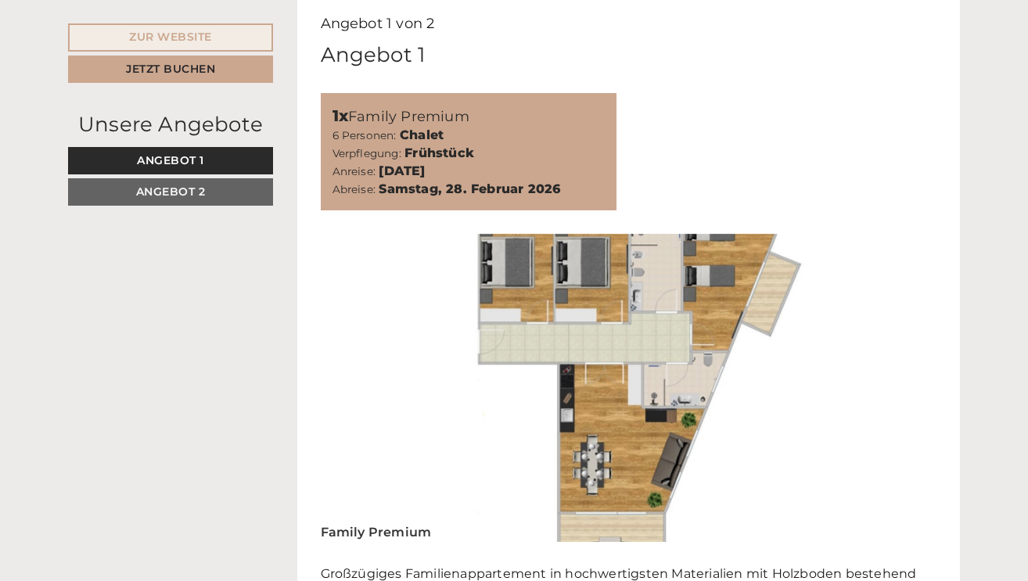
drag, startPoint x: 743, startPoint y: 286, endPoint x: 771, endPoint y: 298, distance: 30.5
drag, startPoint x: 770, startPoint y: 211, endPoint x: 779, endPoint y: 214, distance: 9.7
click at [770, 234] on img at bounding box center [629, 388] width 617 height 308
click at [798, 234] on img at bounding box center [629, 388] width 617 height 308
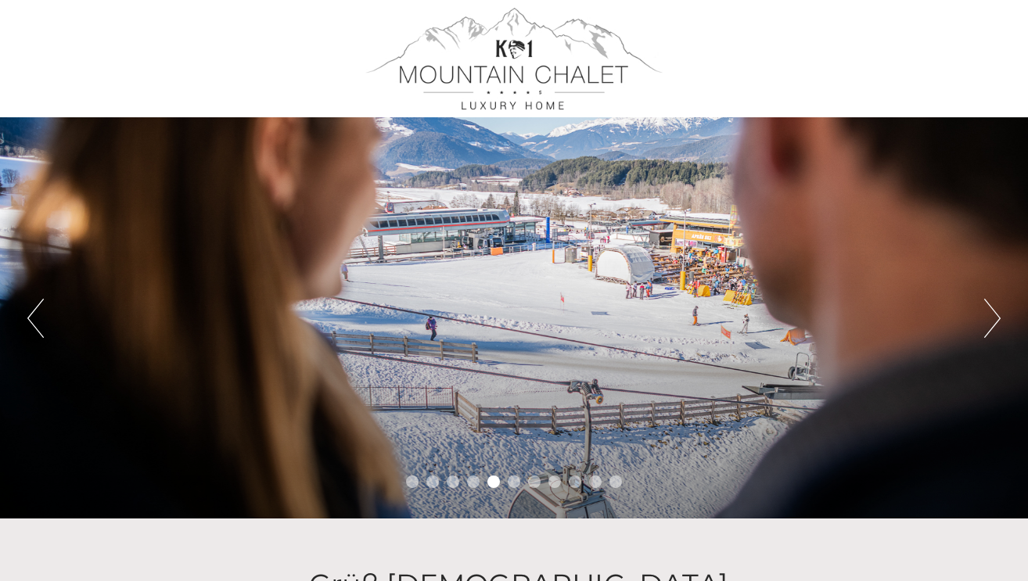
scroll to position [0, 0]
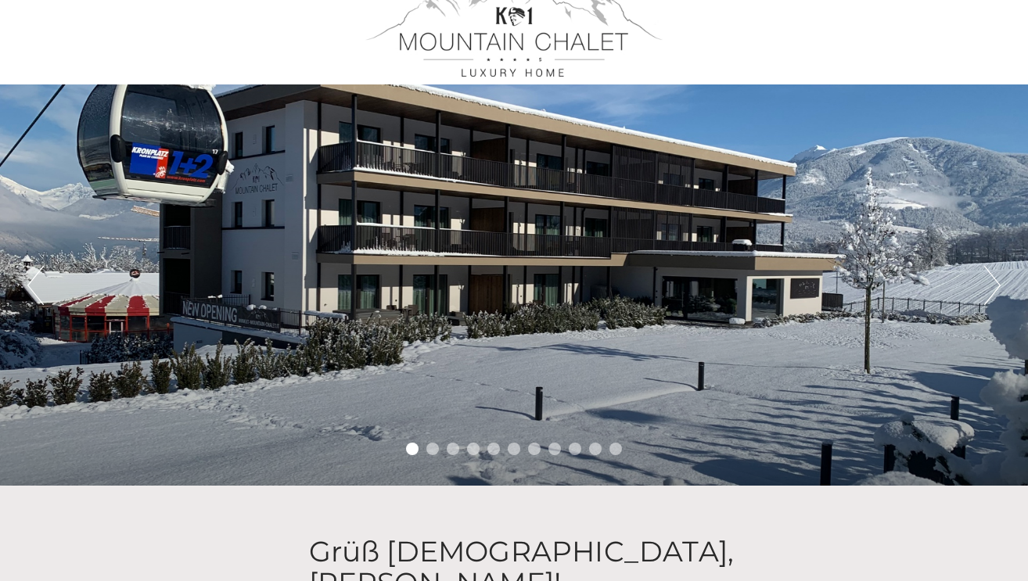
scroll to position [23, 0]
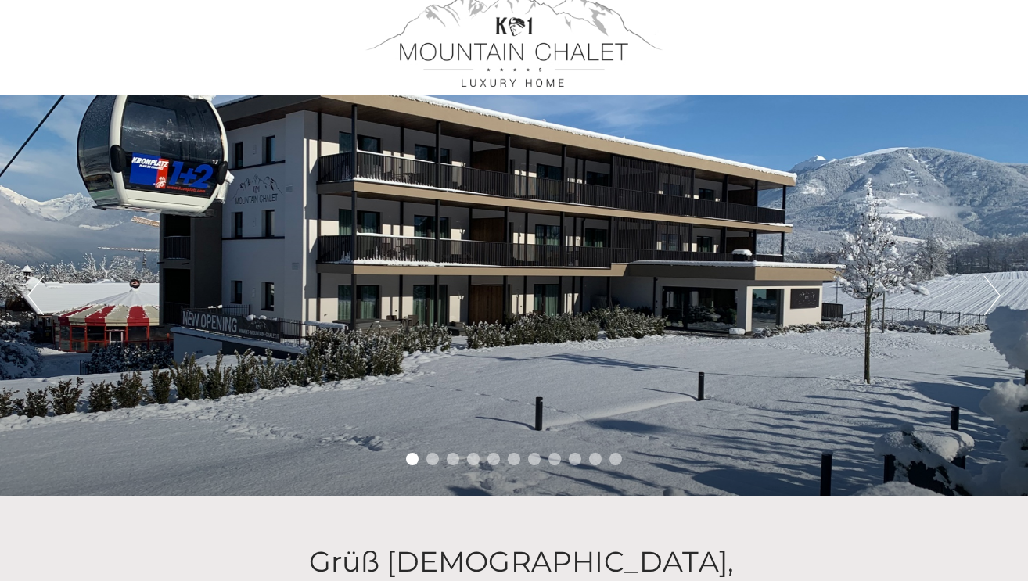
click at [997, 296] on button "Next" at bounding box center [992, 295] width 16 height 39
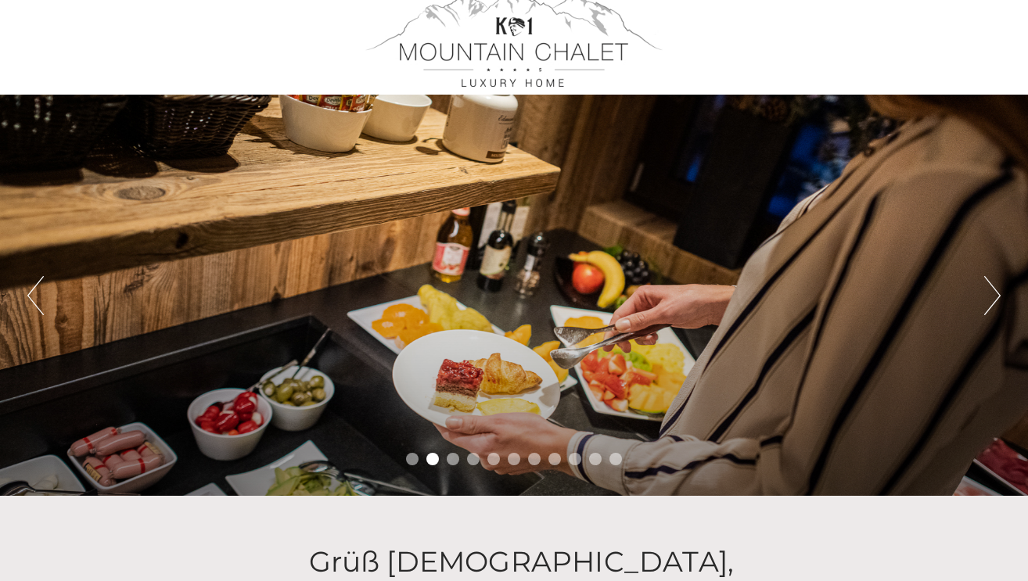
click at [998, 297] on button "Next" at bounding box center [992, 295] width 16 height 39
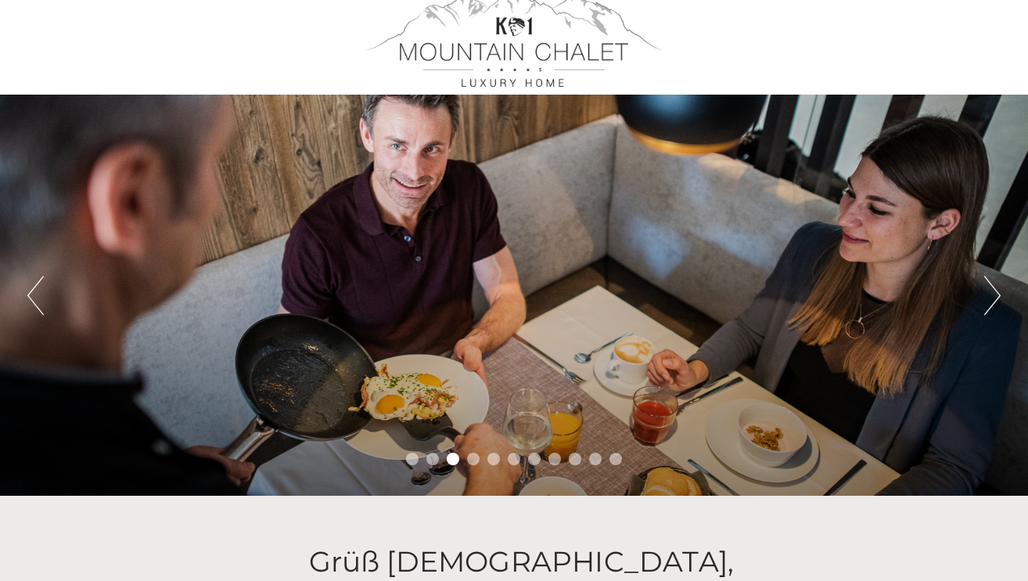
click at [998, 297] on button "Next" at bounding box center [992, 295] width 16 height 39
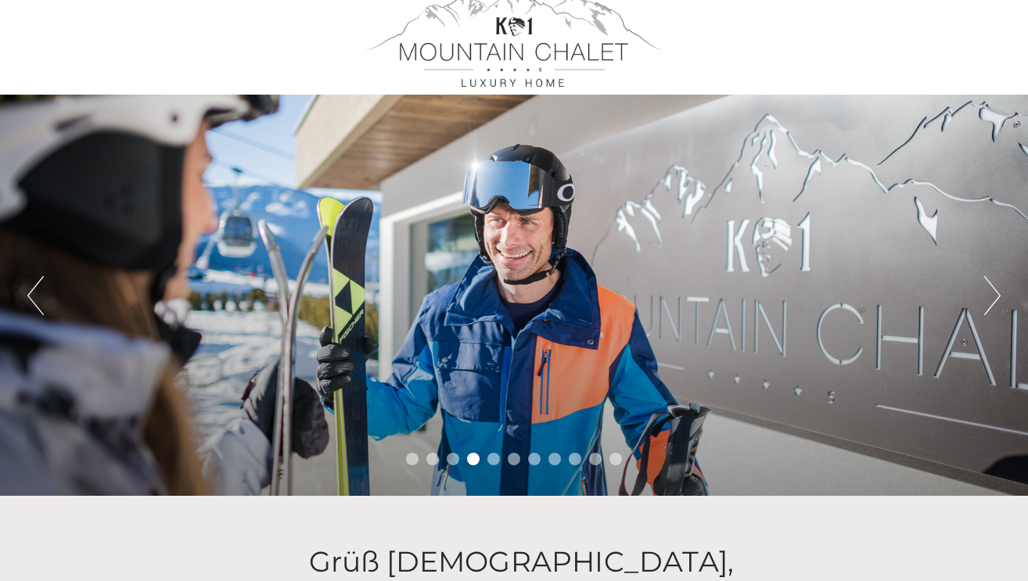
click at [998, 297] on button "Next" at bounding box center [992, 295] width 16 height 39
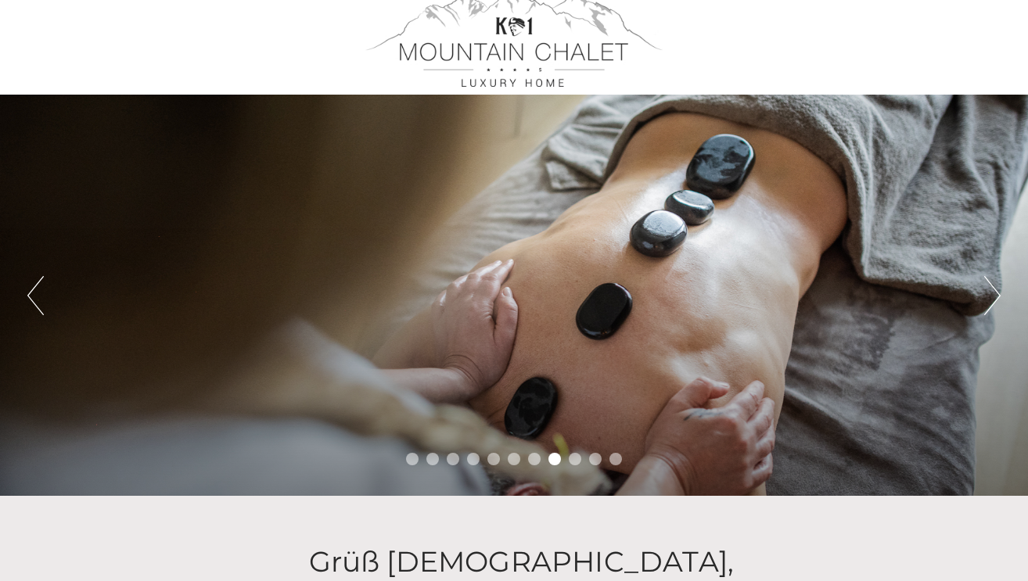
click at [1002, 299] on div "Previous Next 1 2 3 4 5 6 7 8 9 10 11" at bounding box center [514, 295] width 1028 height 401
click at [995, 297] on button "Next" at bounding box center [992, 295] width 16 height 39
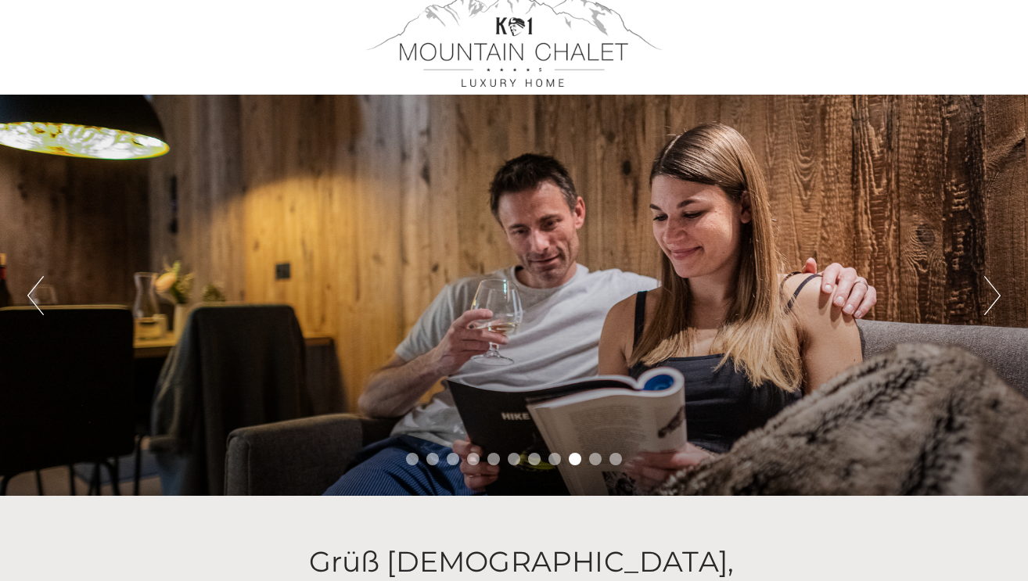
click at [994, 298] on button "Next" at bounding box center [992, 295] width 16 height 39
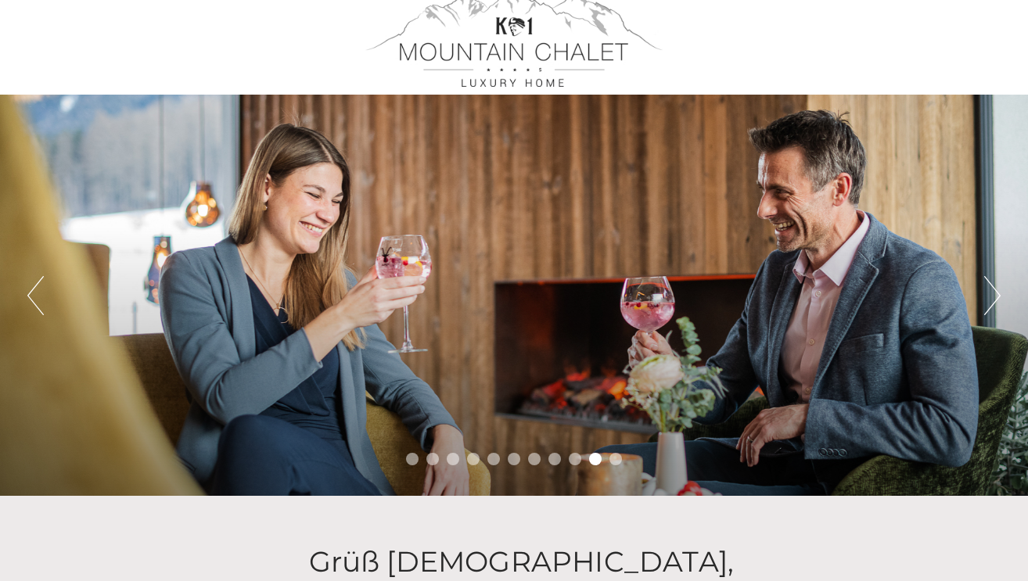
click at [994, 299] on button "Next" at bounding box center [992, 295] width 16 height 39
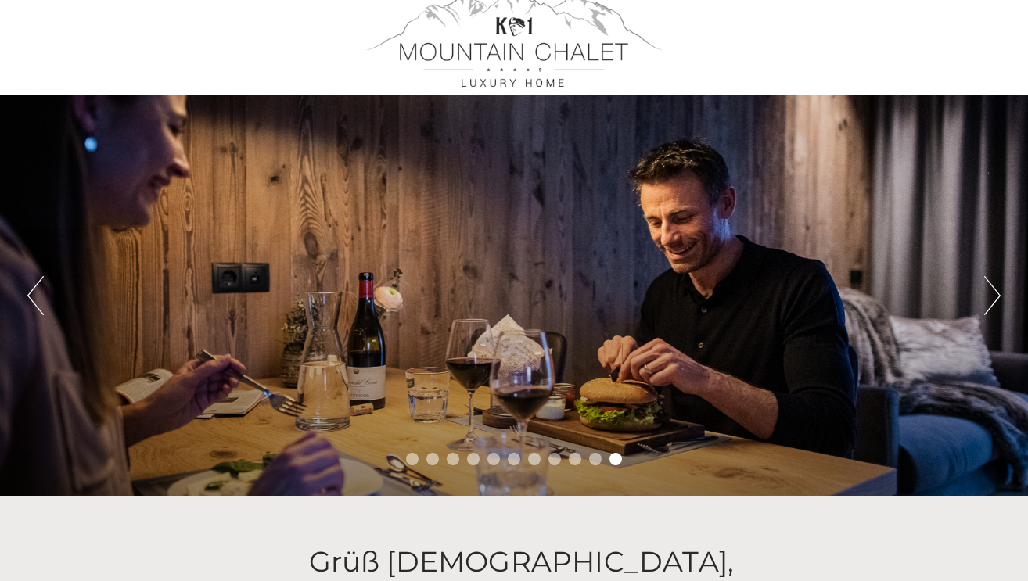
click at [993, 298] on button "Next" at bounding box center [992, 295] width 16 height 39
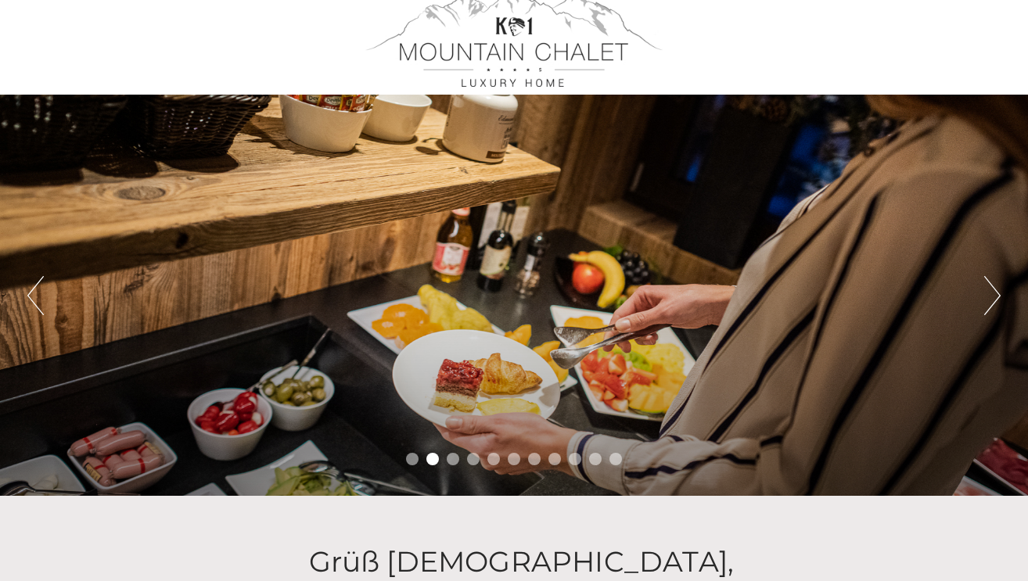
click at [995, 295] on button "Next" at bounding box center [992, 295] width 16 height 39
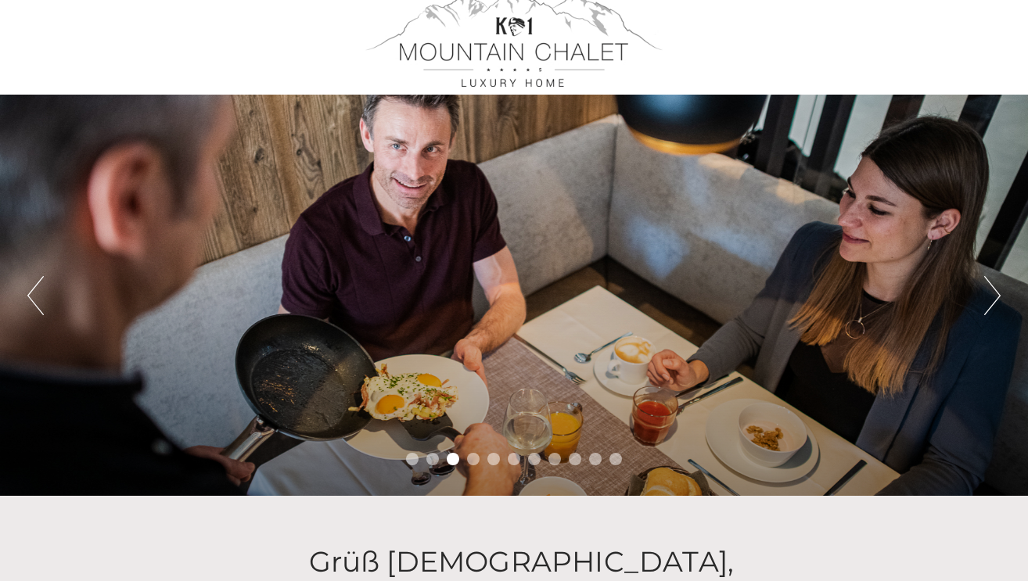
click at [995, 295] on button "Next" at bounding box center [992, 295] width 16 height 39
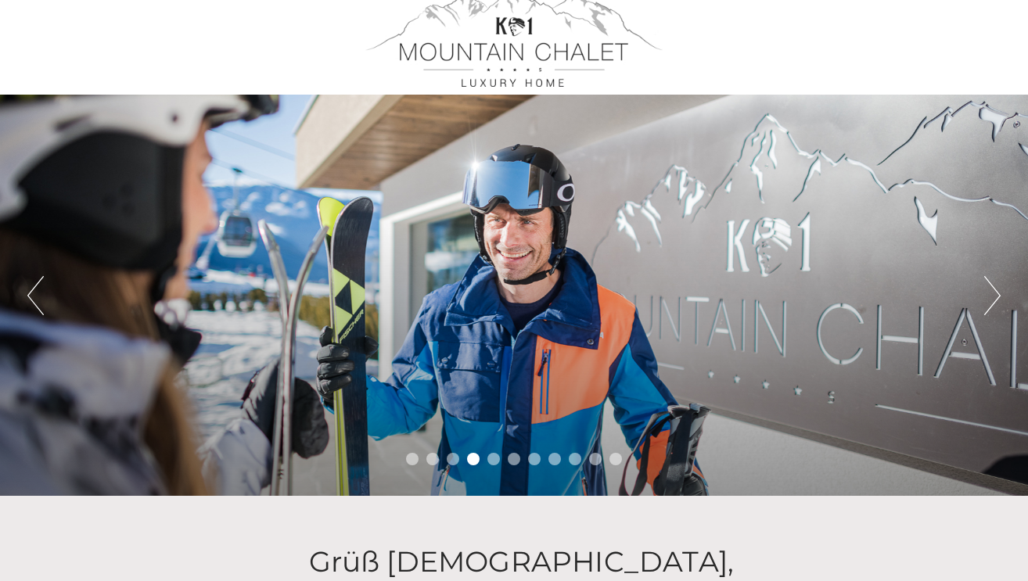
click at [997, 290] on button "Next" at bounding box center [992, 295] width 16 height 39
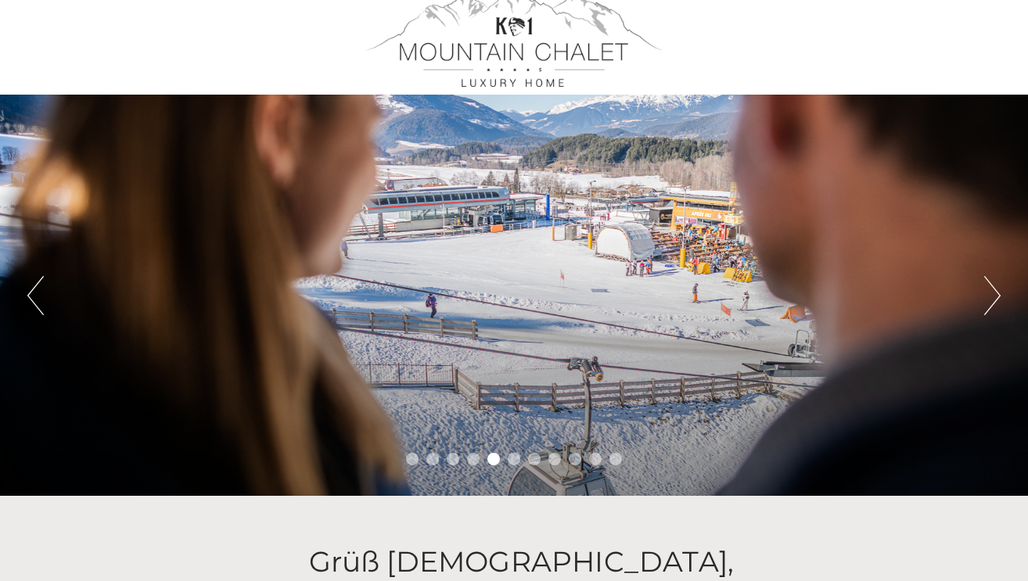
click at [997, 290] on button "Next" at bounding box center [992, 295] width 16 height 39
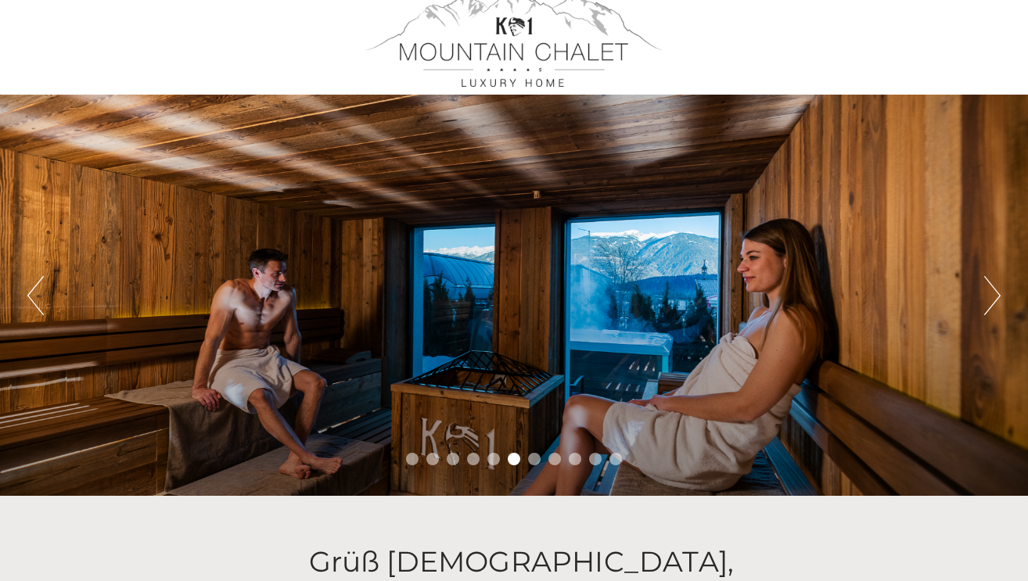
click at [997, 290] on button "Next" at bounding box center [992, 295] width 16 height 39
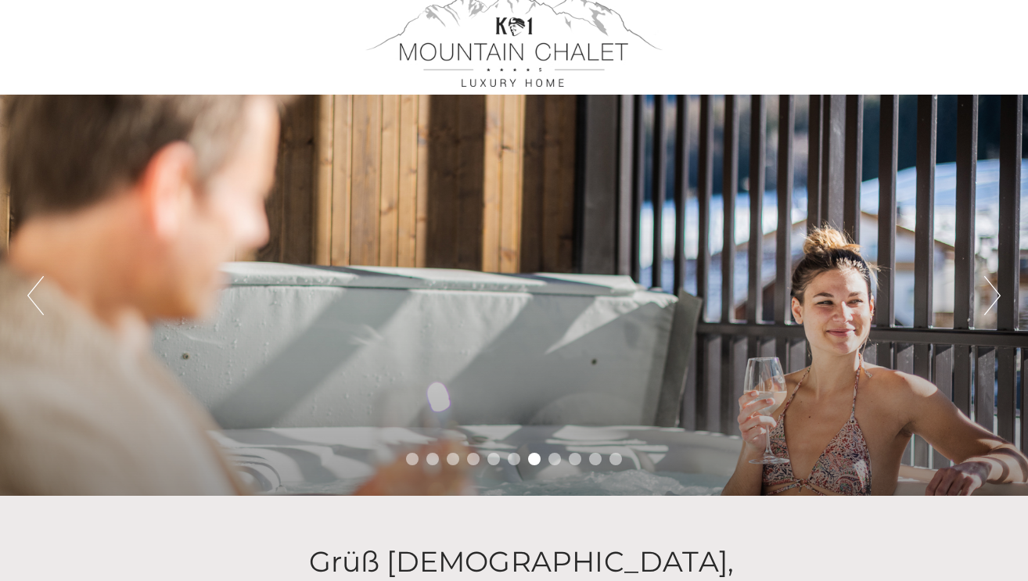
click at [997, 290] on button "Next" at bounding box center [992, 295] width 16 height 39
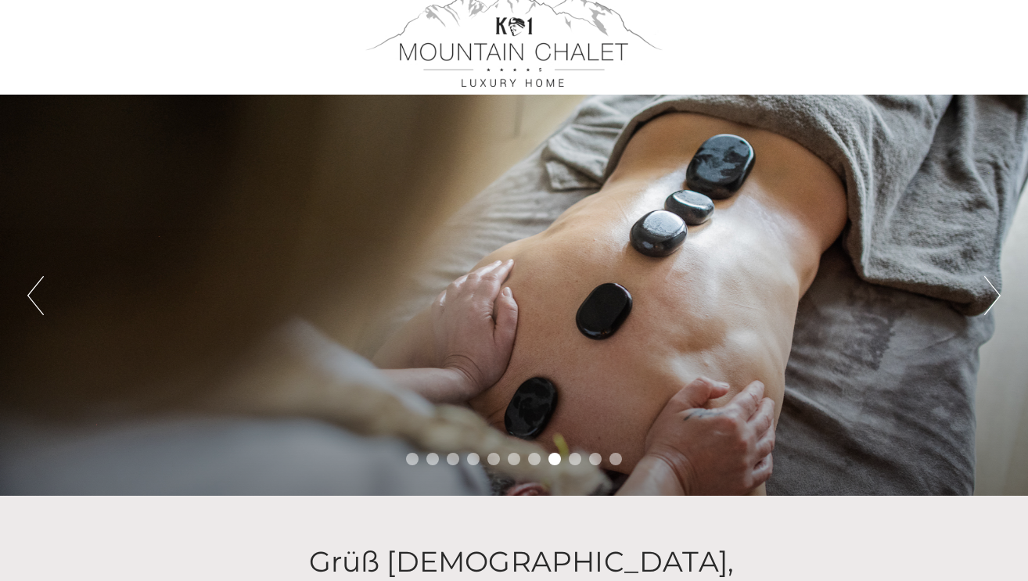
click at [997, 290] on button "Next" at bounding box center [992, 295] width 16 height 39
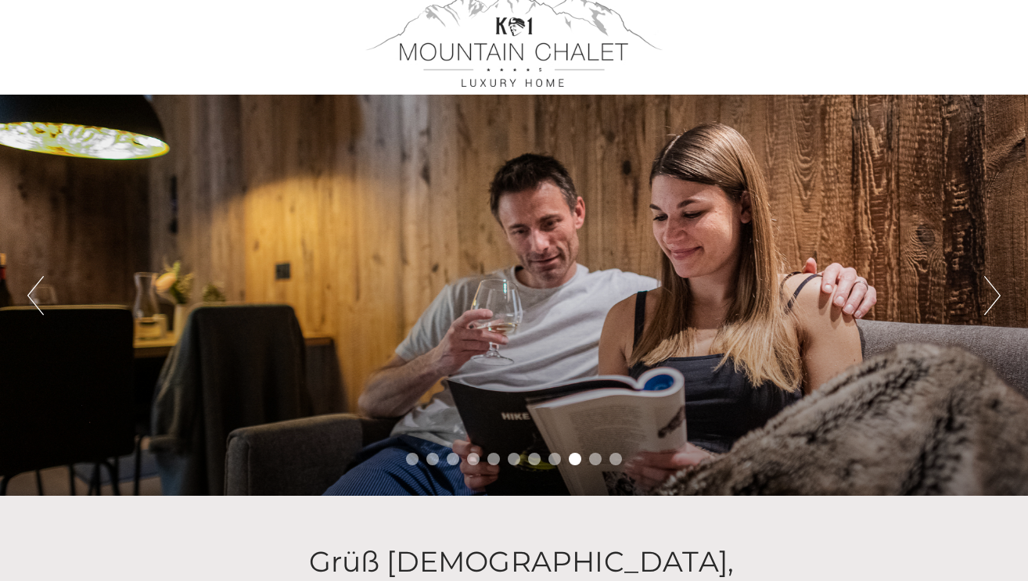
click at [996, 290] on button "Next" at bounding box center [992, 295] width 16 height 39
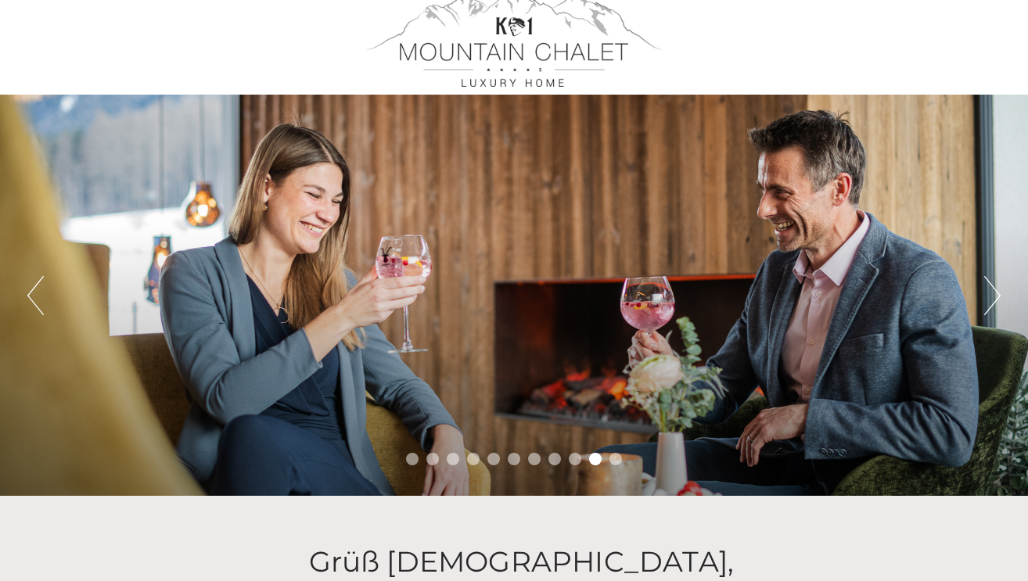
click at [996, 289] on button "Next" at bounding box center [992, 295] width 16 height 39
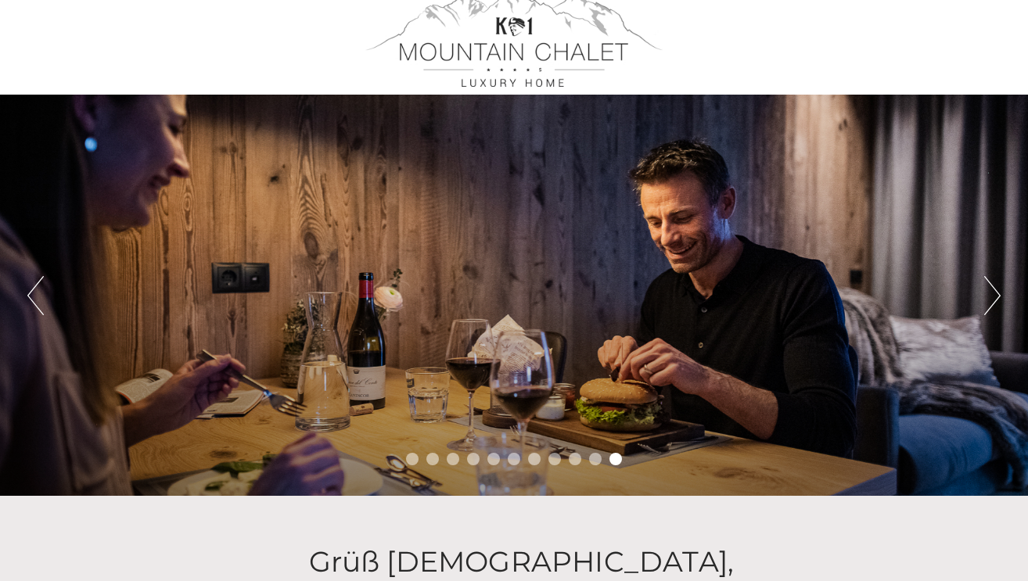
click at [997, 294] on button "Next" at bounding box center [992, 295] width 16 height 39
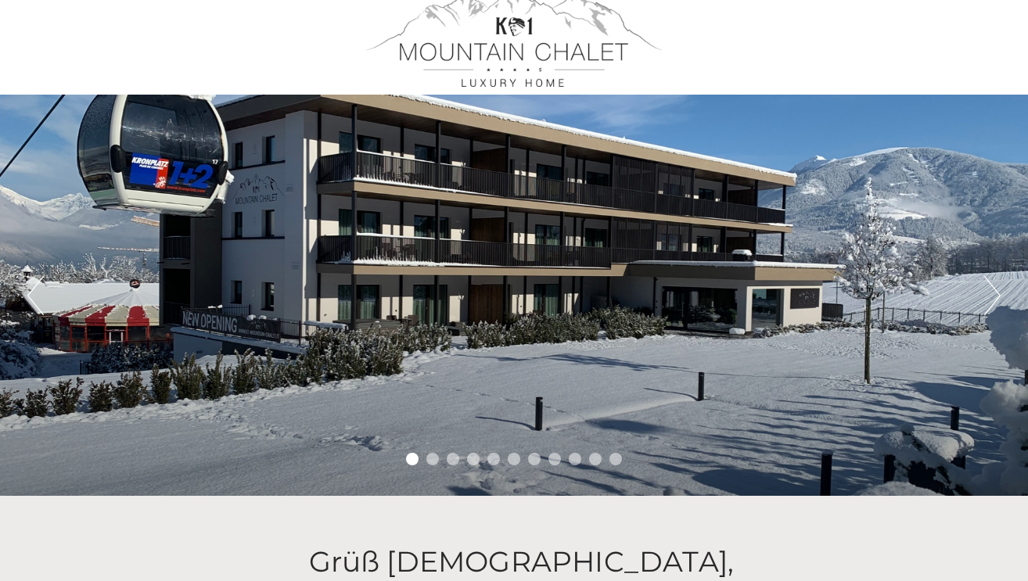
click at [997, 293] on button "Next" at bounding box center [992, 295] width 16 height 39
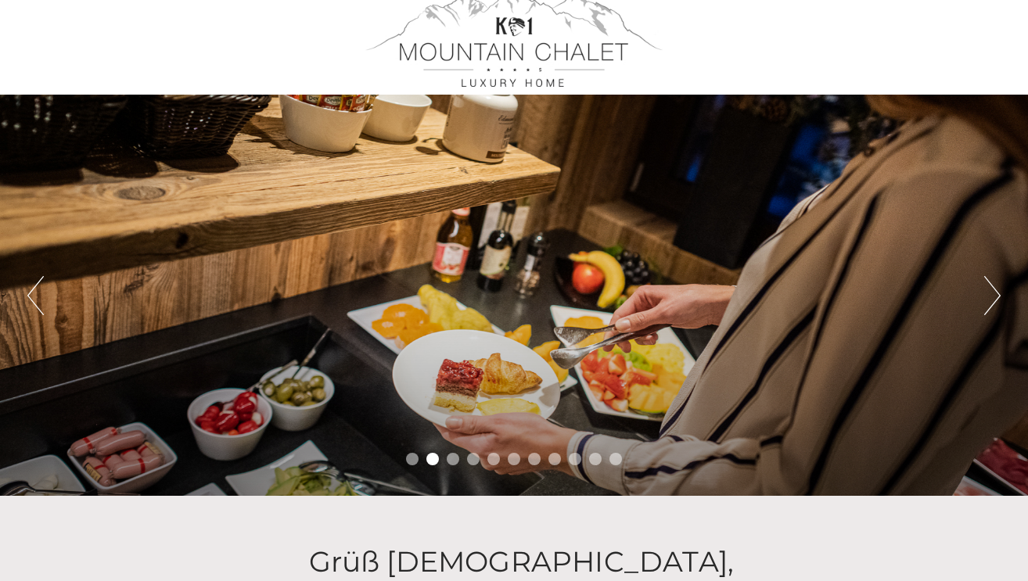
click at [996, 293] on button "Next" at bounding box center [992, 295] width 16 height 39
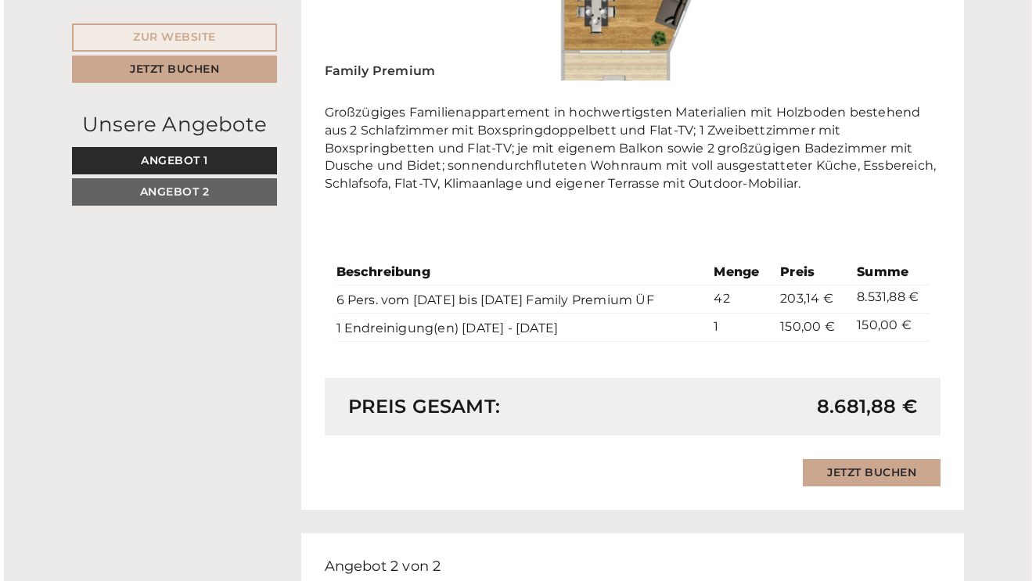
scroll to position [1278, 0]
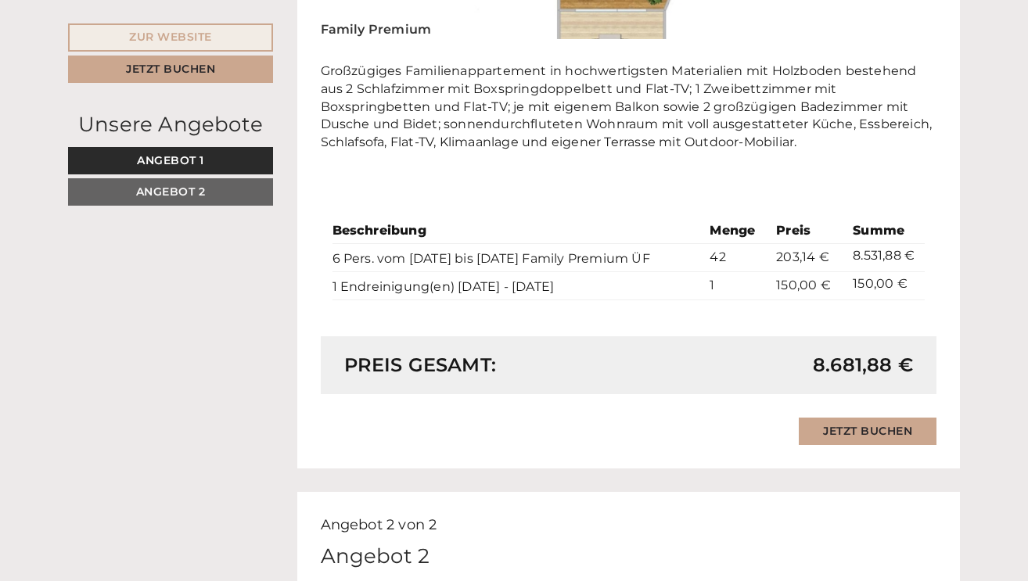
click at [865, 418] on link "Jetzt buchen" at bounding box center [868, 431] width 138 height 27
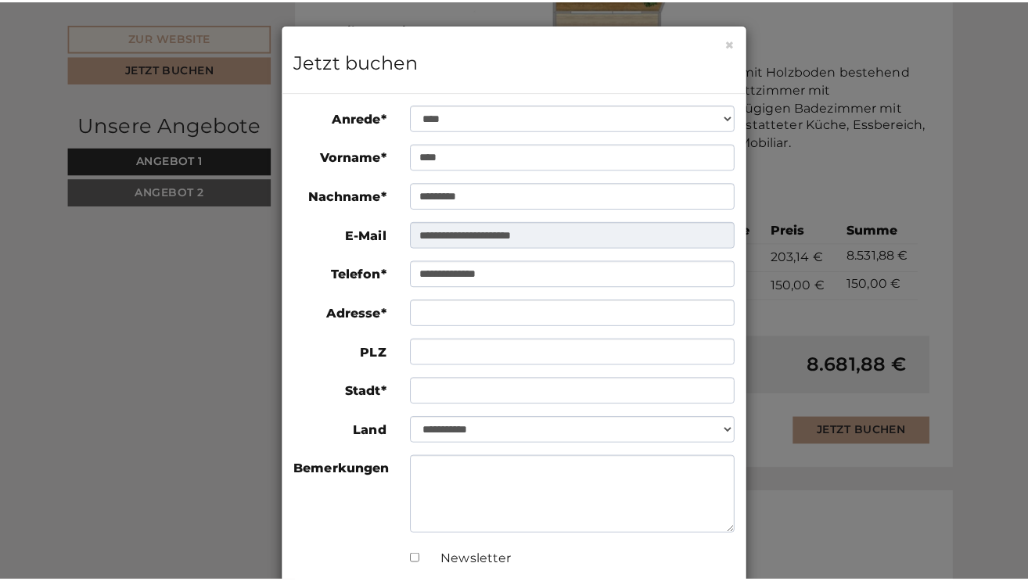
scroll to position [0, 0]
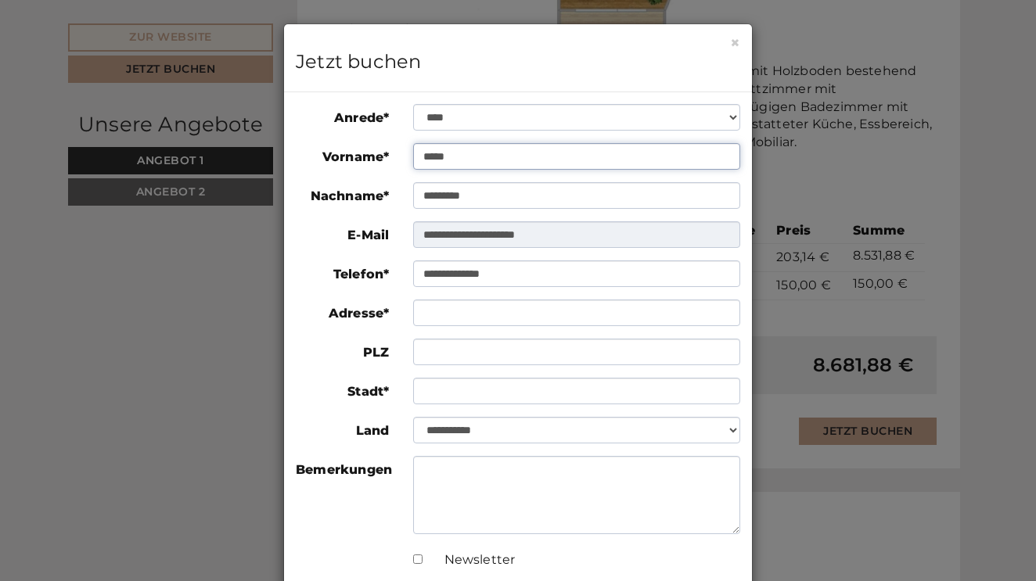
type input "****"
click at [786, 108] on div "**********" at bounding box center [518, 290] width 1036 height 581
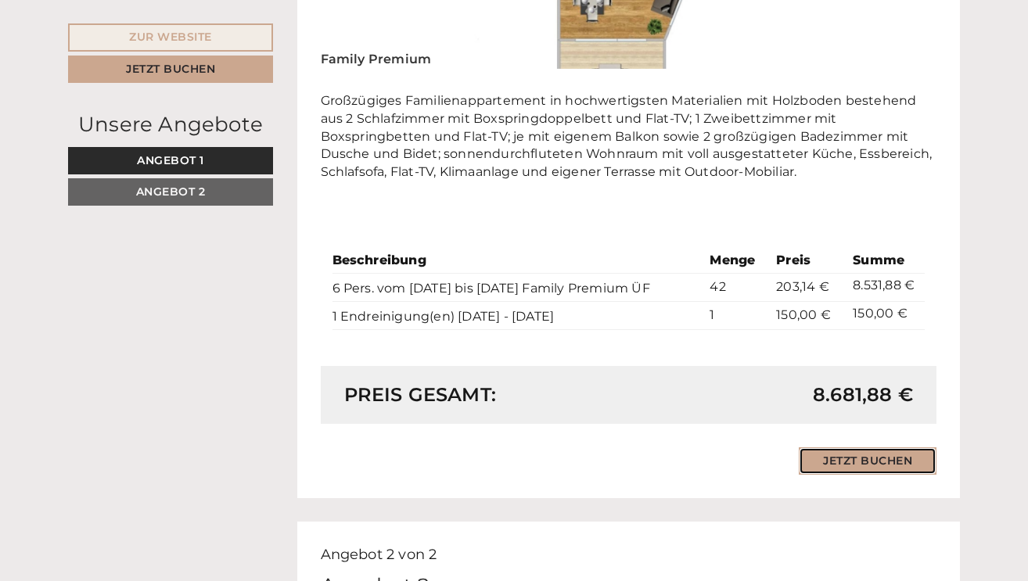
scroll to position [1253, 0]
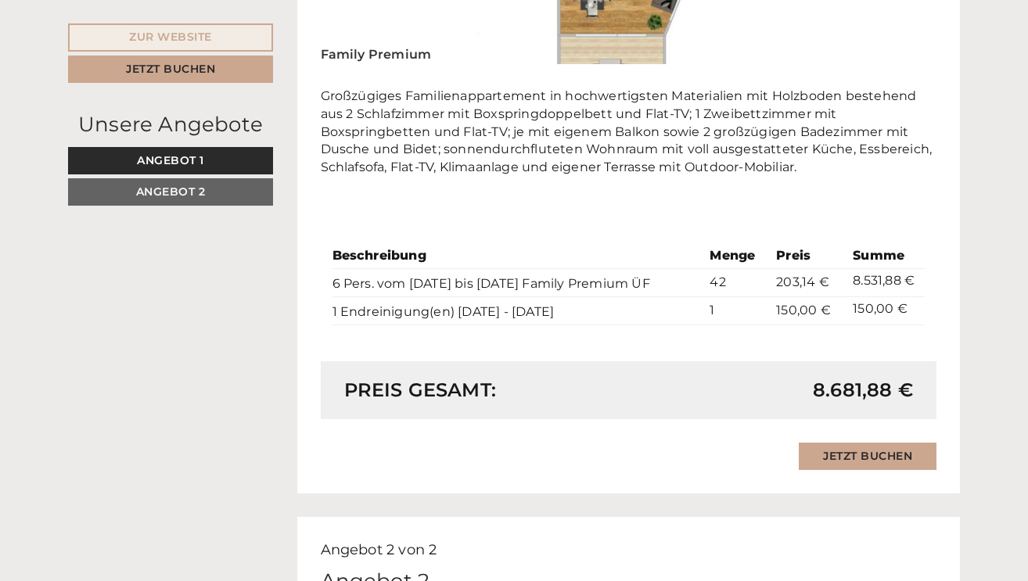
click at [750, 443] on div "Dieses Angebot wurde bereits von Ihnen gebucht Jetzt buchen" at bounding box center [629, 456] width 617 height 27
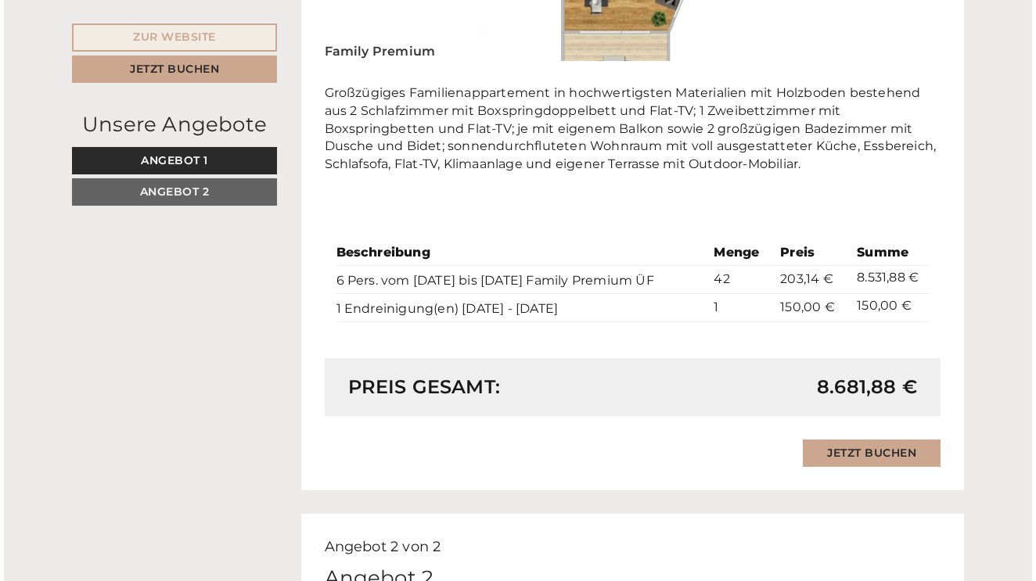
scroll to position [1259, 0]
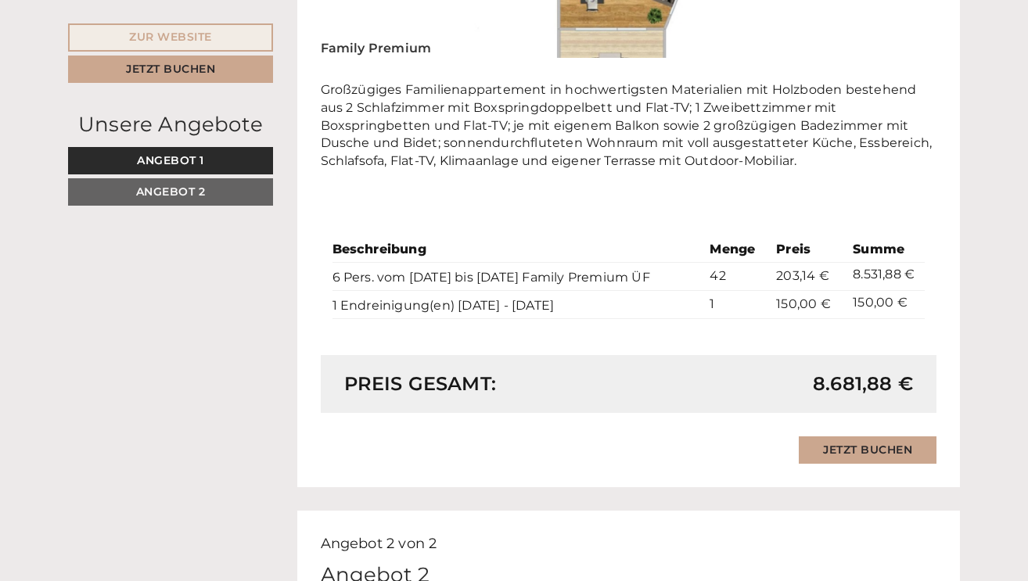
click at [858, 437] on link "Jetzt buchen" at bounding box center [868, 450] width 138 height 27
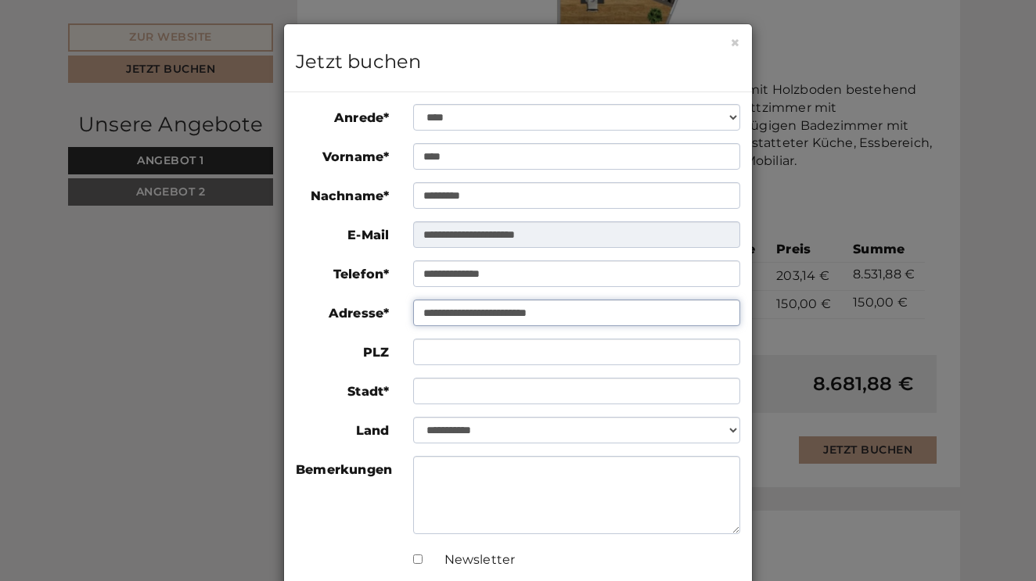
type input "**********"
type input "*****"
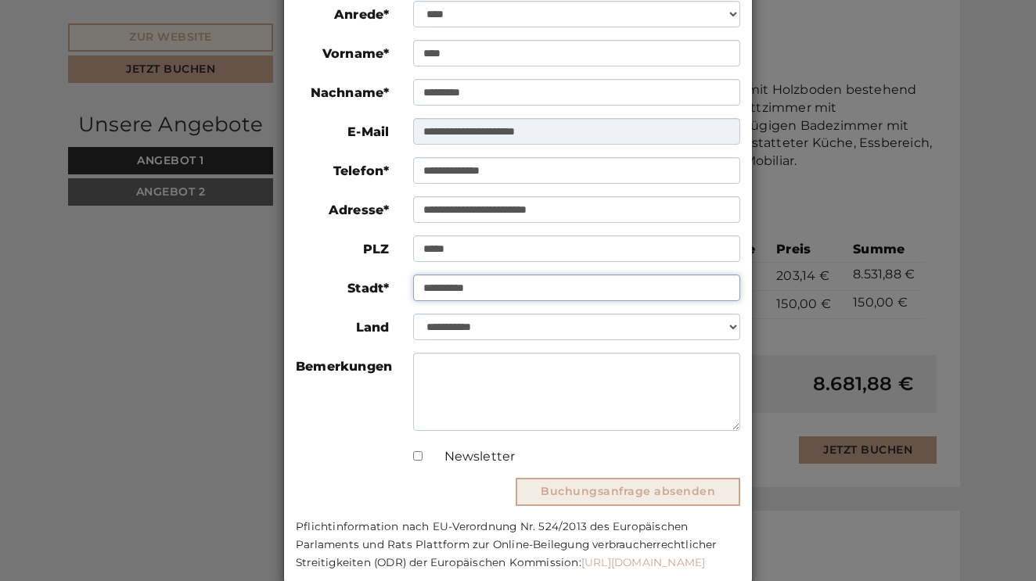
scroll to position [106, 0]
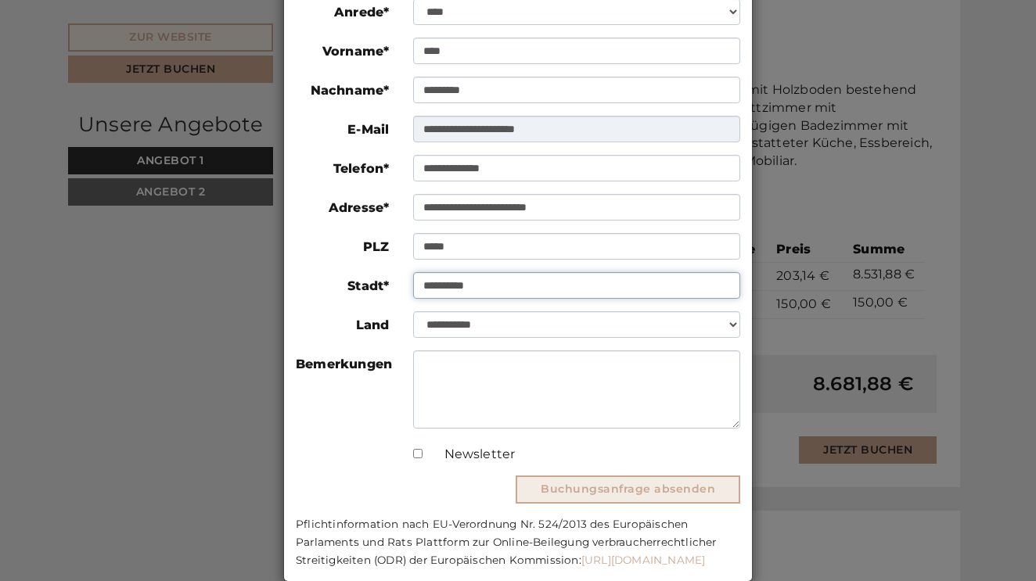
type input "**********"
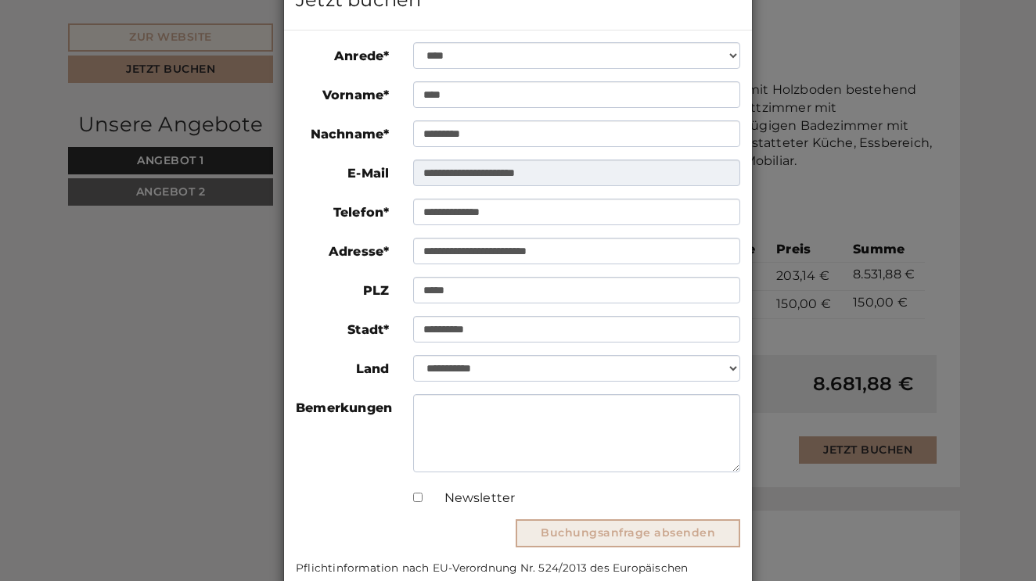
scroll to position [77, 0]
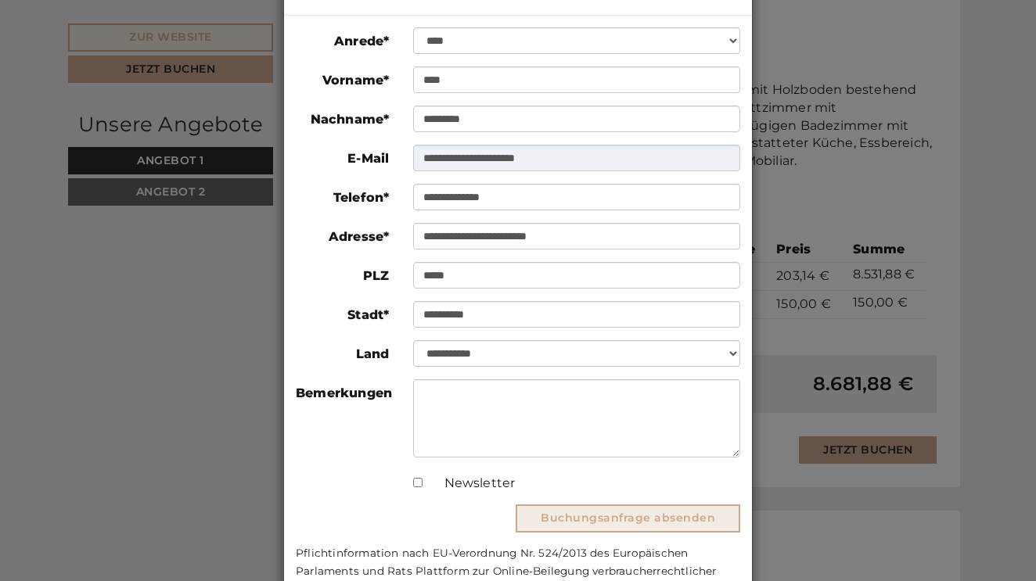
click at [599, 520] on button "Buchungsanfrage absenden" at bounding box center [628, 519] width 225 height 28
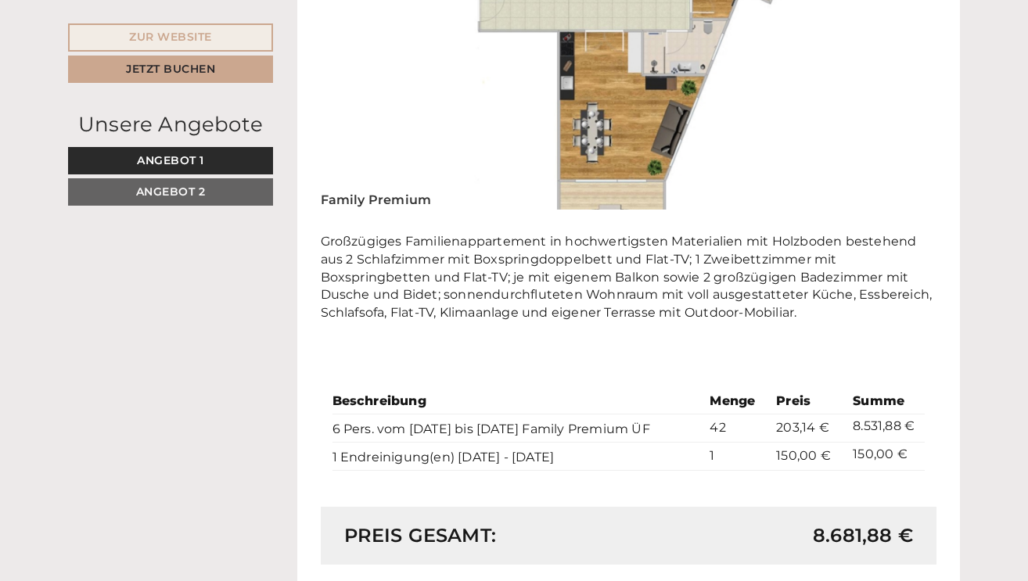
scroll to position [1107, 0]
